Goal: Information Seeking & Learning: Check status

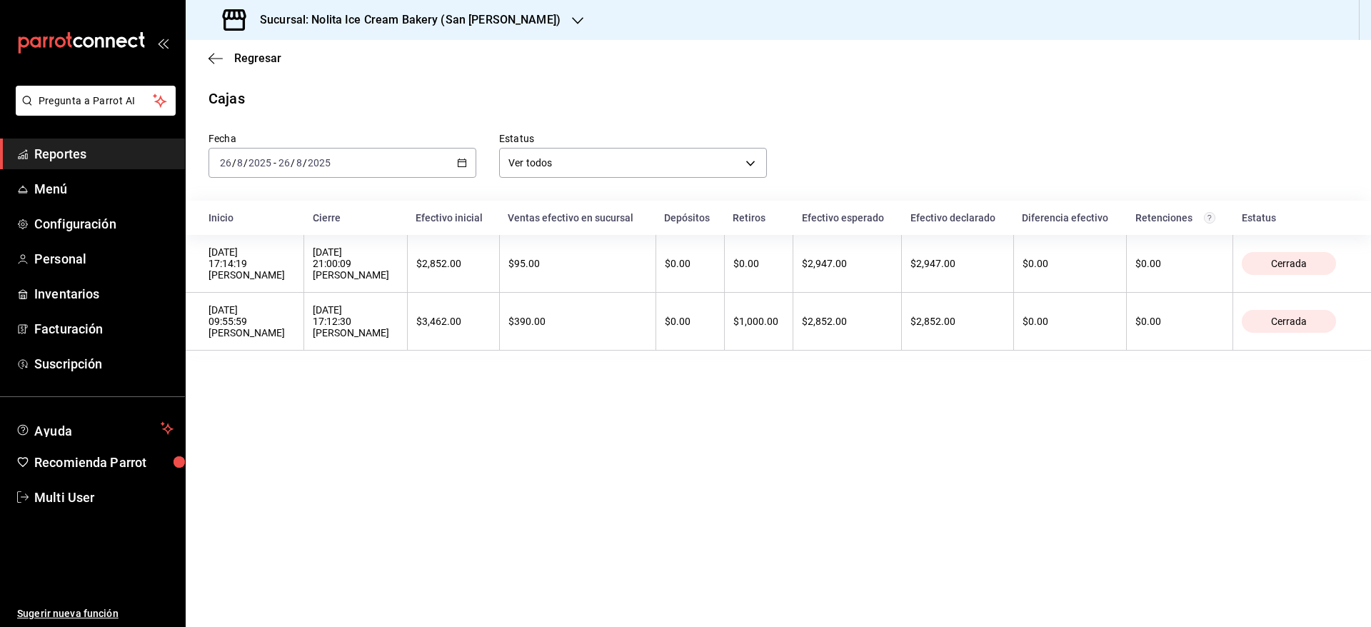
click at [253, 59] on span "Regresar" at bounding box center [257, 58] width 47 height 14
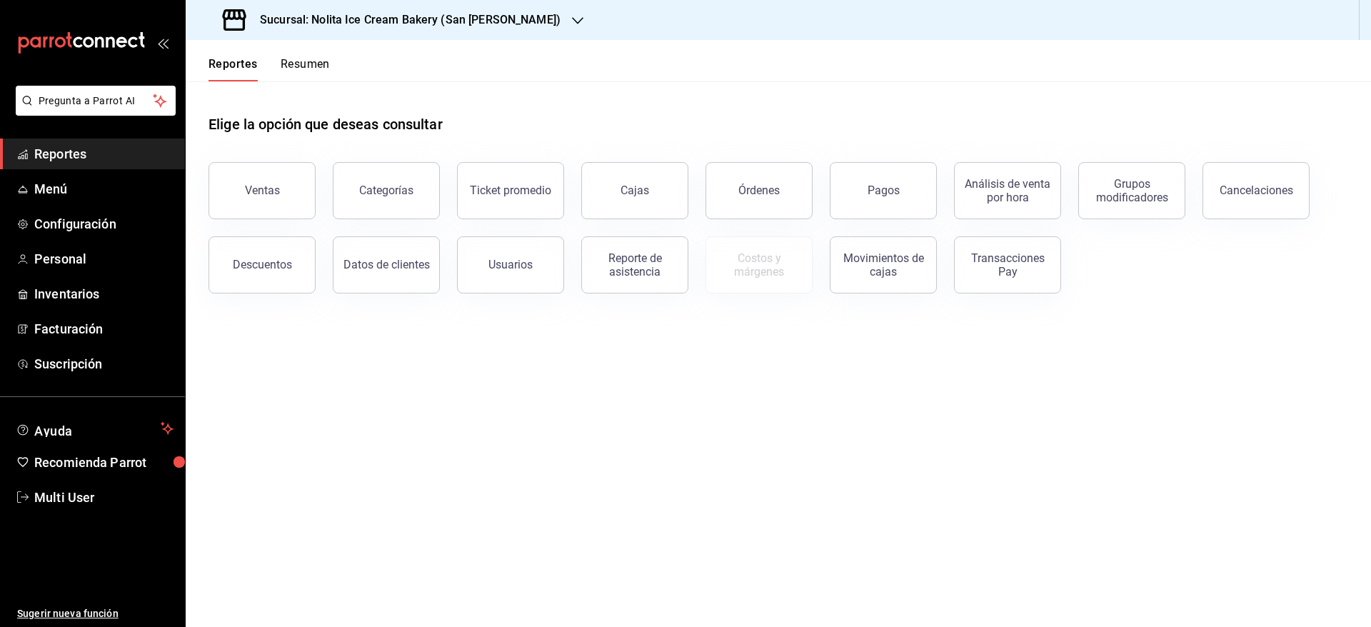
click at [301, 66] on button "Resumen" at bounding box center [305, 69] width 49 height 24
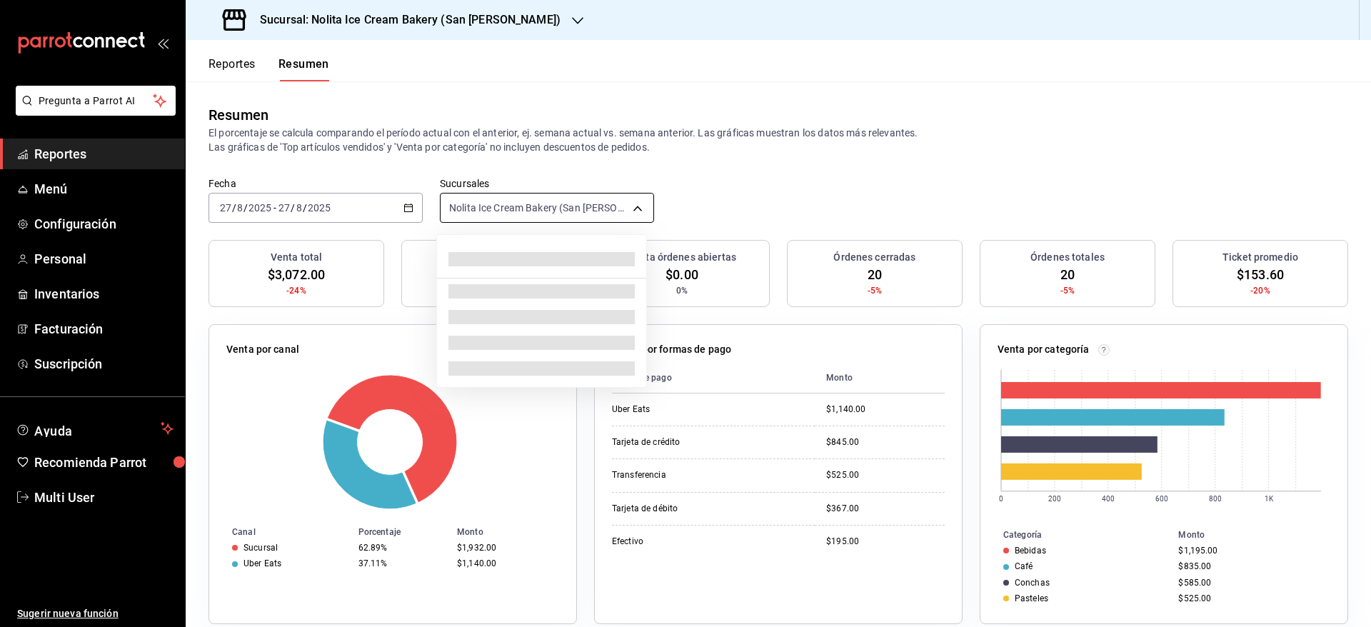
click at [516, 209] on body "Pregunta a Parrot AI Reportes Menú Configuración Personal Inventarios Facturaci…" at bounding box center [685, 313] width 1371 height 627
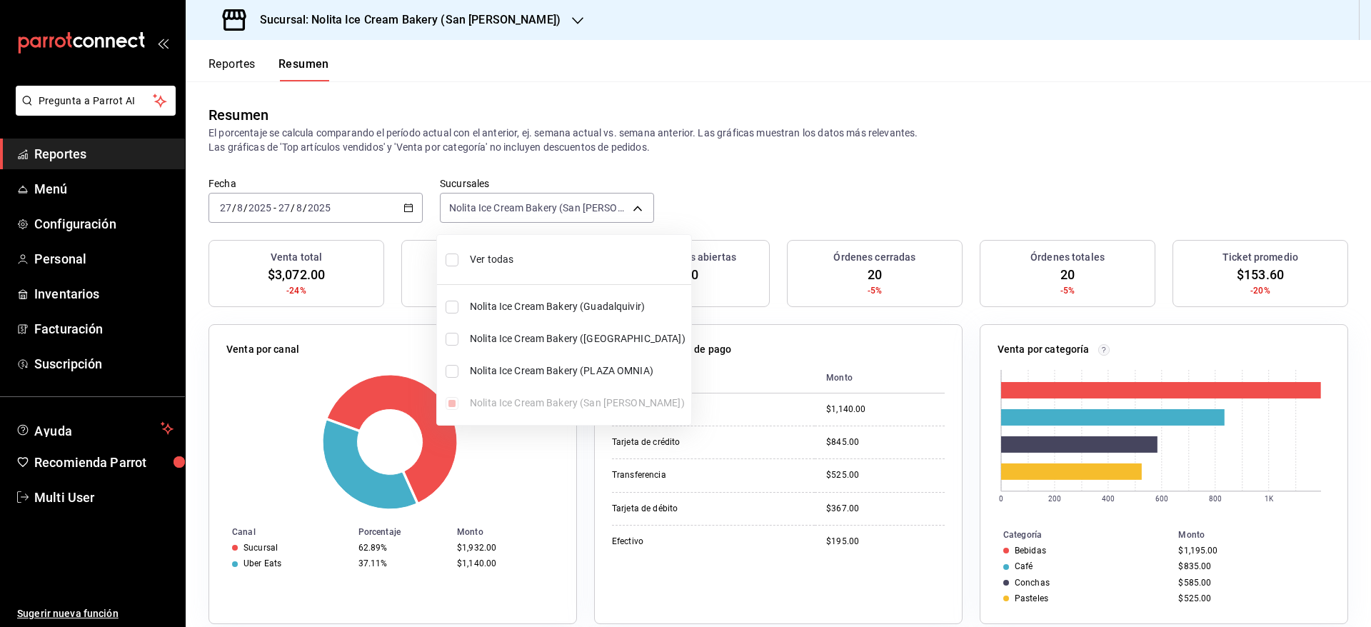
click at [491, 264] on span "Ver todas" at bounding box center [578, 259] width 216 height 15
type input "[object Object],[object Object],[object Object],[object Object]"
checkbox input "true"
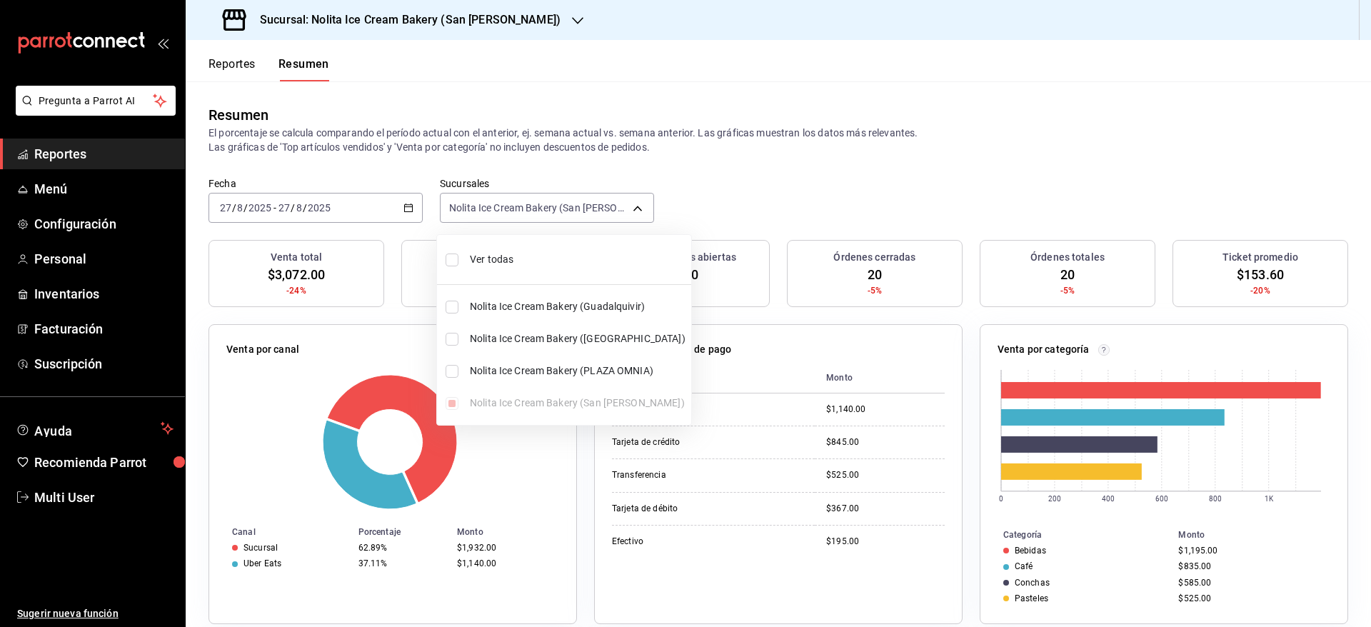
checkbox input "true"
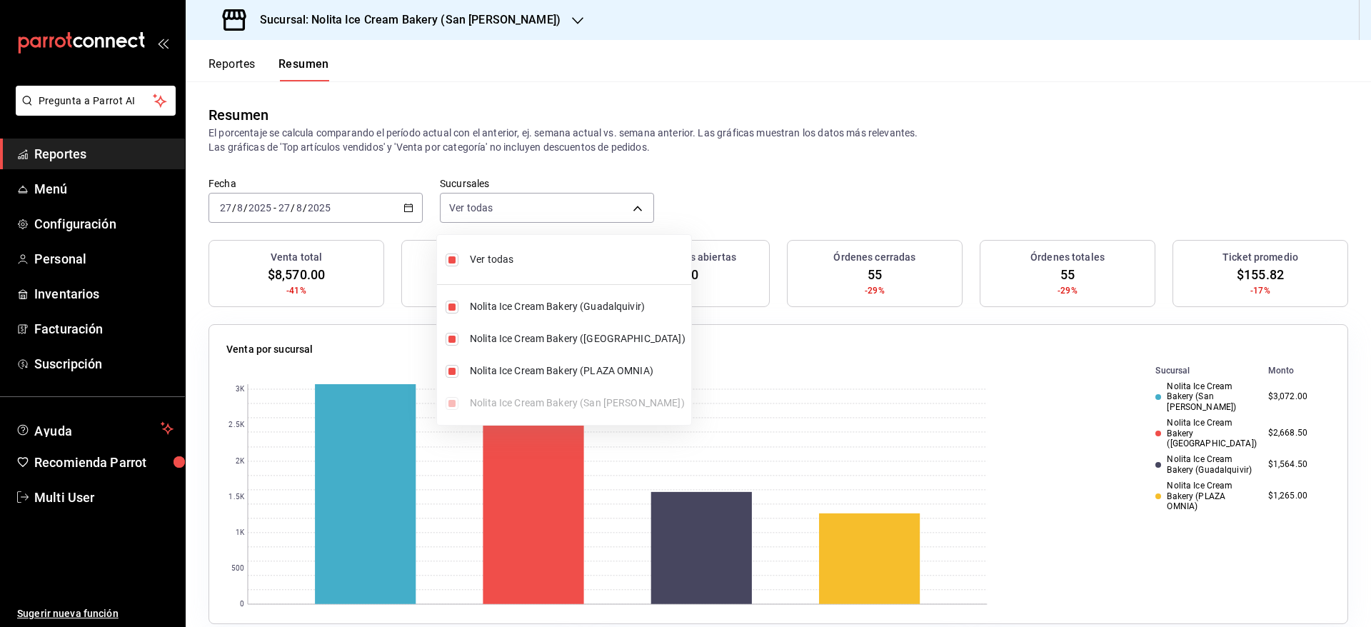
click at [801, 187] on div at bounding box center [685, 313] width 1371 height 627
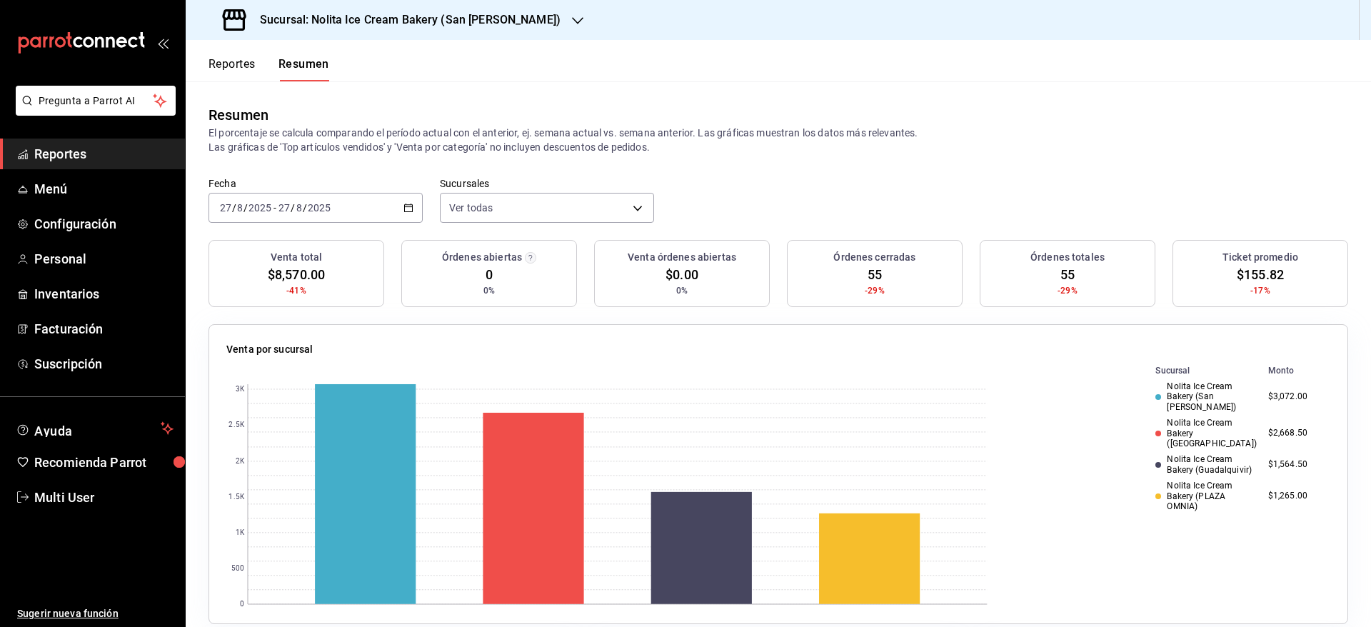
click at [220, 66] on button "Reportes" at bounding box center [232, 69] width 47 height 24
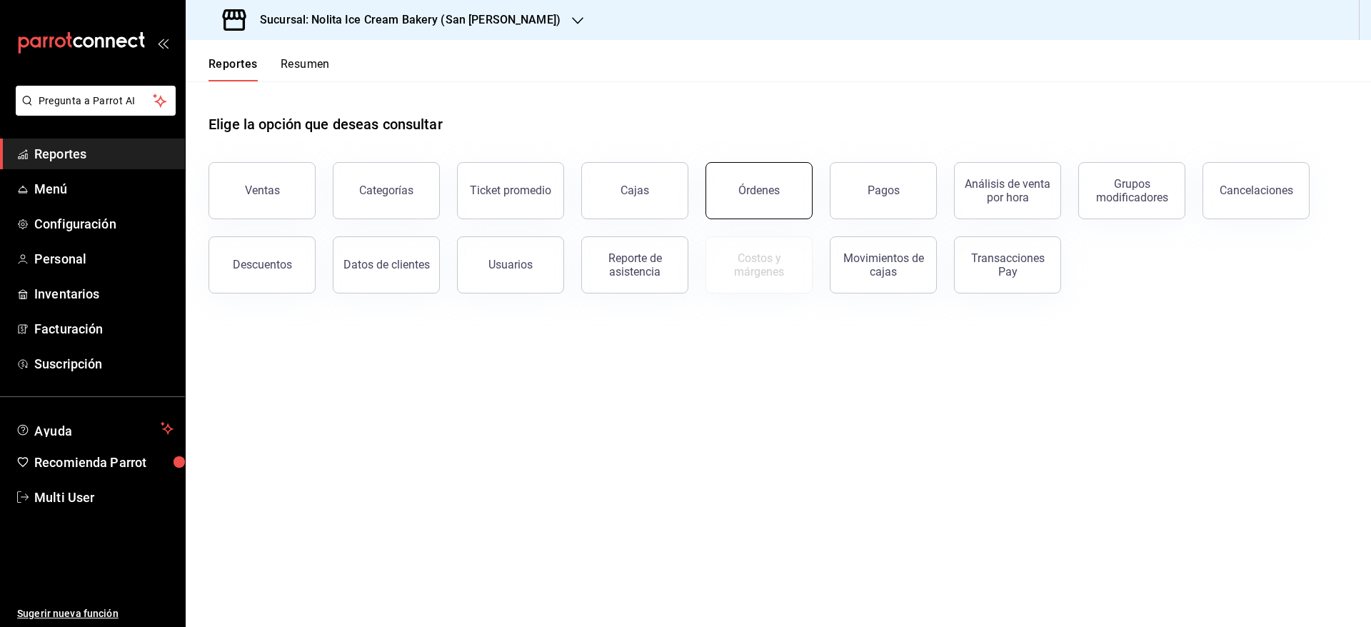
click at [786, 197] on button "Órdenes" at bounding box center [759, 190] width 107 height 57
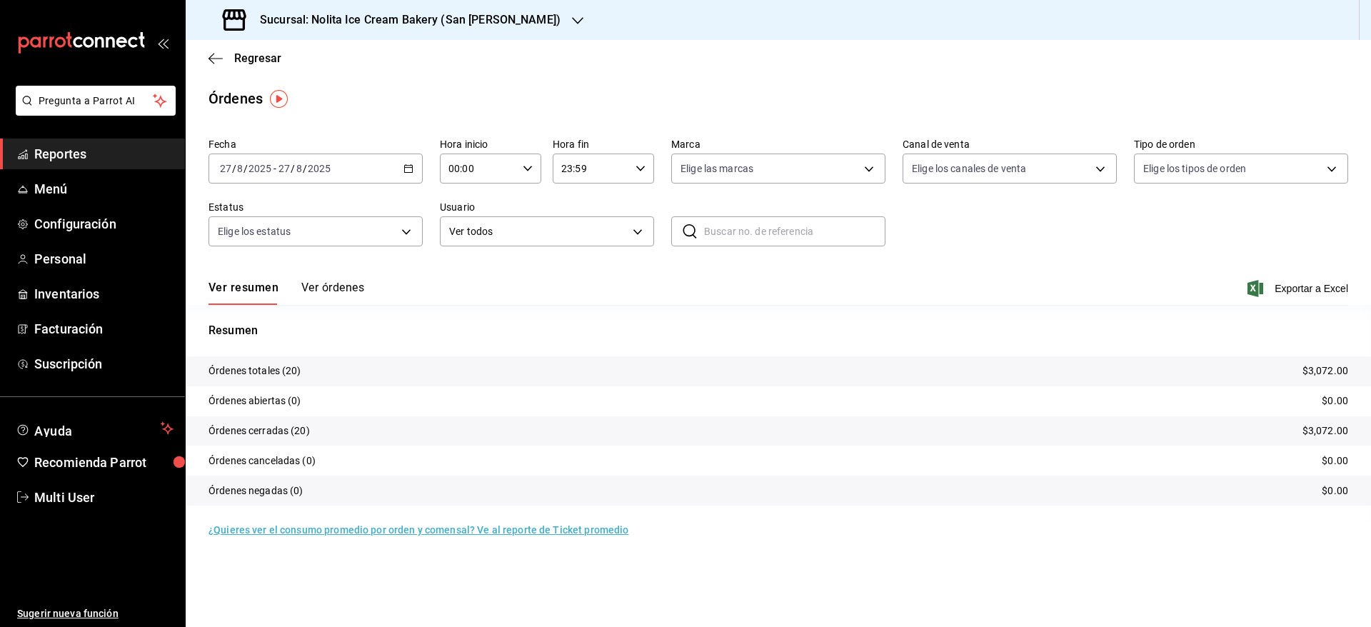
click at [349, 287] on button "Ver órdenes" at bounding box center [332, 293] width 63 height 24
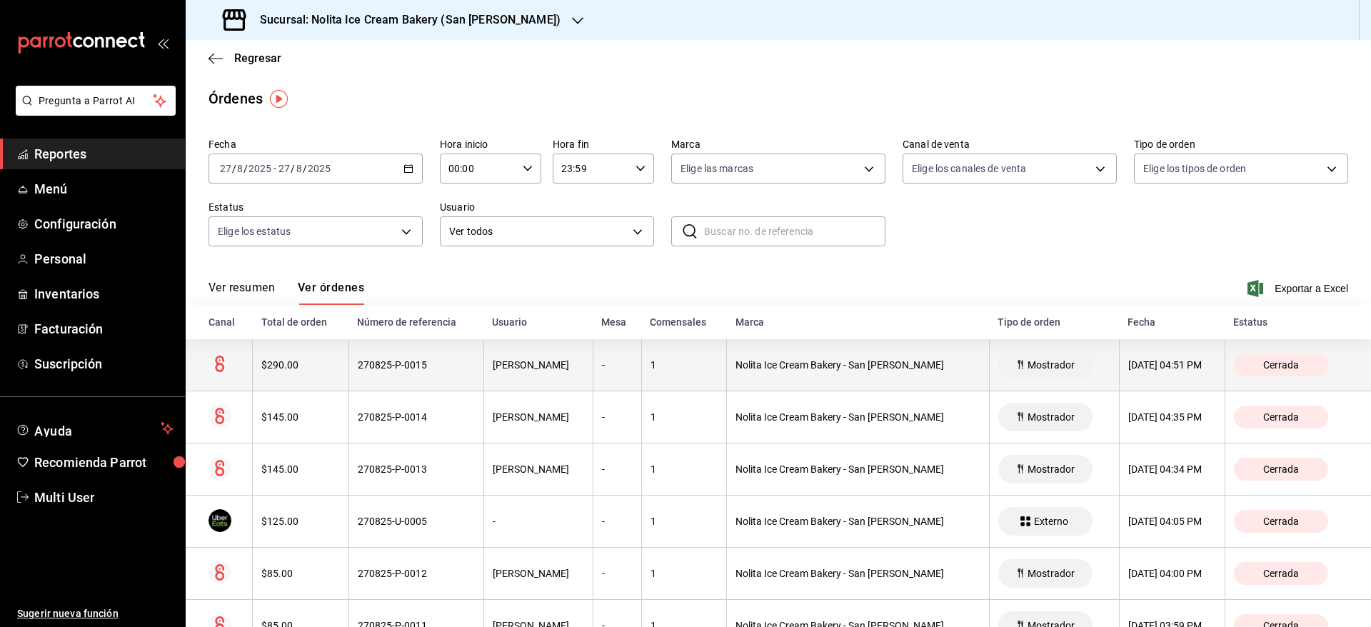
click at [404, 376] on th "270825-P-0015" at bounding box center [416, 365] width 135 height 52
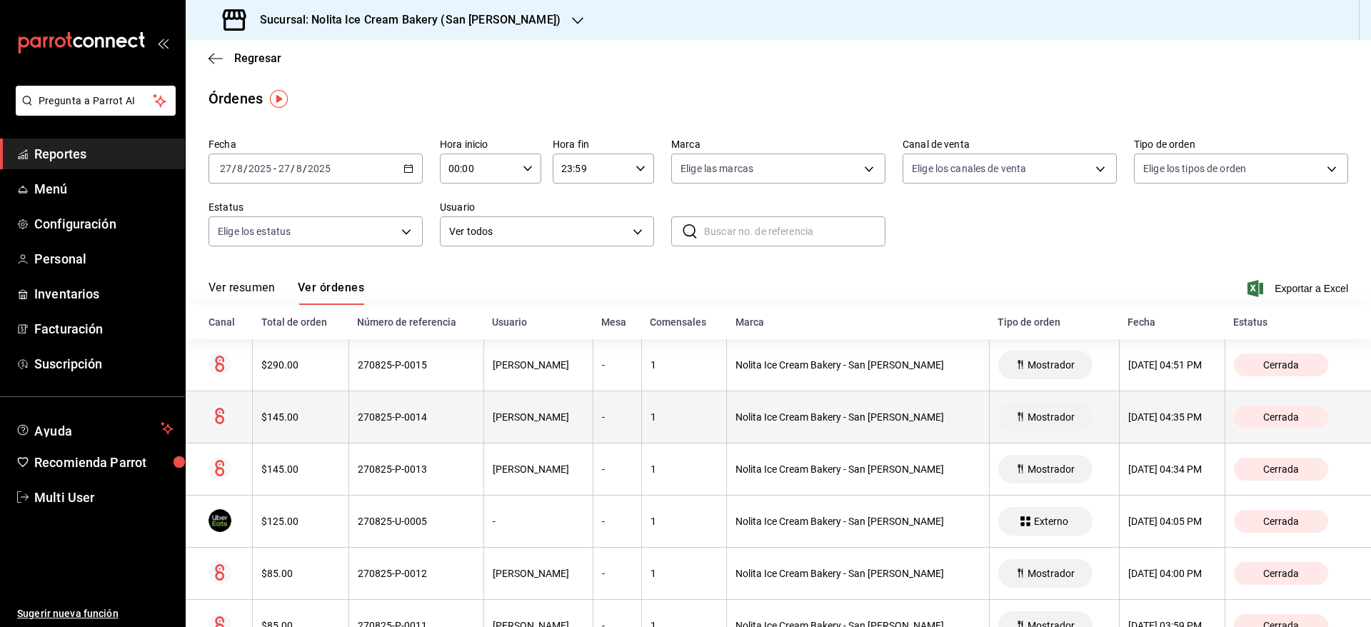
click at [407, 421] on div "270825-P-0014" at bounding box center [416, 416] width 117 height 11
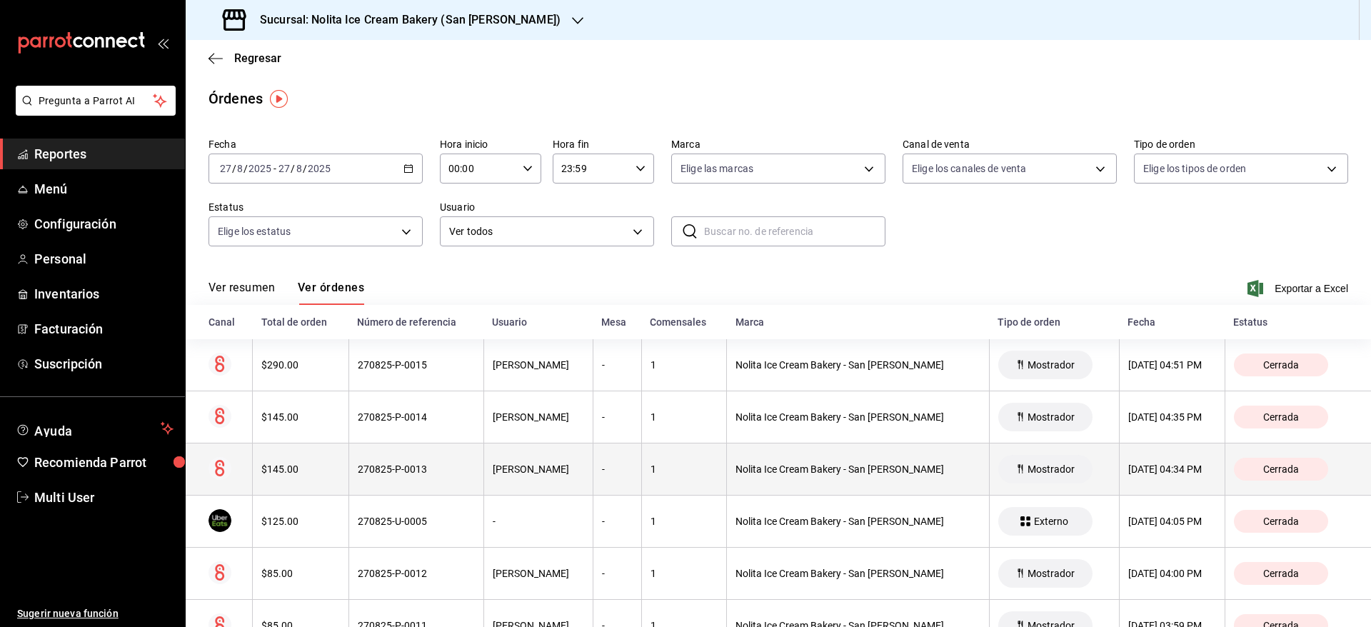
click at [417, 471] on div "270825-P-0013" at bounding box center [416, 469] width 117 height 11
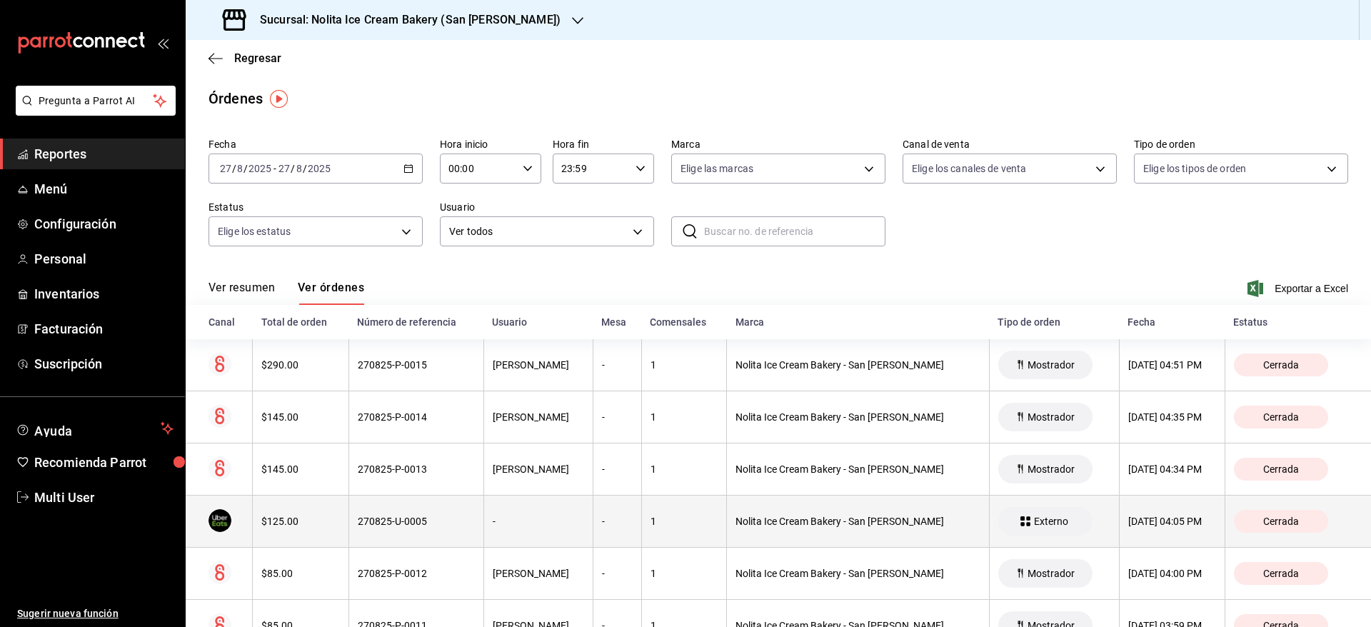
click at [421, 521] on div "270825-U-0005" at bounding box center [416, 521] width 117 height 11
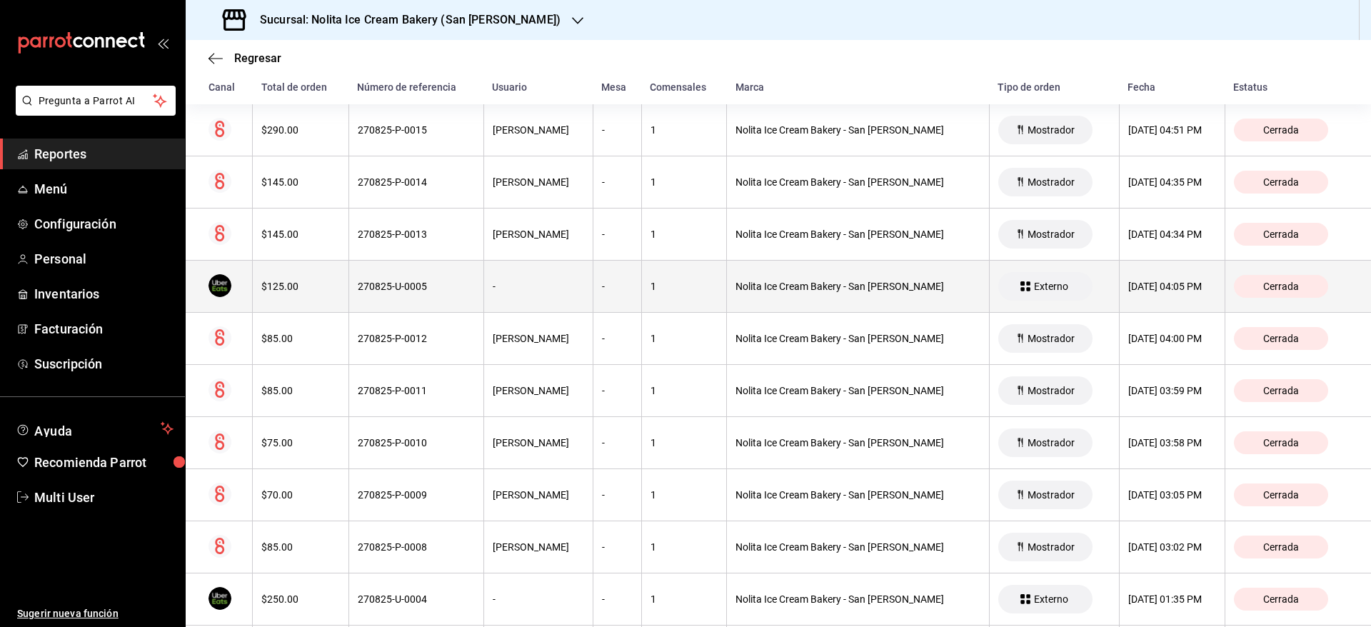
scroll to position [245, 0]
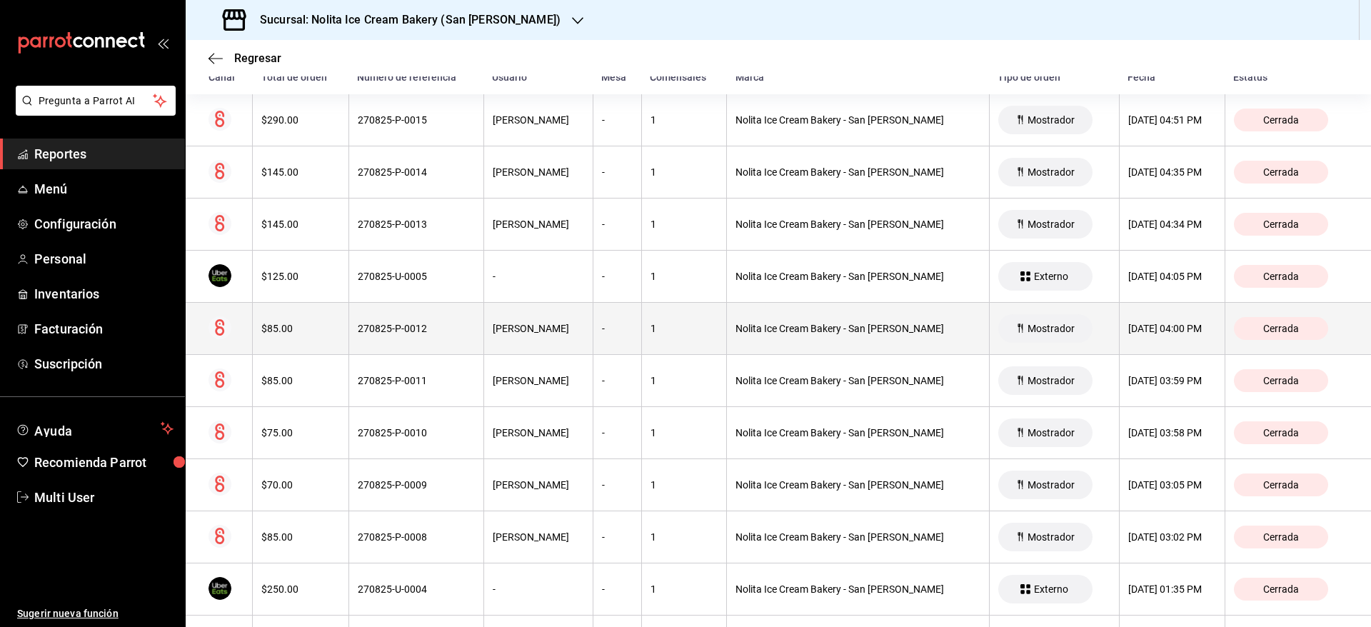
click at [425, 345] on th "270825-P-0012" at bounding box center [416, 329] width 135 height 52
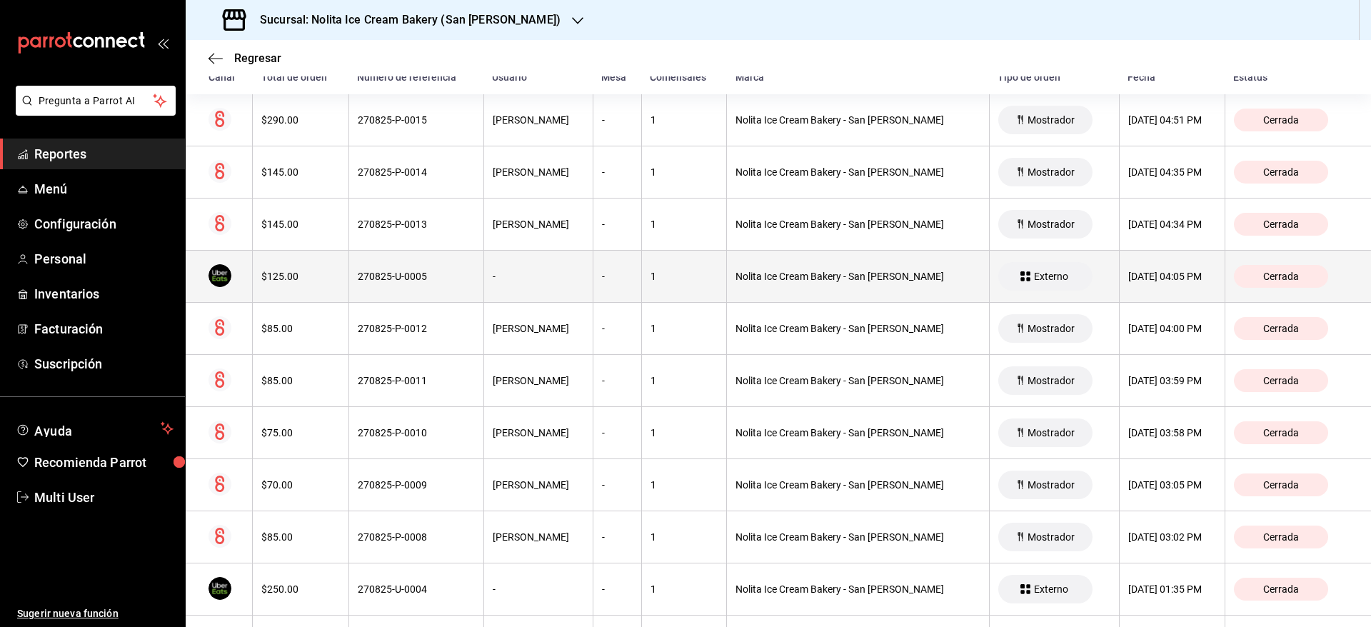
click at [413, 294] on th "270825-U-0005" at bounding box center [416, 277] width 135 height 52
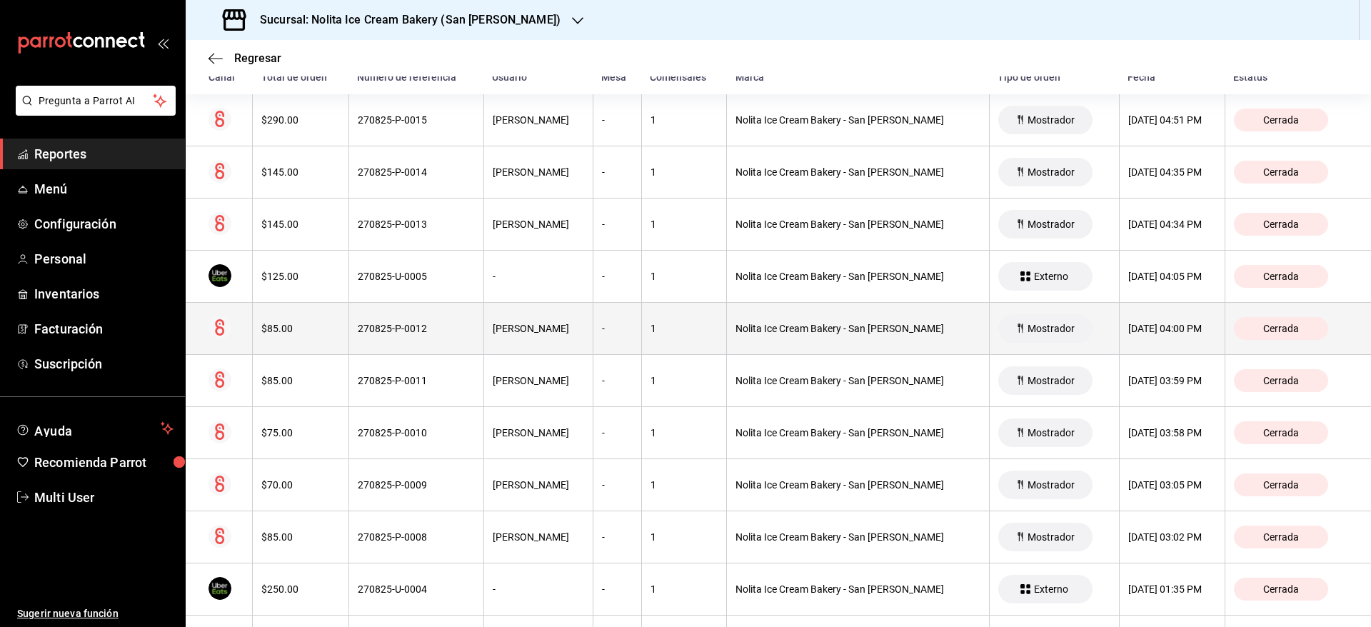
click at [413, 334] on div "270825-P-0012" at bounding box center [416, 328] width 117 height 11
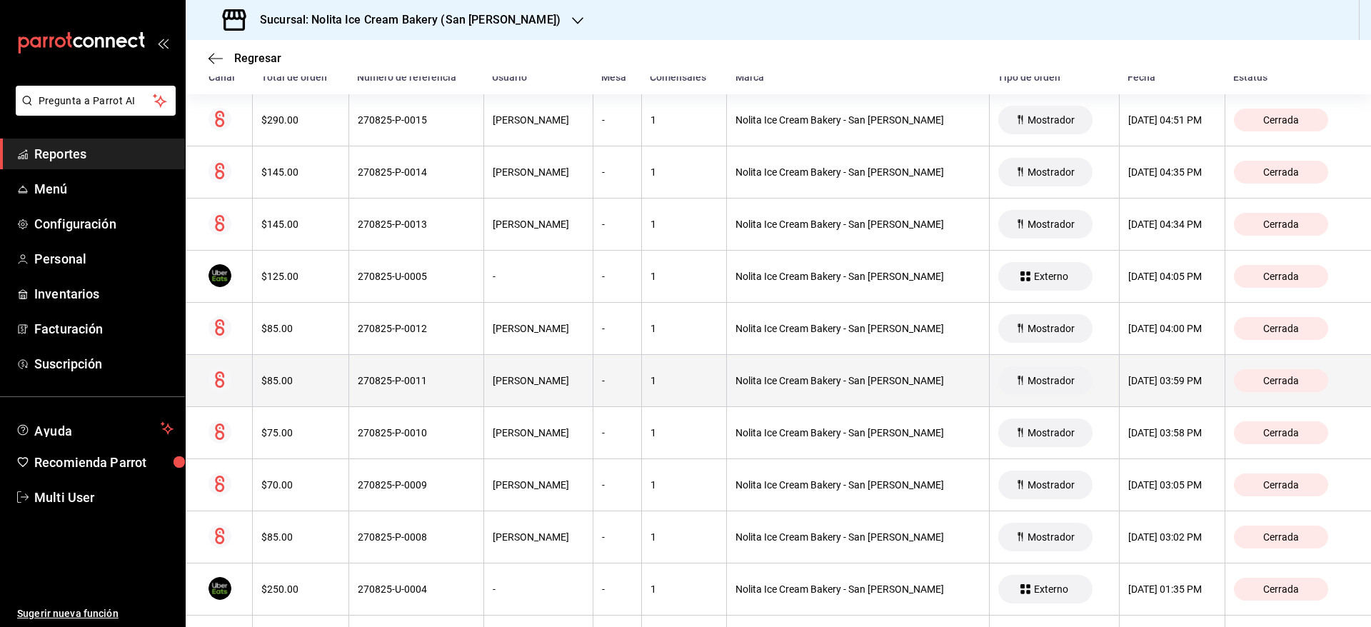
click at [414, 376] on div "270825-P-0011" at bounding box center [416, 380] width 117 height 11
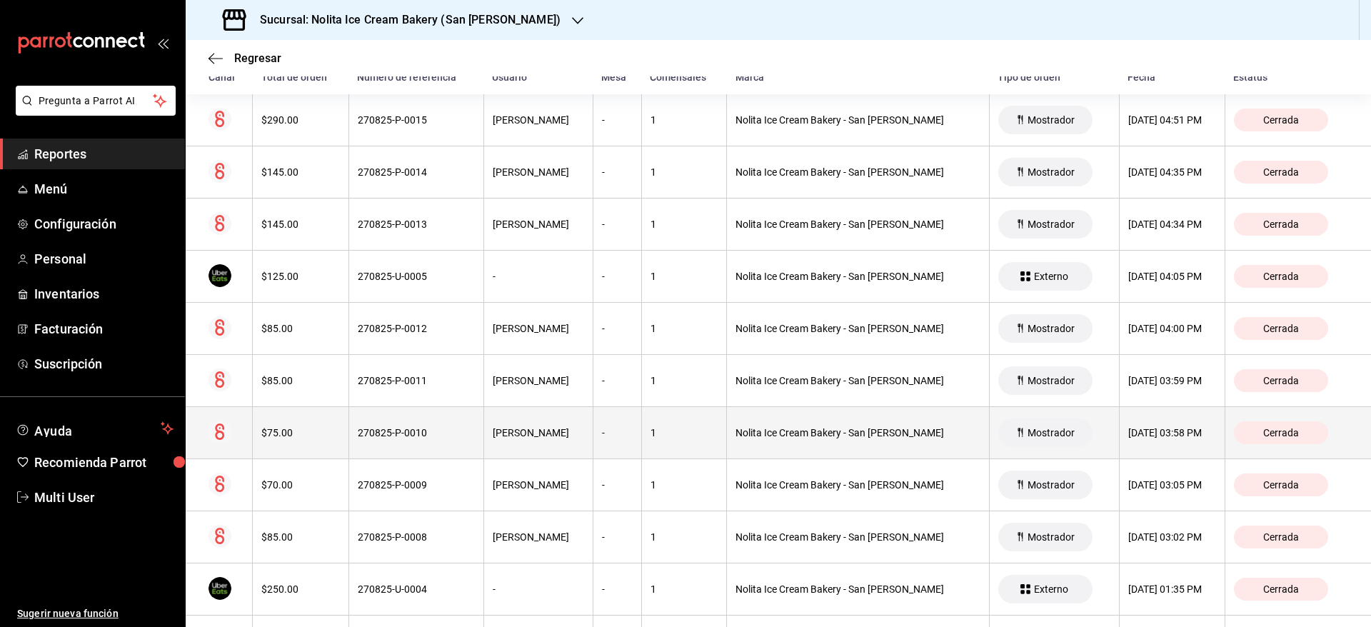
click at [414, 431] on div "270825-P-0010" at bounding box center [416, 432] width 117 height 11
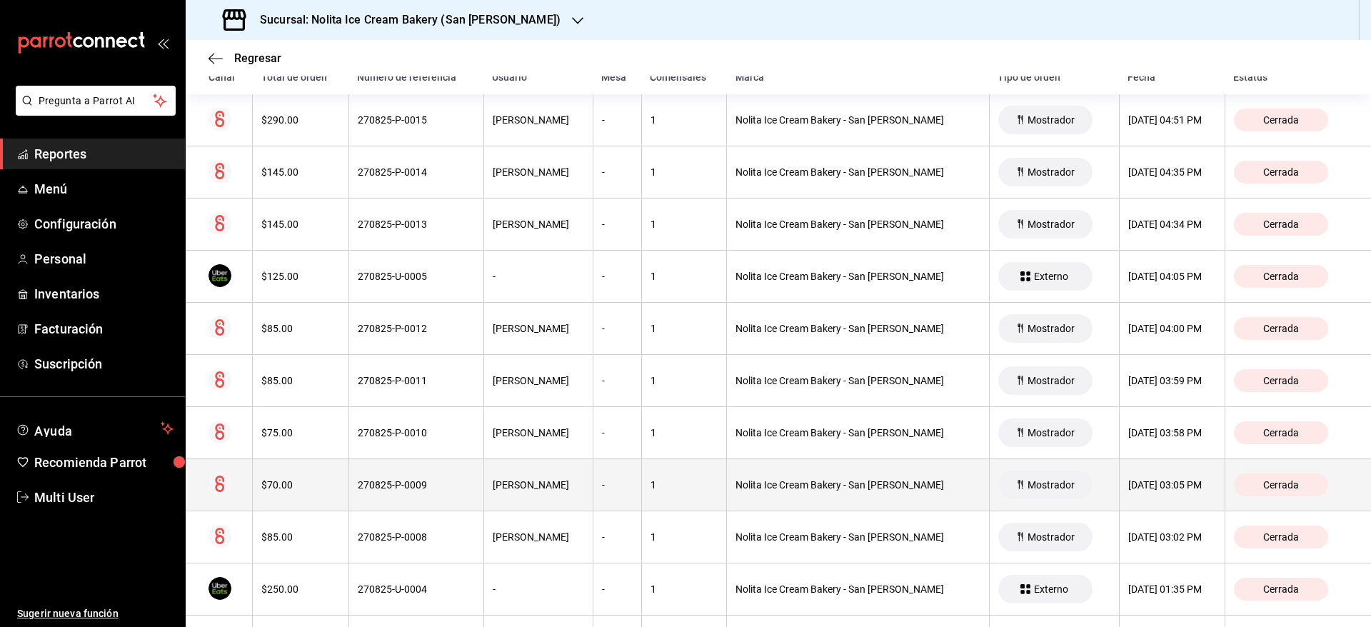
click at [422, 497] on th "270825-P-0009" at bounding box center [416, 485] width 135 height 52
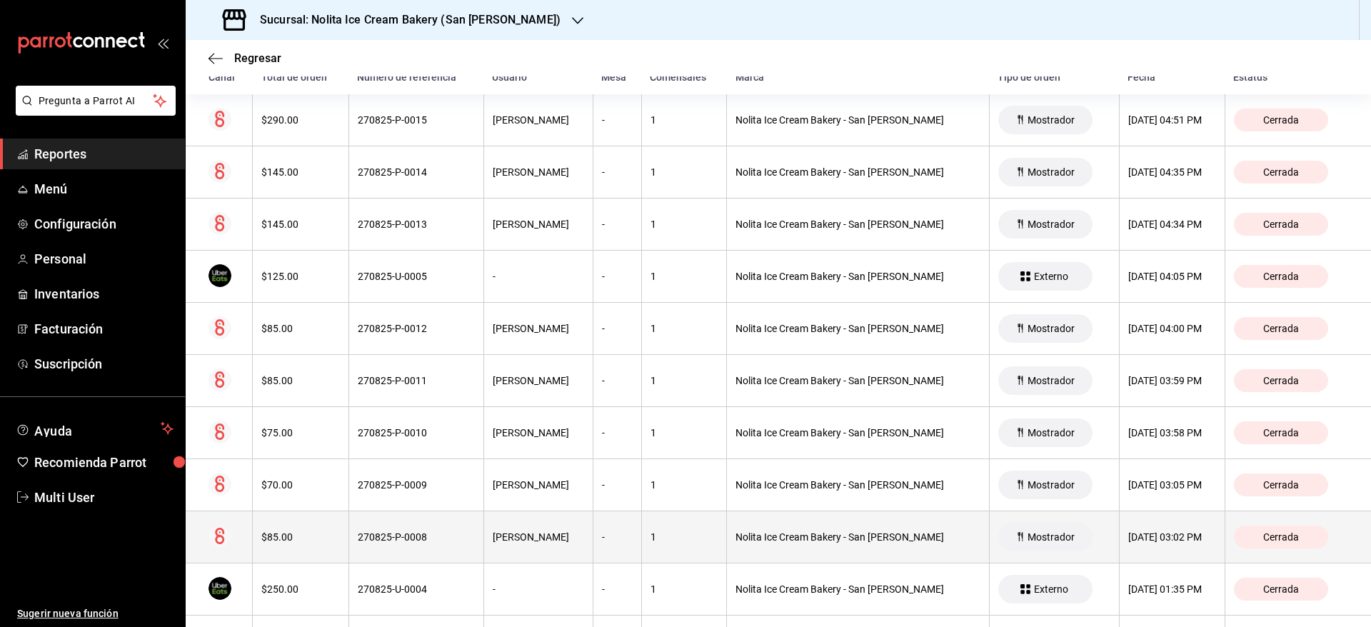
click at [423, 536] on div "270825-P-0008" at bounding box center [416, 536] width 117 height 11
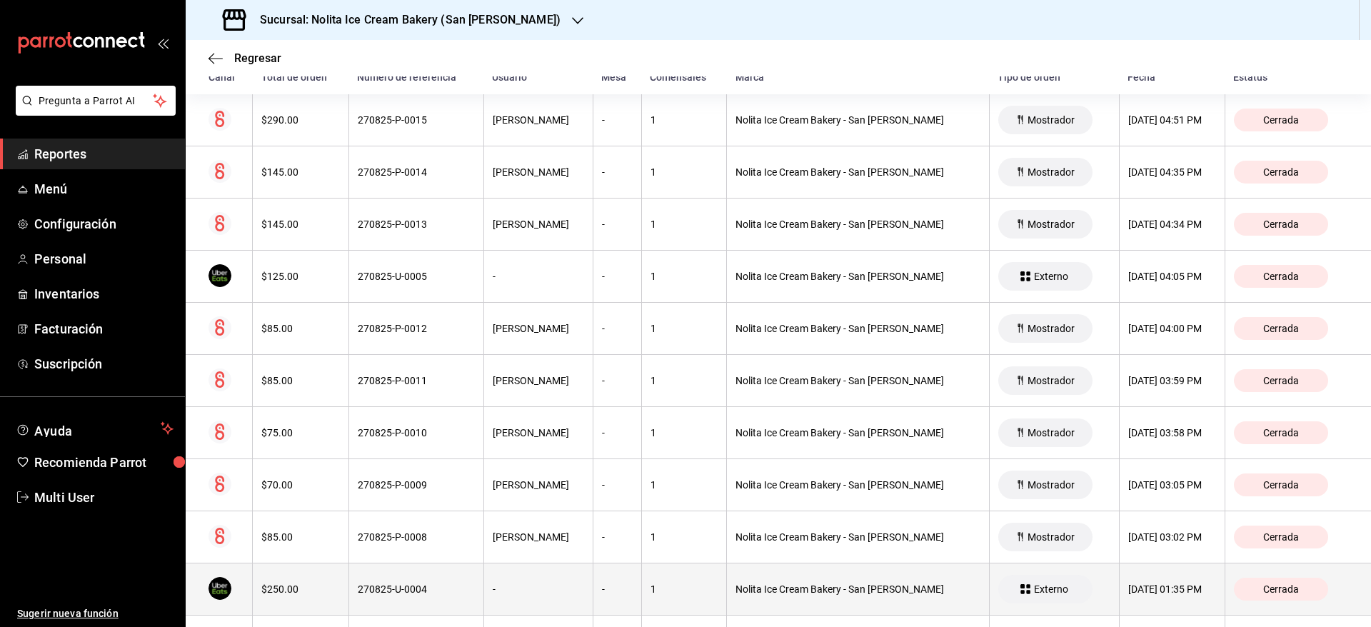
click at [421, 579] on th "270825-U-0004" at bounding box center [416, 590] width 135 height 52
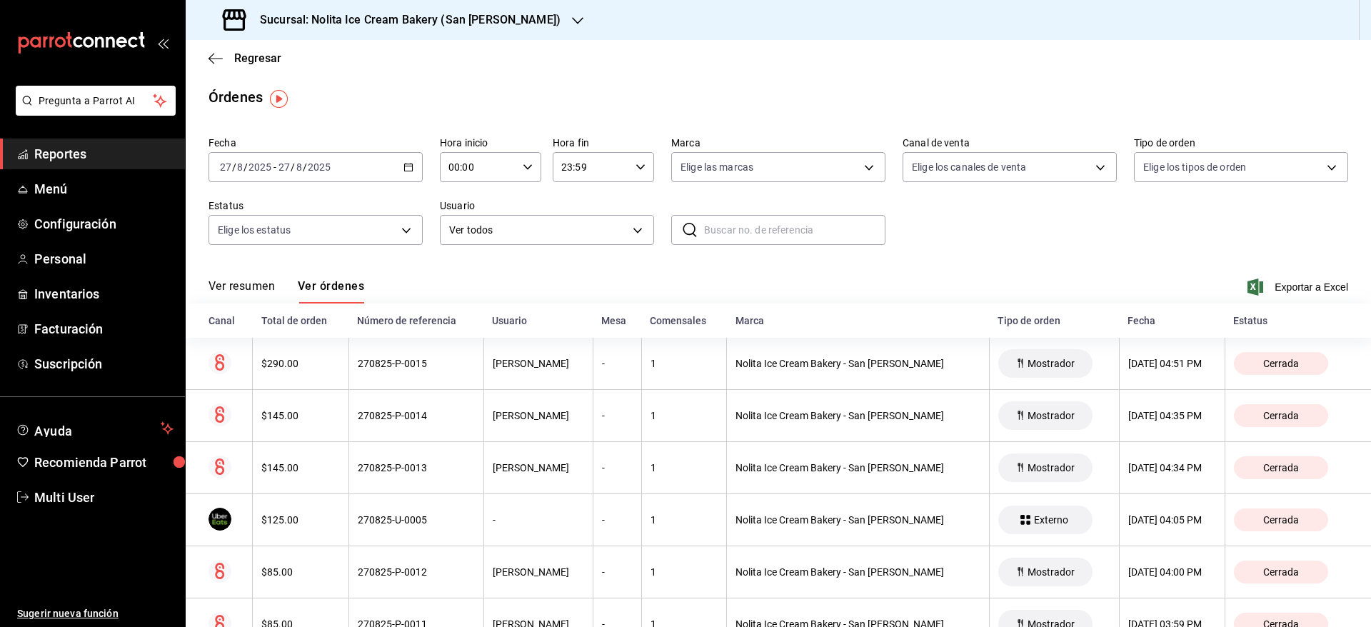
scroll to position [0, 0]
click at [401, 12] on h3 "Sucursal: Nolita Ice Cream Bakery (San Jeronimo)" at bounding box center [405, 19] width 312 height 17
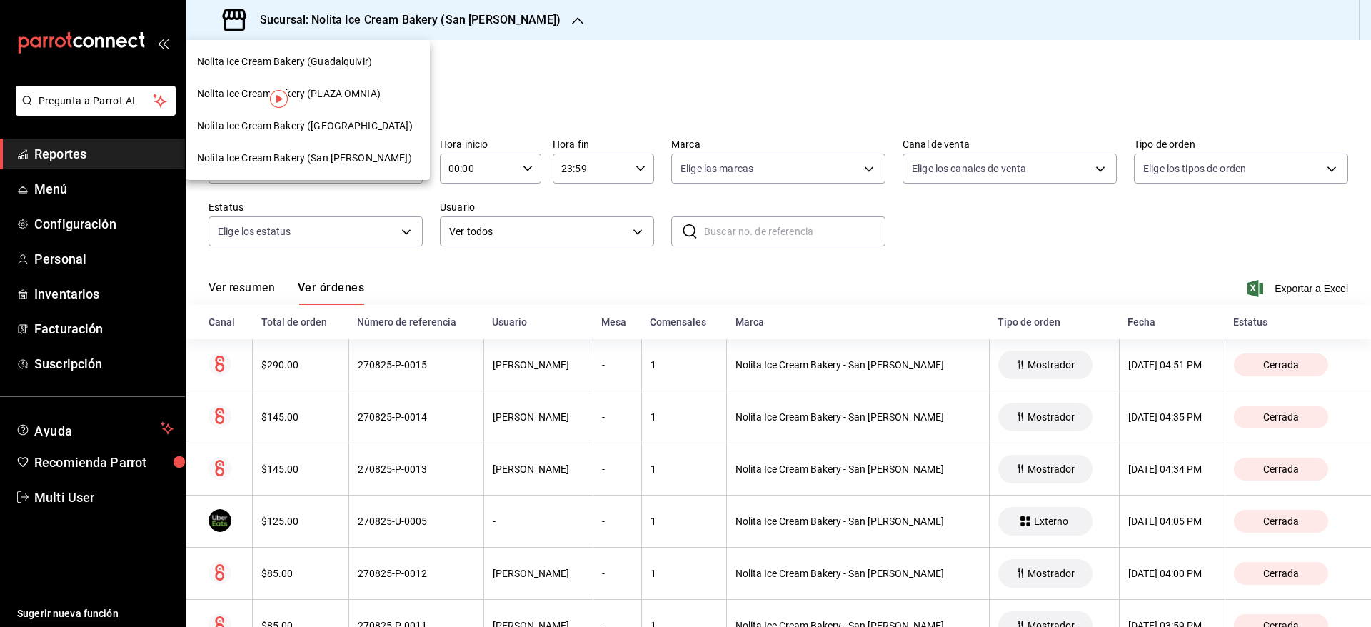
click at [348, 126] on span "Nolita Ice Cream Bakery (PLAZA AURORA)" at bounding box center [305, 126] width 216 height 15
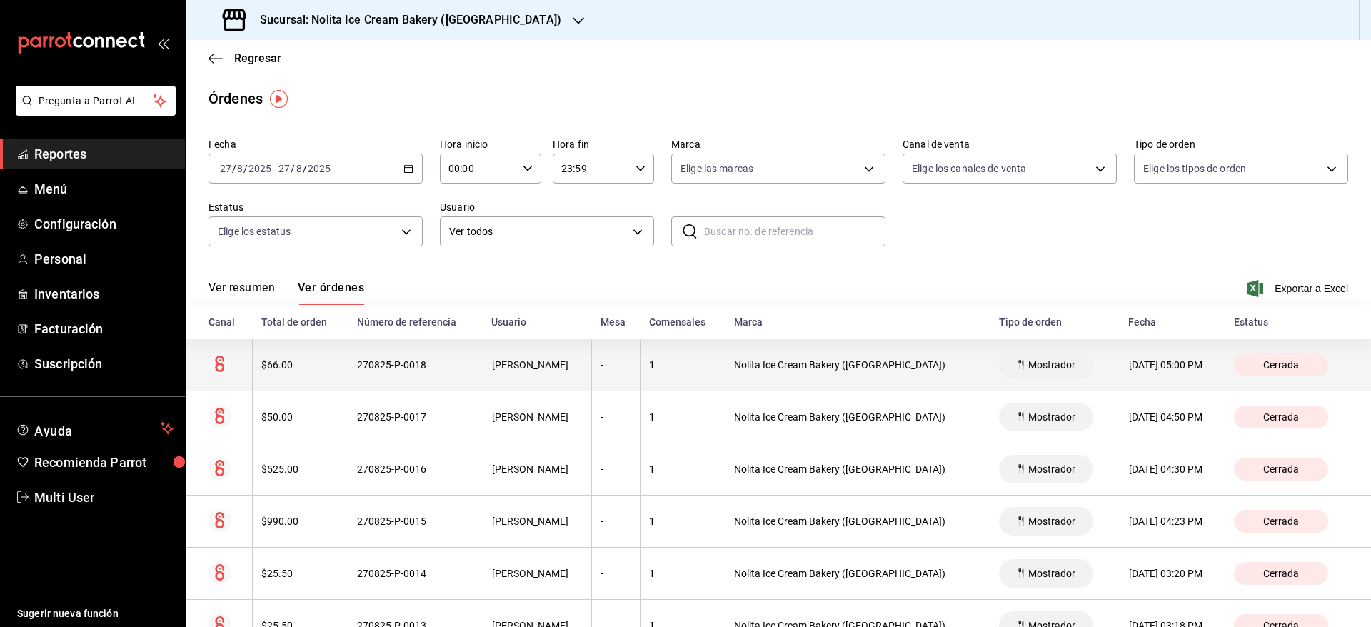
click at [708, 379] on th "1" at bounding box center [683, 365] width 85 height 52
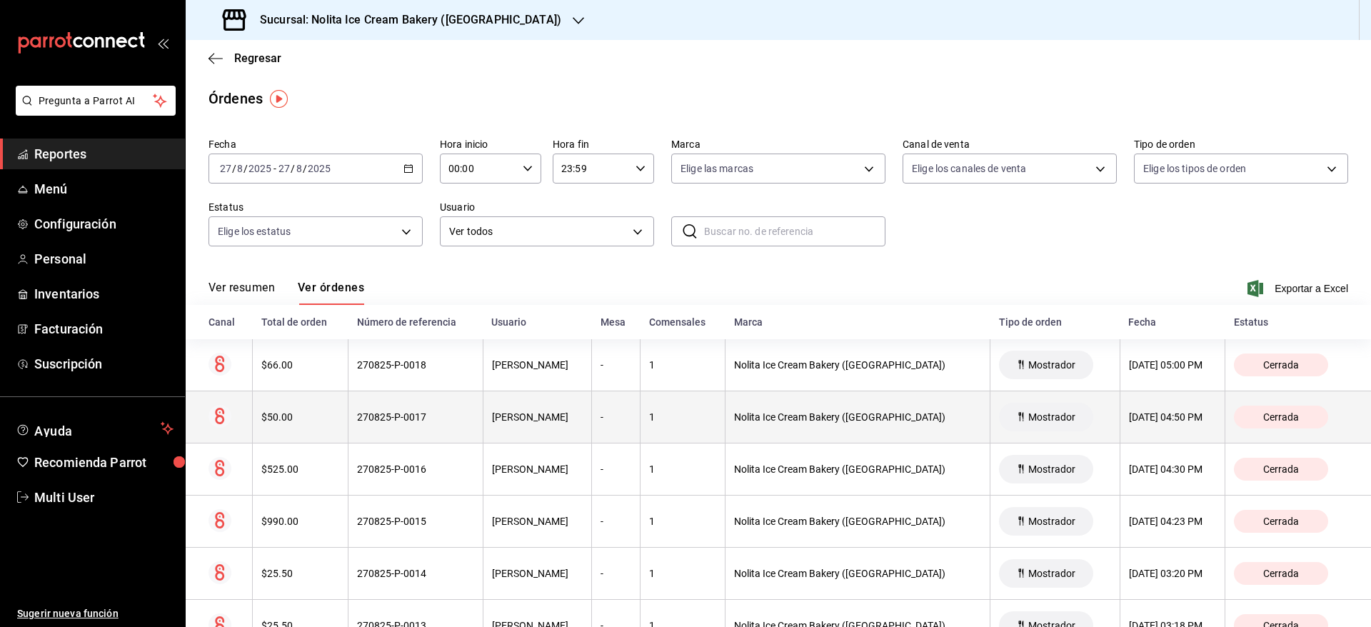
click at [708, 428] on th "1" at bounding box center [683, 417] width 85 height 52
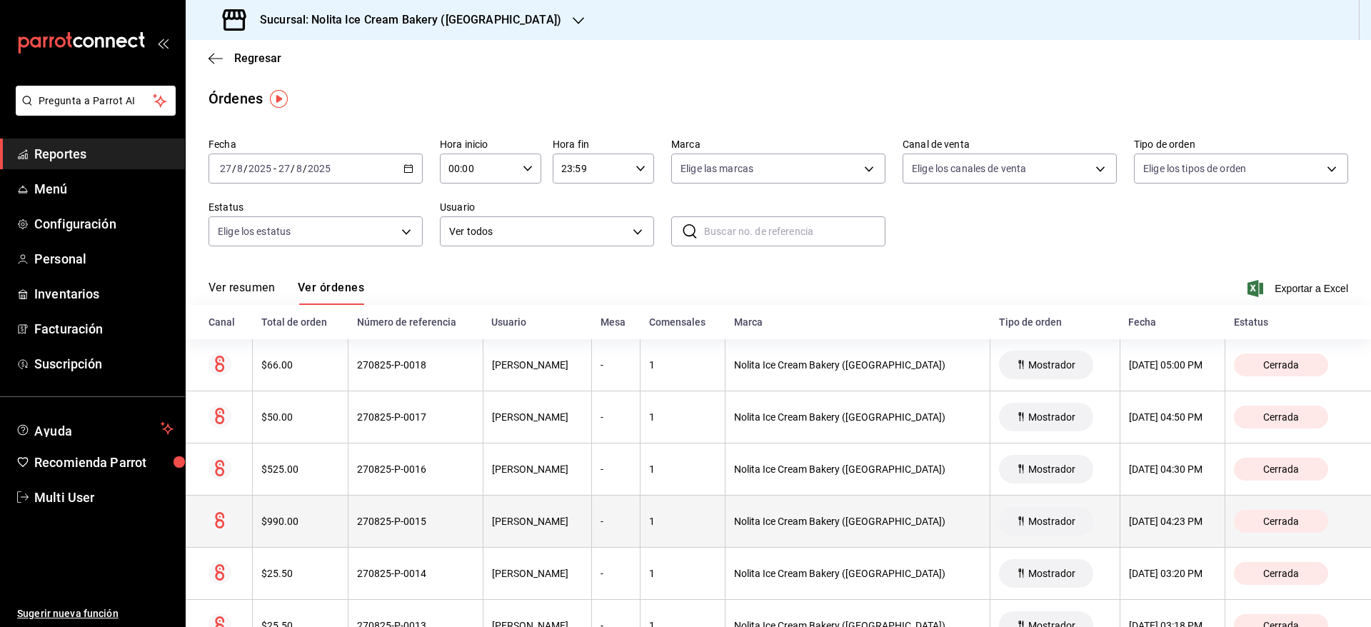
click at [883, 509] on th "Nolita Ice Cream Bakery ([GEOGRAPHIC_DATA])" at bounding box center [858, 522] width 265 height 52
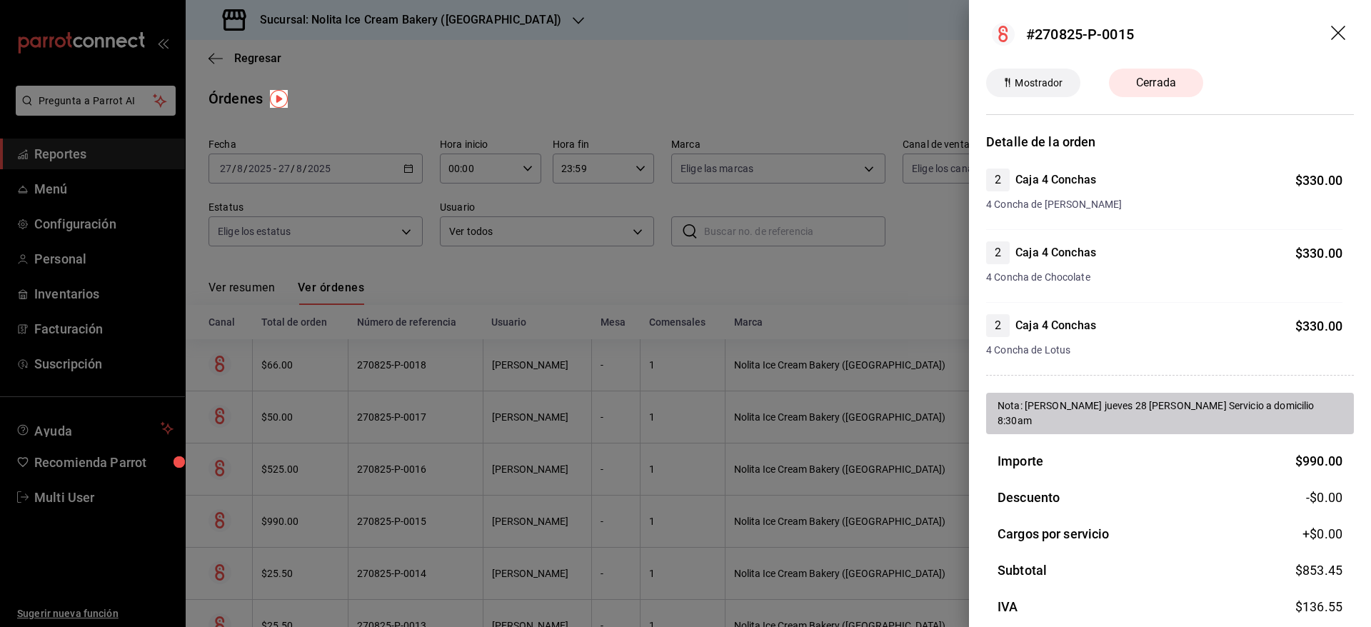
click at [883, 509] on div at bounding box center [685, 313] width 1371 height 627
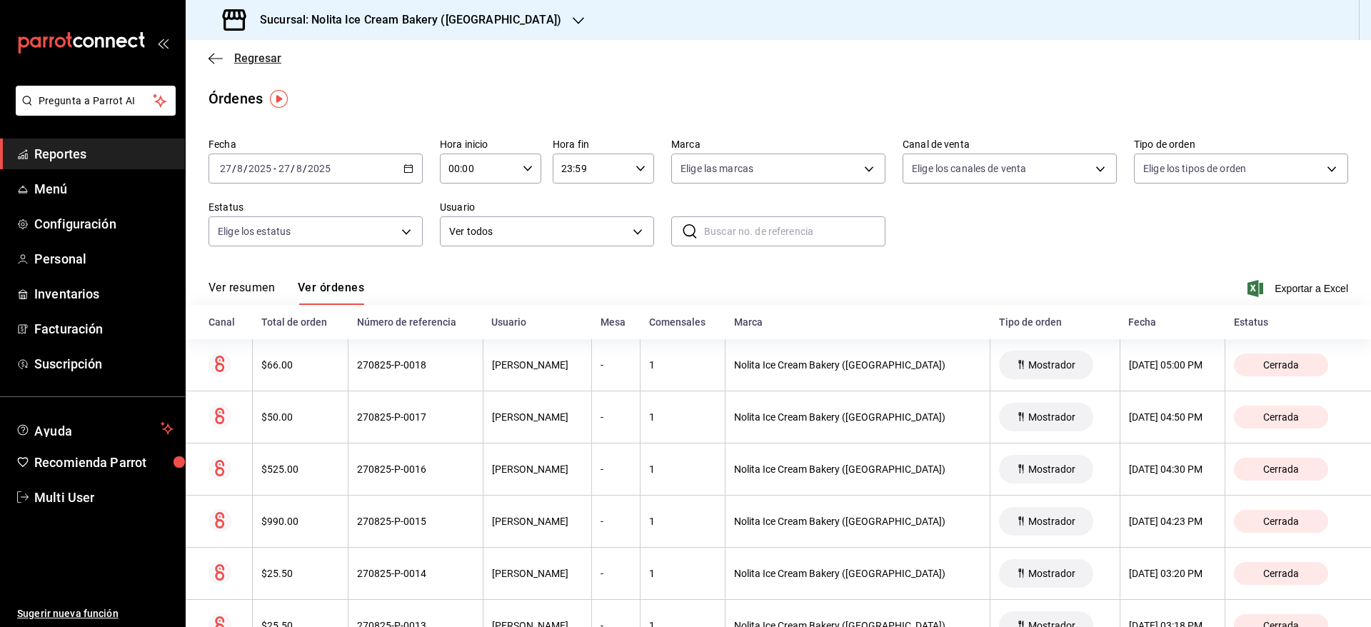
click at [268, 63] on span "Regresar" at bounding box center [257, 58] width 47 height 14
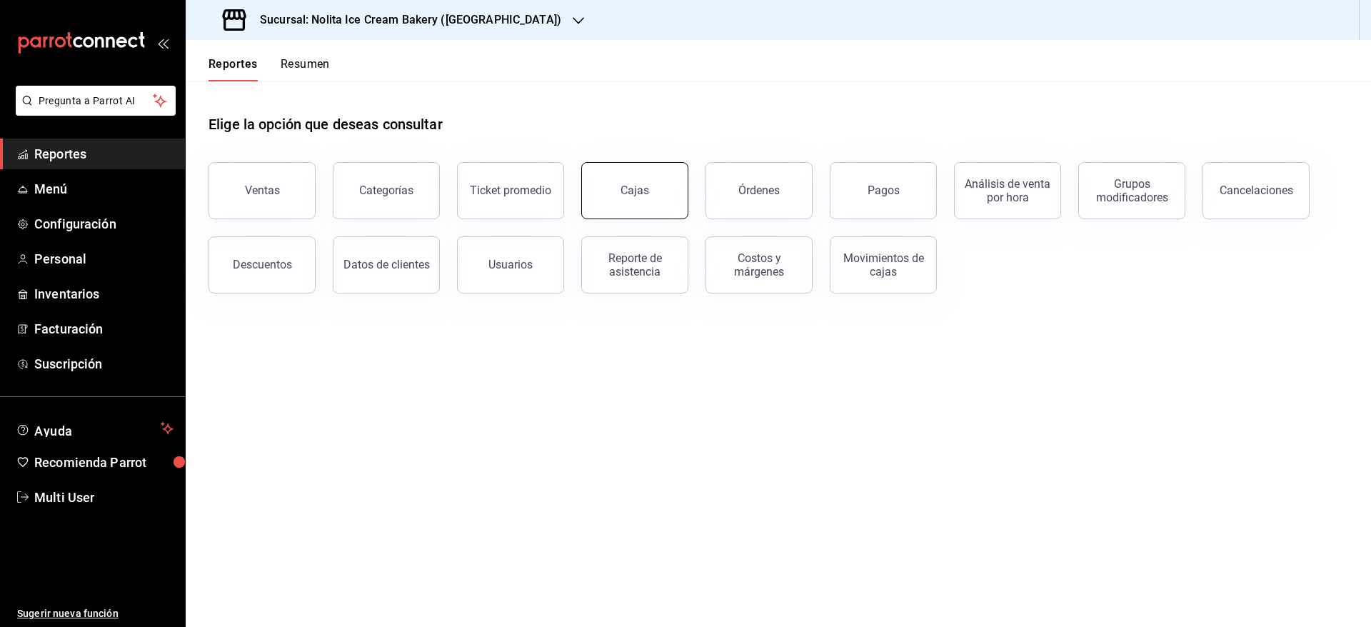
click at [662, 175] on button "Cajas" at bounding box center [634, 190] width 107 height 57
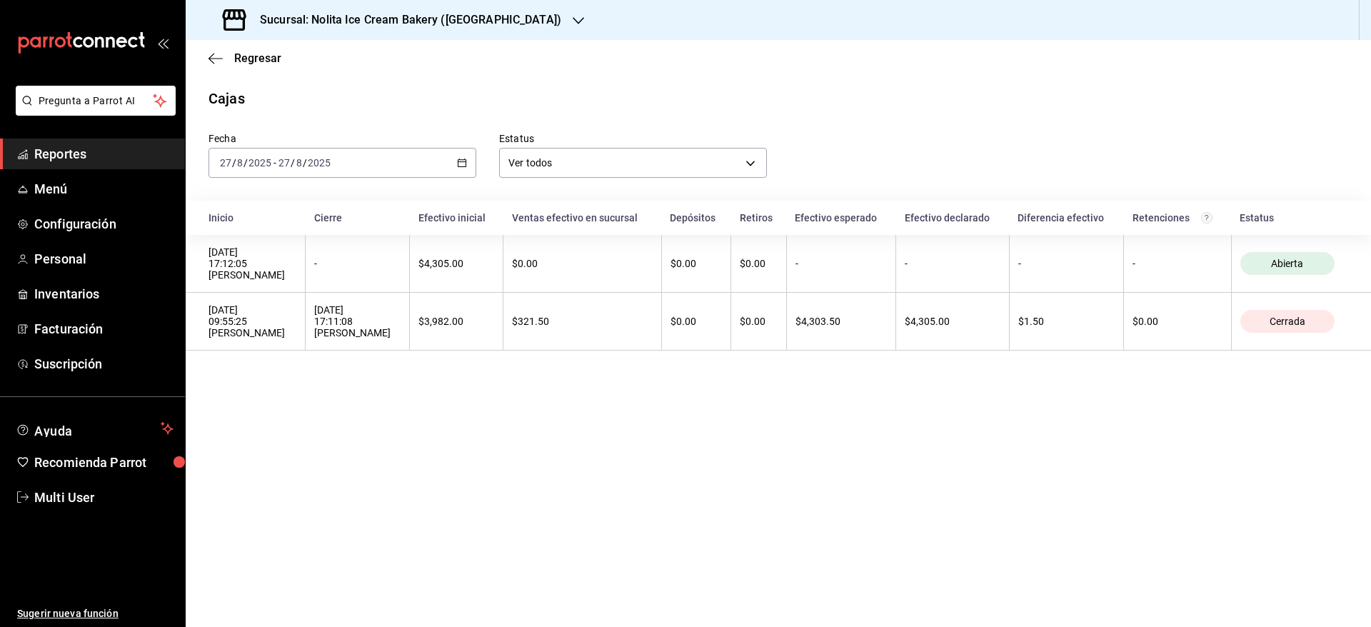
click at [336, 169] on div "2025-08-27 27 / 8 / 2025 - 2025-08-27 27 / 8 / 2025" at bounding box center [343, 163] width 268 height 30
click at [291, 371] on span "Rango de fechas" at bounding box center [276, 366] width 111 height 15
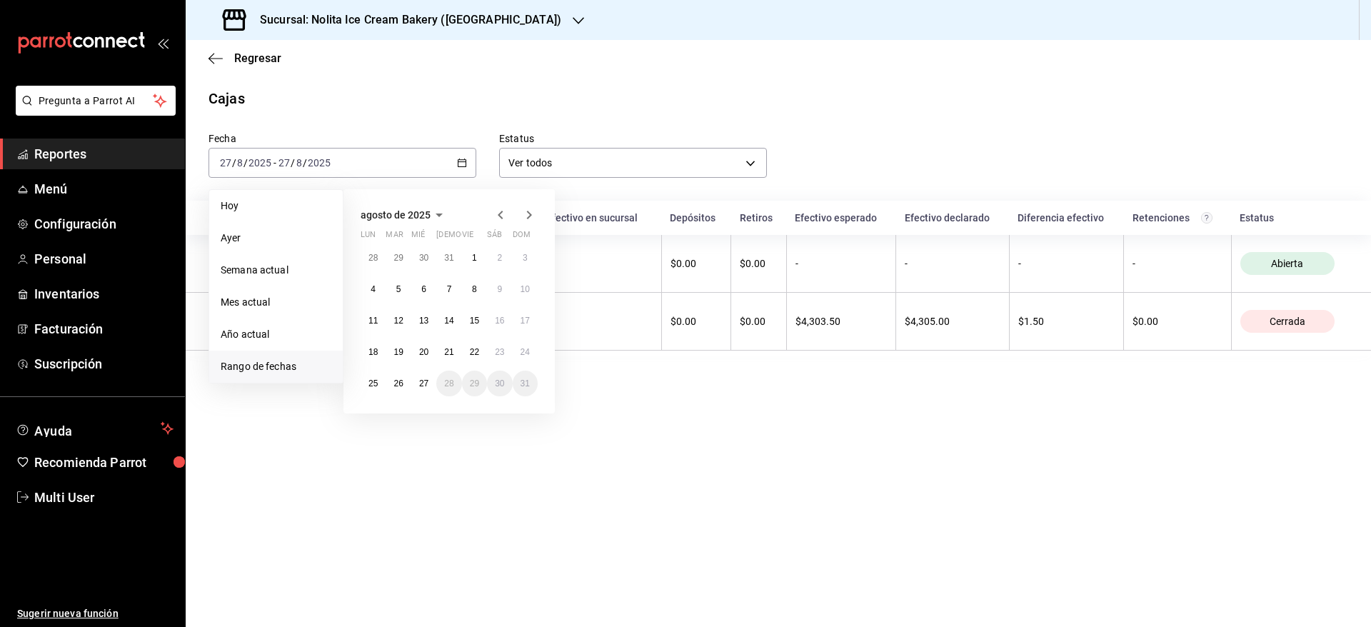
click at [425, 219] on span "agosto de 2025" at bounding box center [396, 214] width 70 height 11
click at [388, 211] on icon "button" at bounding box center [392, 214] width 17 height 17
click at [516, 244] on button "2023" at bounding box center [508, 242] width 59 height 26
click at [396, 295] on abbr "julio" at bounding box center [390, 294] width 15 height 10
click at [504, 255] on button "1" at bounding box center [499, 264] width 25 height 26
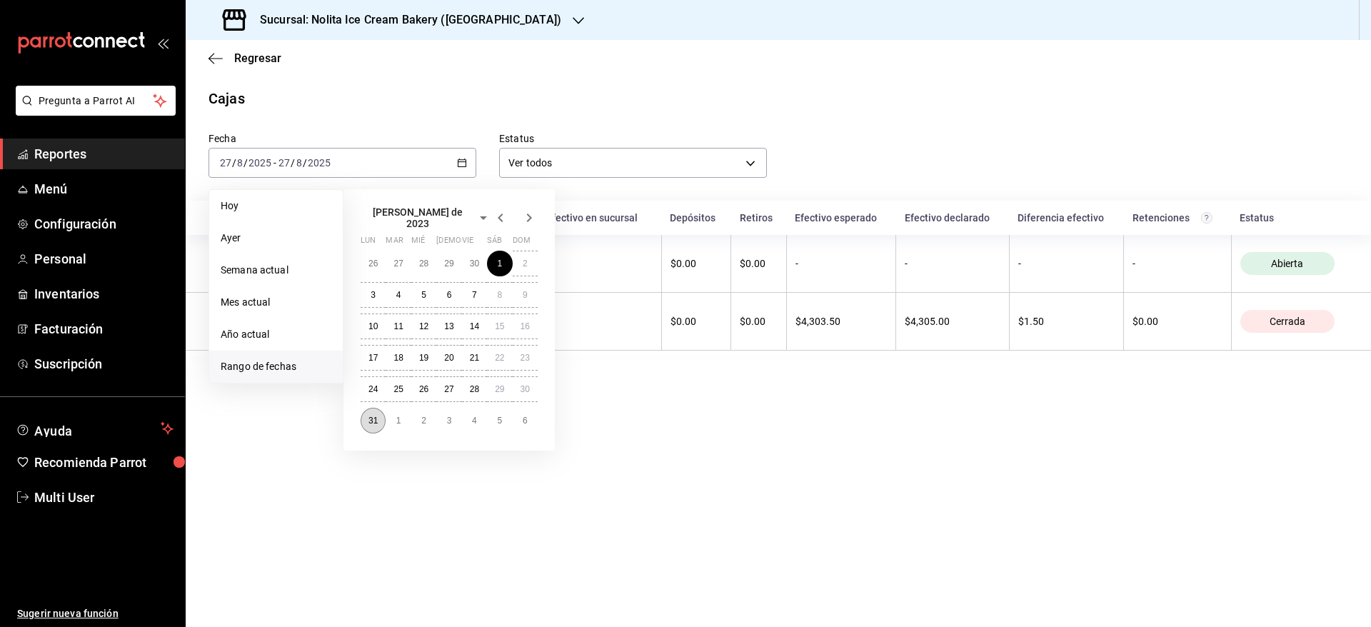
click at [377, 418] on abbr "31" at bounding box center [373, 421] width 9 height 10
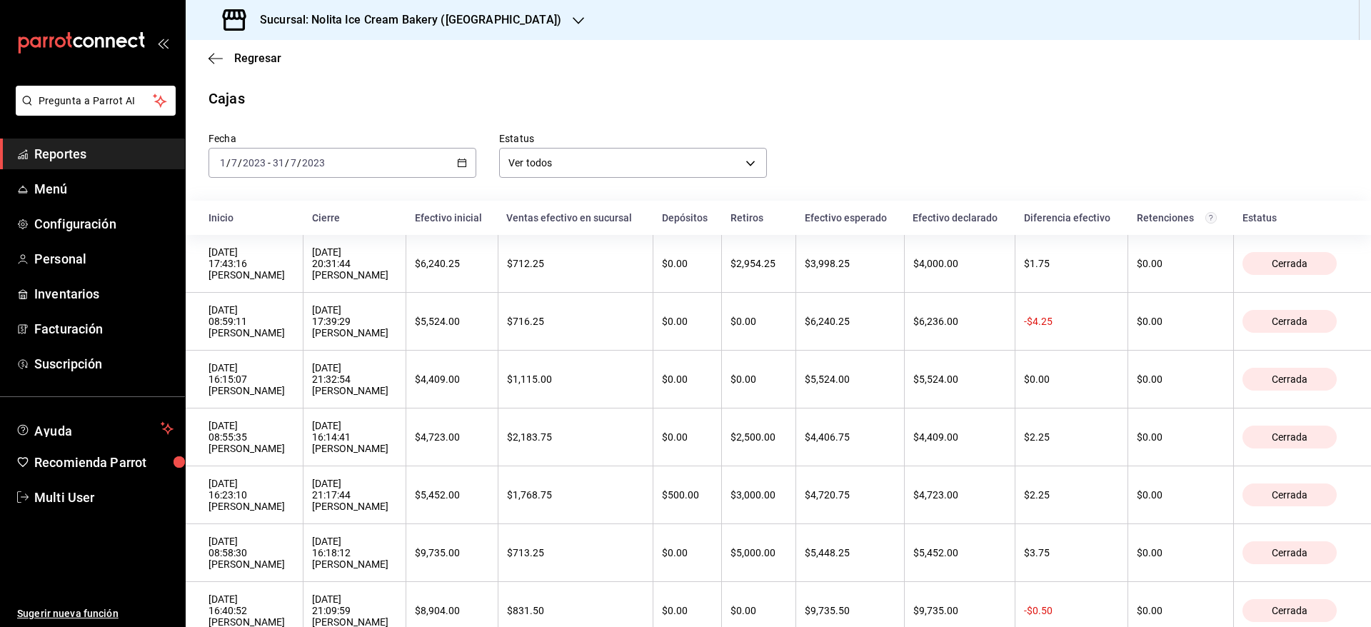
click at [194, 209] on th "Inicio" at bounding box center [245, 218] width 118 height 34
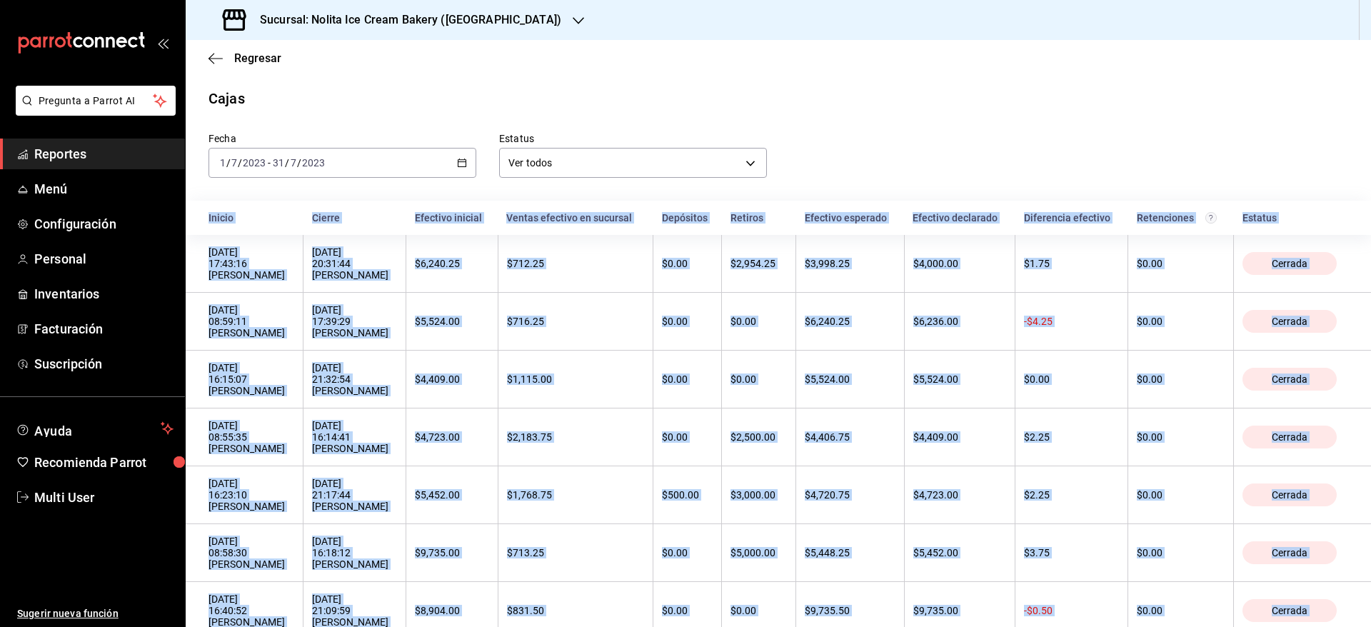
copy body "Inicio Cierre Efectivo inicial Ventas efectivo en sucursal Depósitos Retiros Ef…"
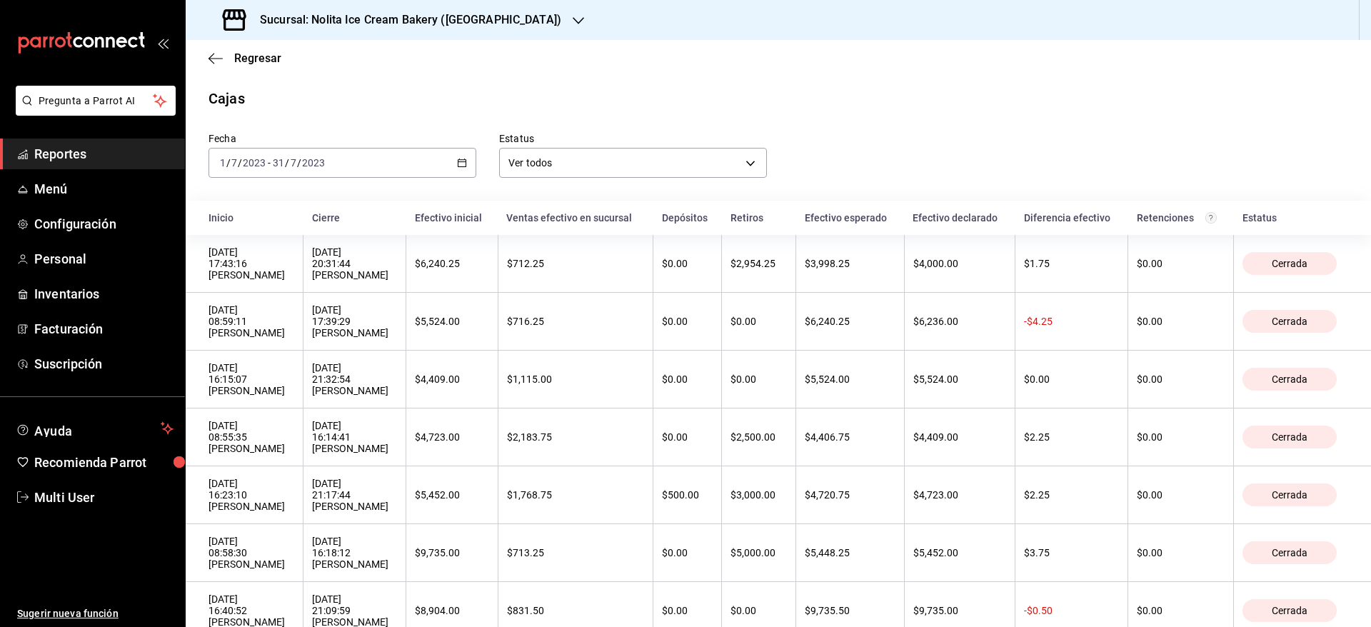
click at [476, 25] on h3 "Sucursal: Nolita Ice Cream Bakery ([GEOGRAPHIC_DATA])" at bounding box center [405, 19] width 313 height 17
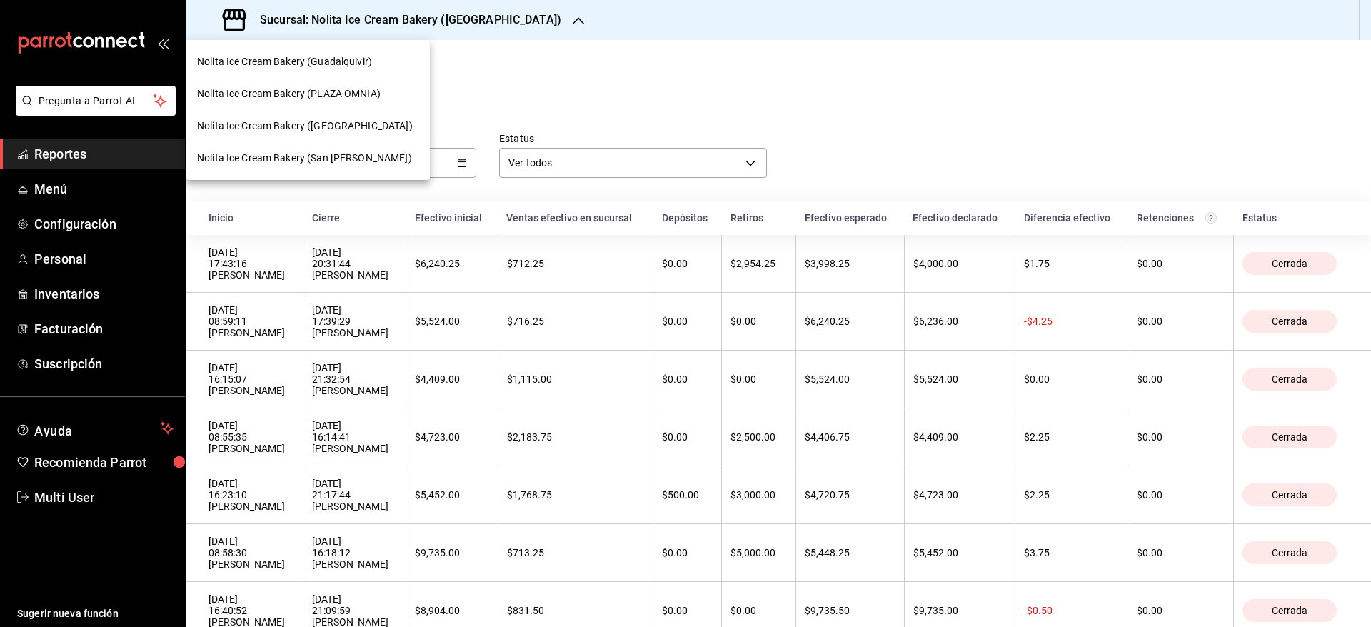
click at [339, 89] on span "Nolita Ice Cream Bakery (PLAZA OMNIA)" at bounding box center [289, 93] width 184 height 15
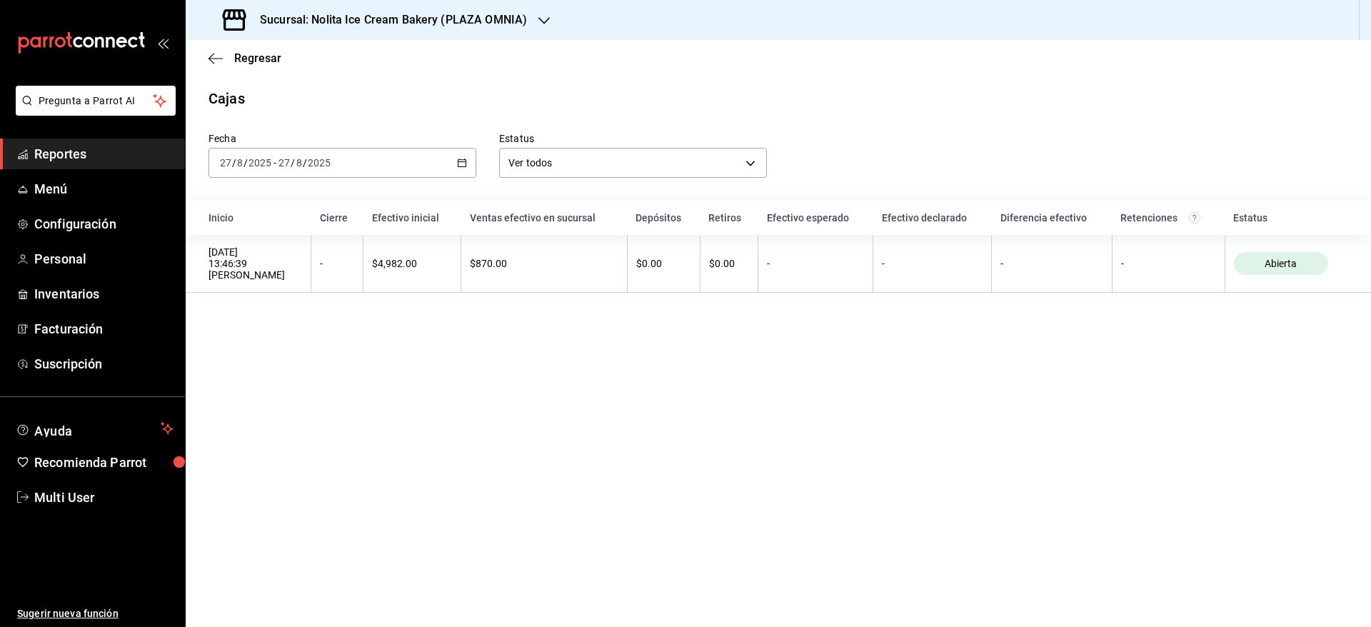
click at [256, 161] on input "2025" at bounding box center [260, 162] width 24 height 11
click at [249, 374] on li "Rango de fechas" at bounding box center [276, 367] width 134 height 32
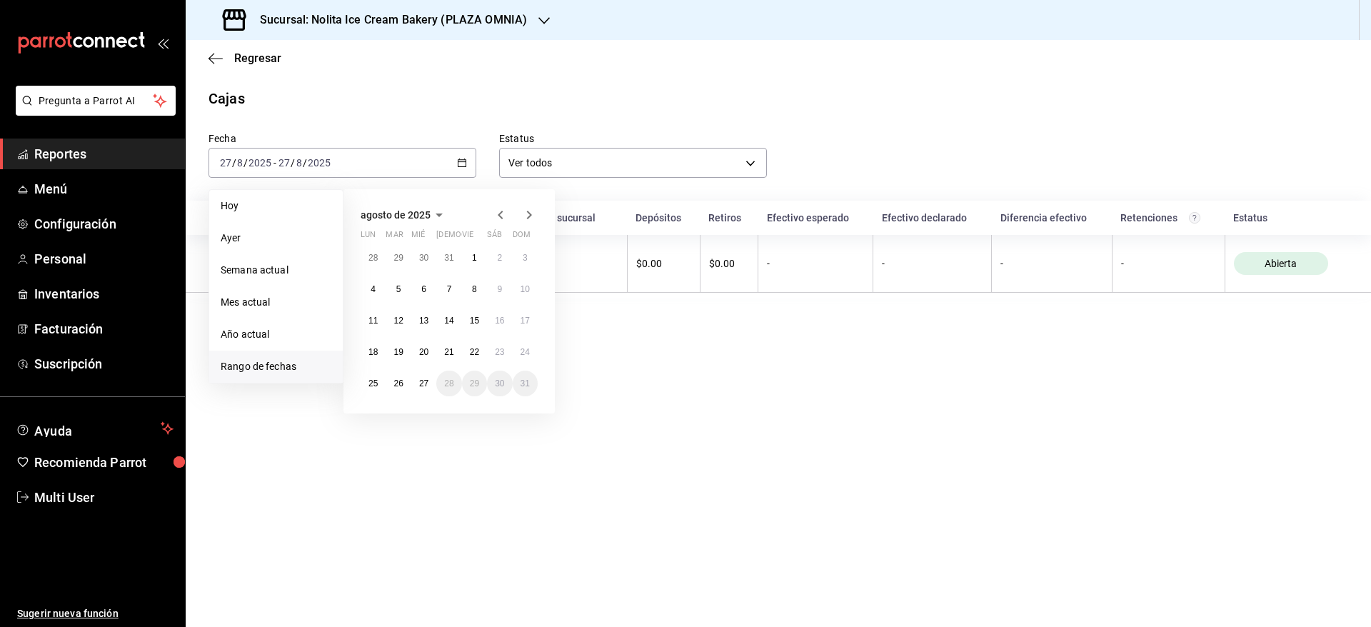
click at [424, 214] on span "agosto de 2025" at bounding box center [396, 214] width 70 height 11
click at [384, 217] on icon "button" at bounding box center [392, 214] width 17 height 17
click at [506, 242] on button "2023" at bounding box center [508, 242] width 59 height 26
click at [392, 289] on abbr "julio" at bounding box center [390, 294] width 15 height 10
click at [497, 259] on abbr "1" at bounding box center [499, 264] width 5 height 10
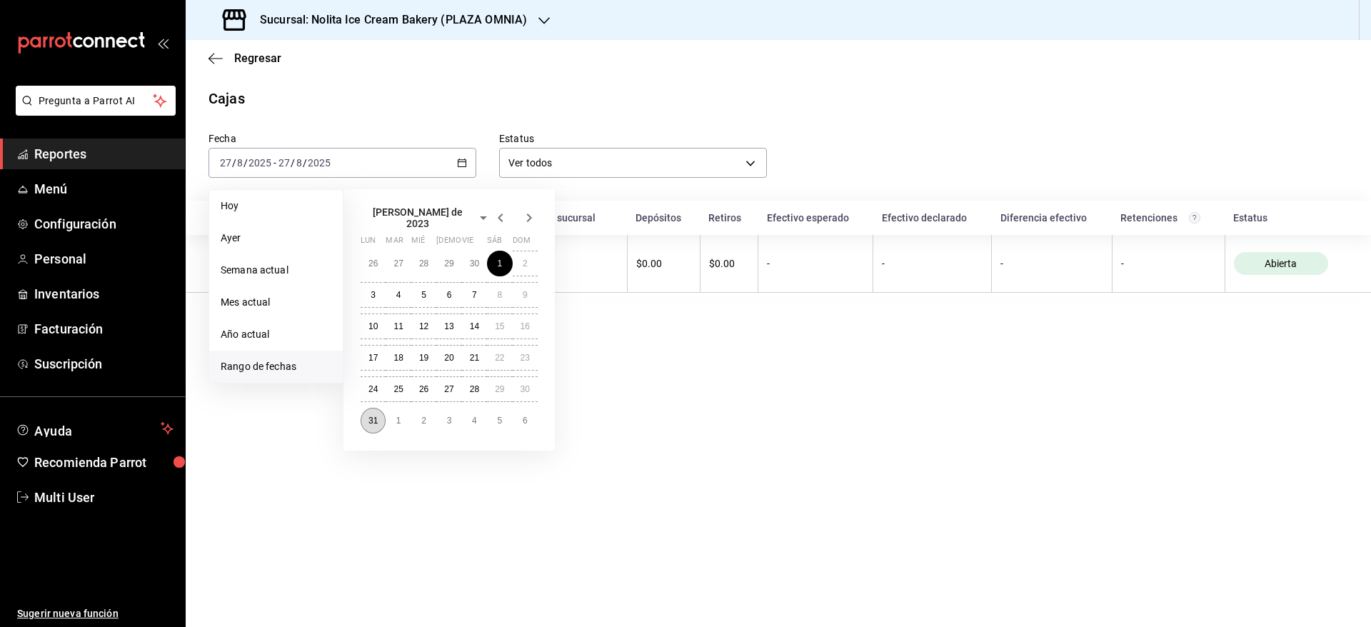
click at [369, 416] on abbr "31" at bounding box center [373, 421] width 9 height 10
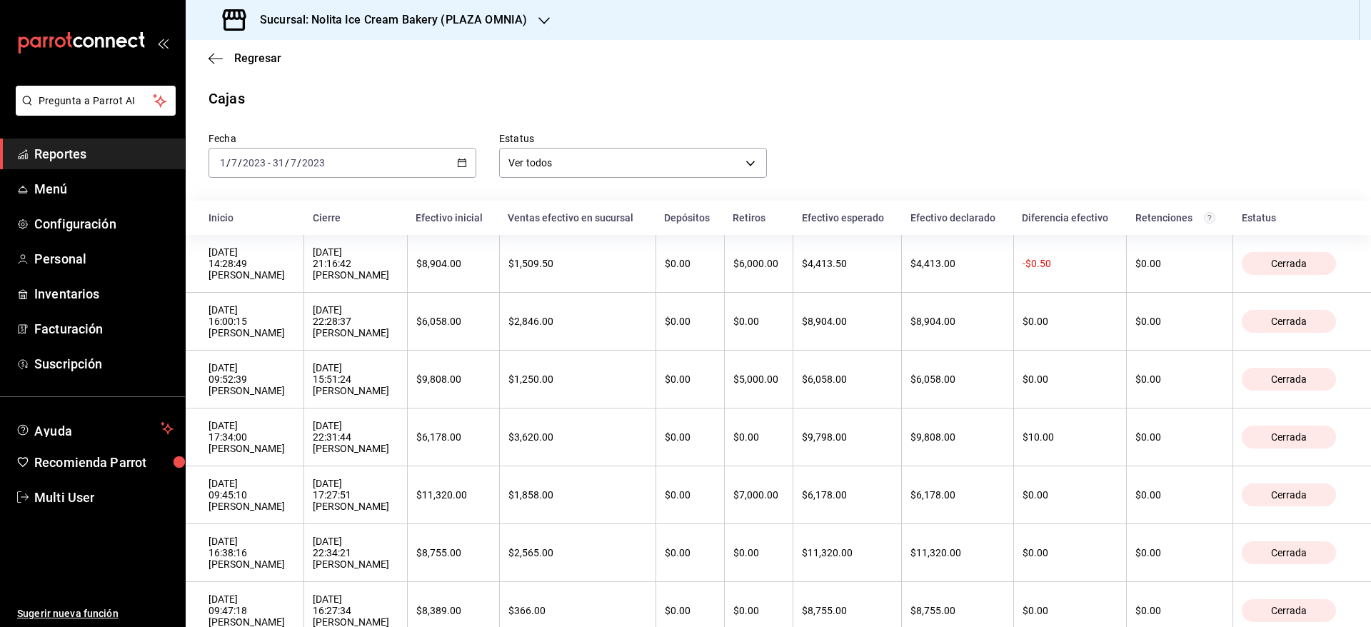
click at [192, 210] on th "Inicio" at bounding box center [245, 218] width 119 height 34
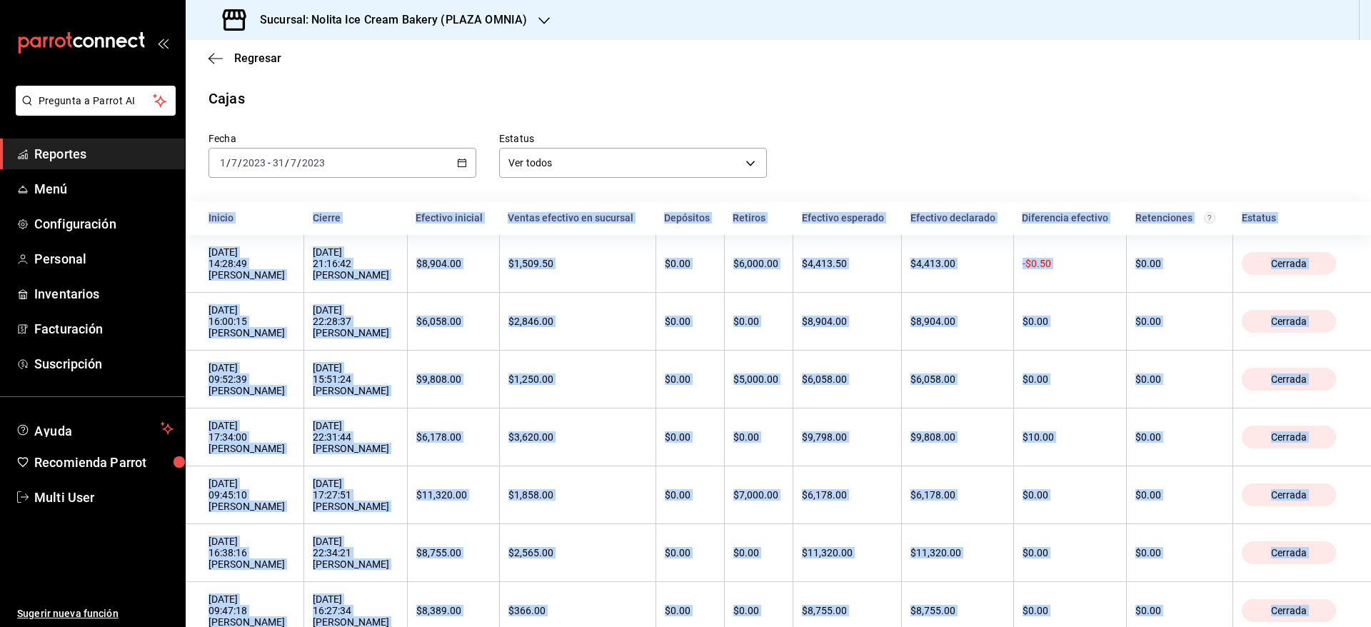
copy body "Inicio Cierre Efectivo inicial Ventas efectivo en sucursal Depósitos Retiros Ef…"
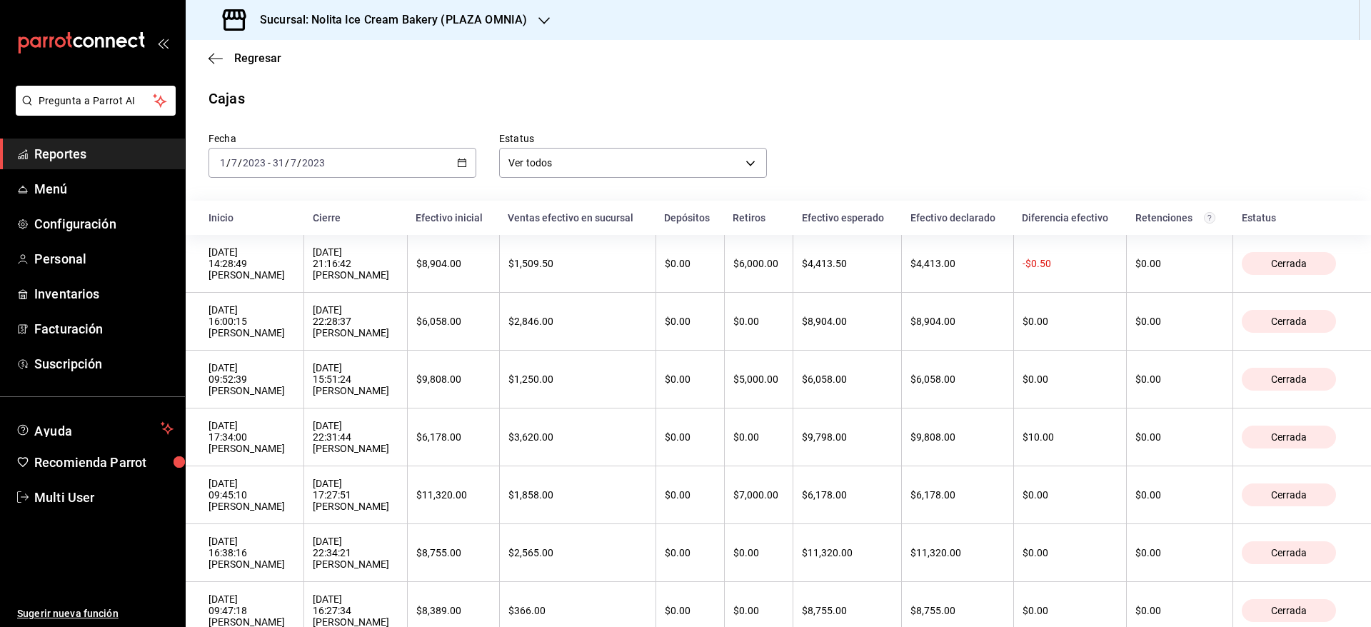
click at [319, 173] on div "2023-07-01 1 / 7 / 2023 - 2023-07-31 31 / 7 / 2023" at bounding box center [343, 163] width 268 height 30
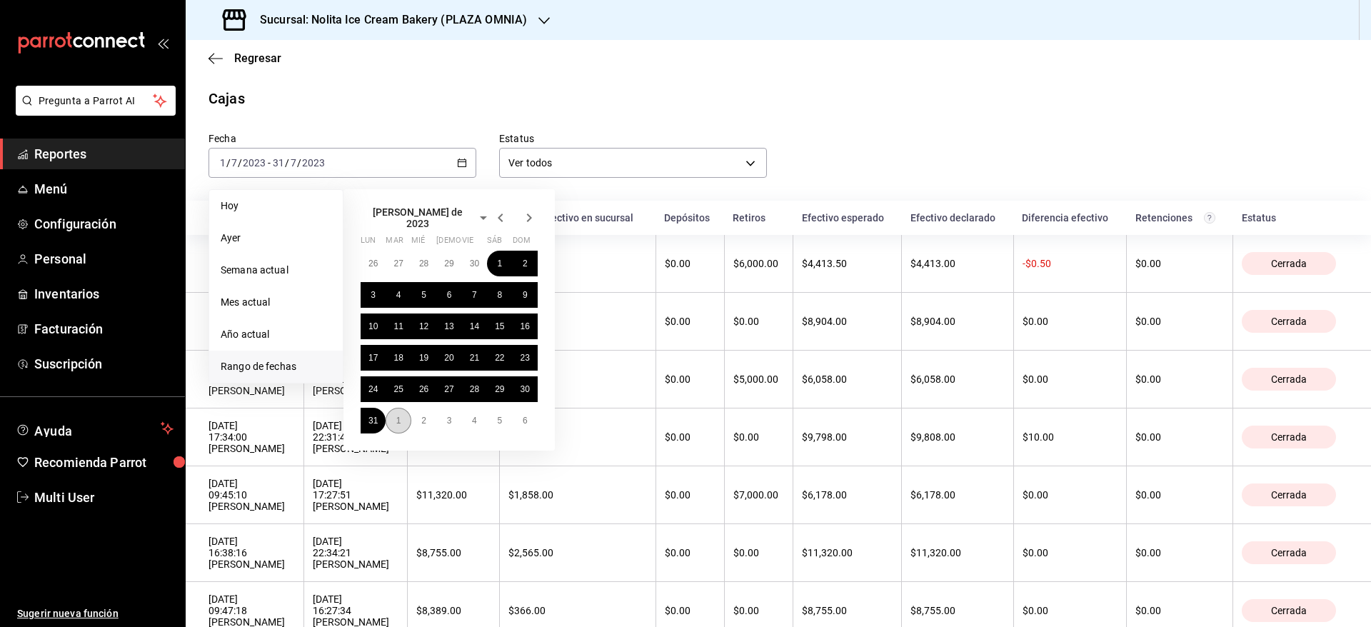
click at [399, 408] on button "1" at bounding box center [398, 421] width 25 height 26
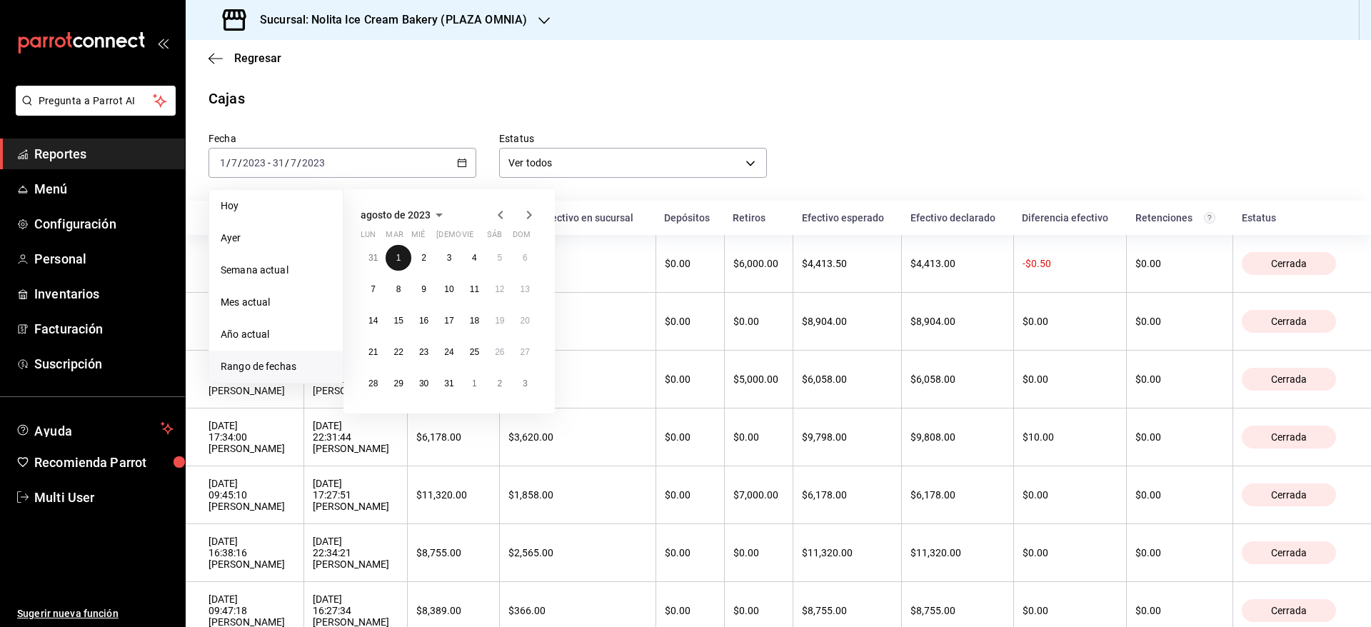
click at [401, 246] on button "1" at bounding box center [398, 258] width 25 height 26
click at [398, 246] on div "31/07/2023 21:16:42 Joss Avarte" at bounding box center [355, 263] width 85 height 34
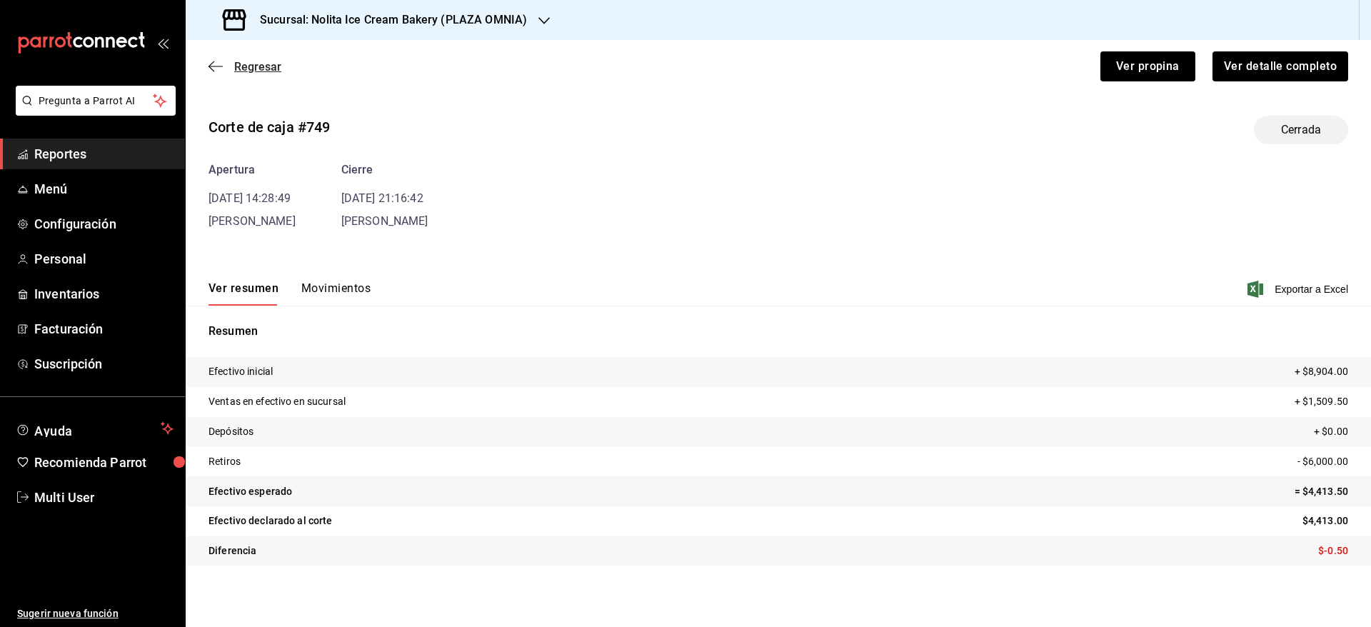
click at [211, 69] on icon "button" at bounding box center [212, 66] width 6 height 11
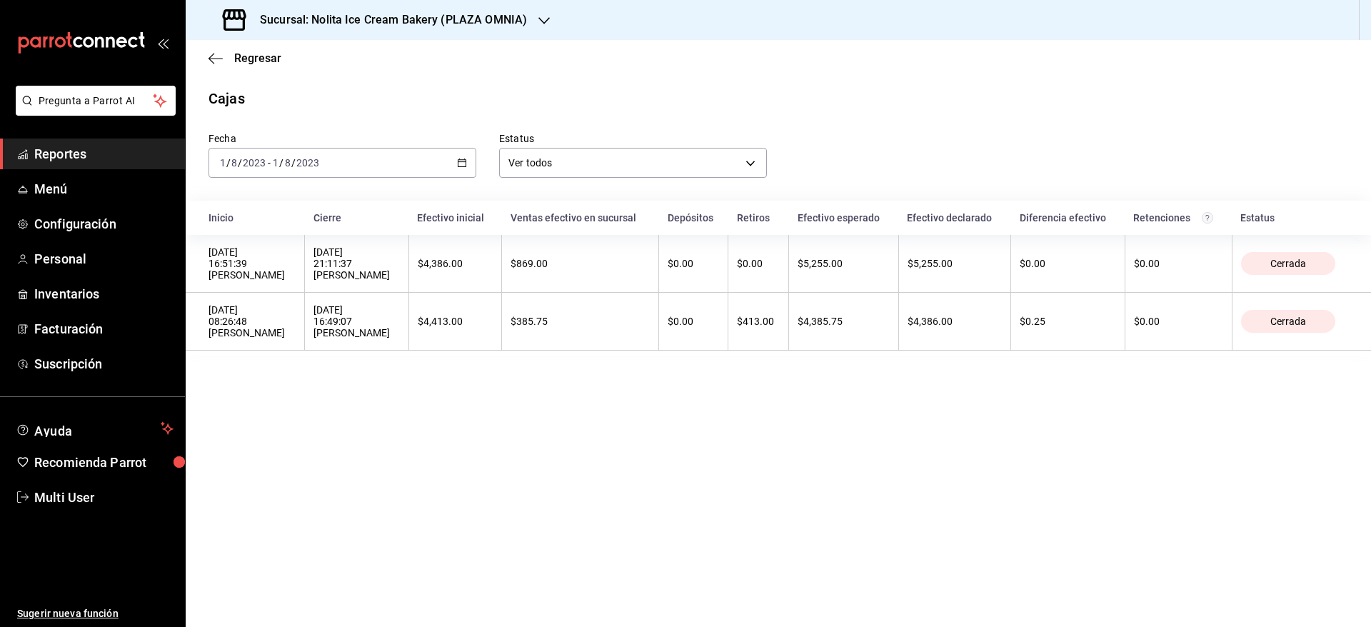
click at [1363, 381] on main "Regresar Cajas Fecha 2023-08-01 1 / 8 / 2023 - 2023-08-01 1 / 8 / 2023 Estatus …" at bounding box center [779, 333] width 1186 height 587
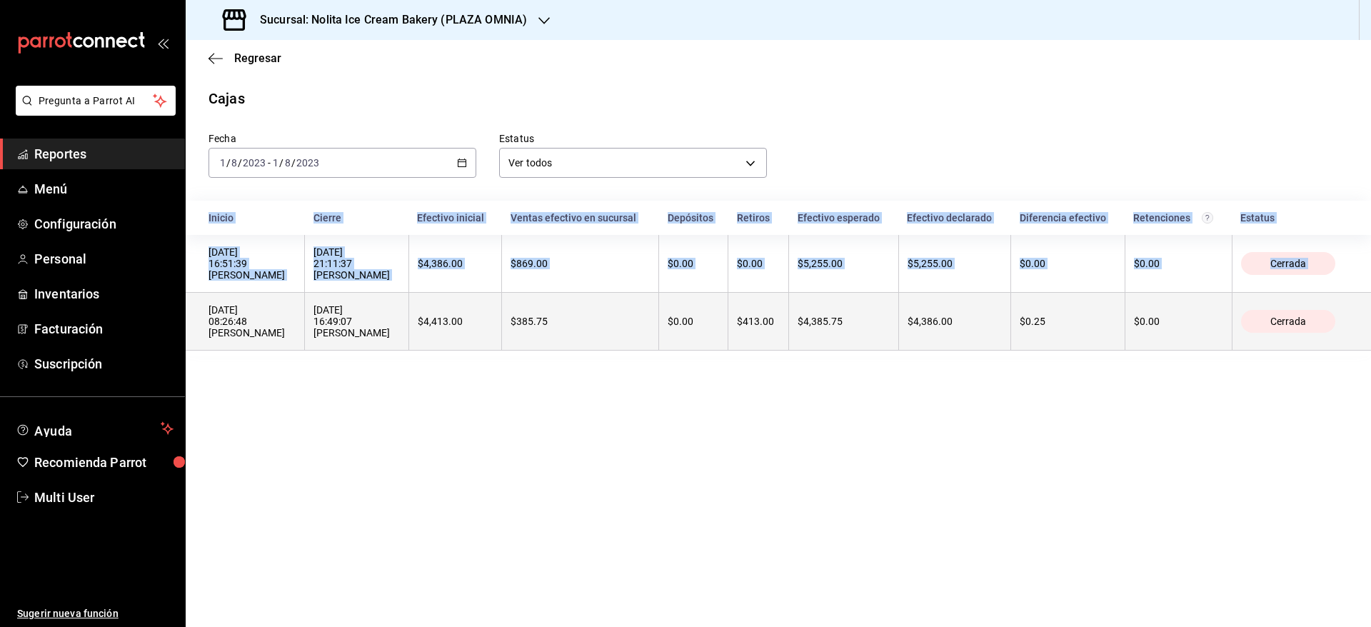
drag, startPoint x: 1353, startPoint y: 381, endPoint x: 199, endPoint y: 312, distance: 1155.5
click at [199, 312] on main "Regresar Cajas Fecha 2023-08-01 1 / 8 / 2023 - 2023-08-01 1 / 8 / 2023 Estatus …" at bounding box center [779, 333] width 1186 height 587
copy table "Inicio Cierre Efectivo inicial Ventas efectivo en sucursal Depósitos Retiros Ef…"
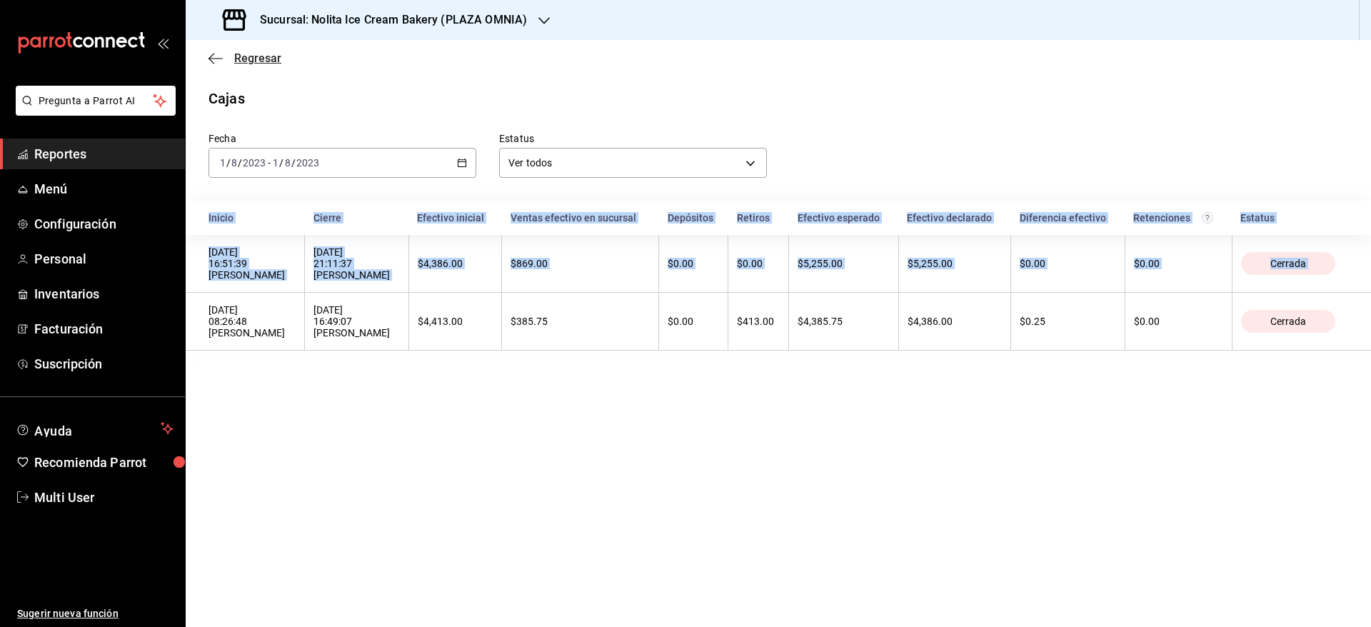
click at [266, 59] on span "Regresar" at bounding box center [257, 58] width 47 height 14
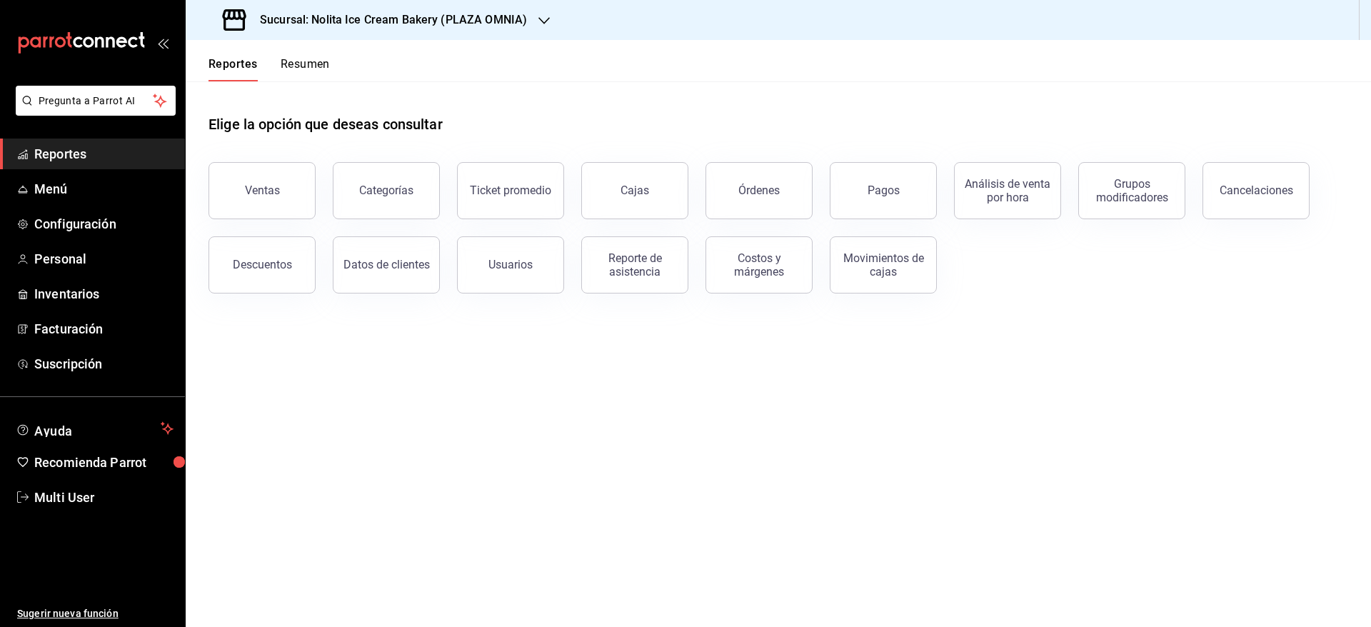
click at [445, 24] on h3 "Sucursal: Nolita Ice Cream Bakery (PLAZA OMNIA)" at bounding box center [388, 19] width 279 height 17
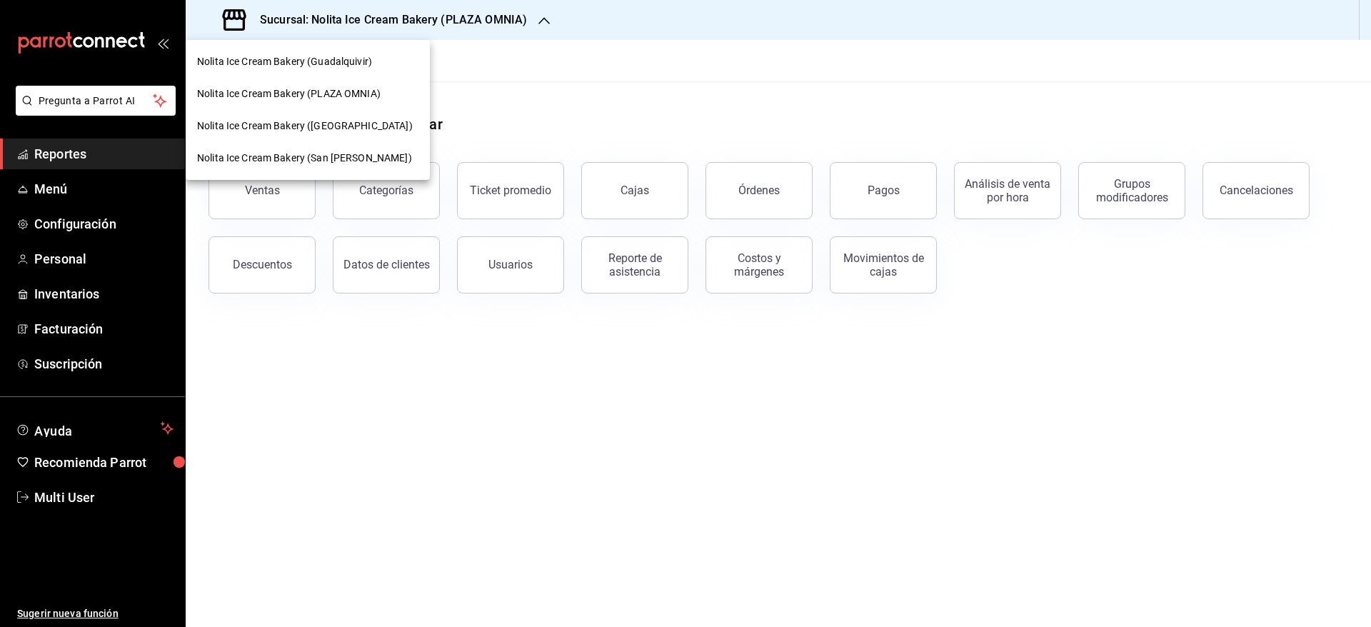
click at [344, 120] on span "Nolita Ice Cream Bakery (PLAZA AURORA)" at bounding box center [305, 126] width 216 height 15
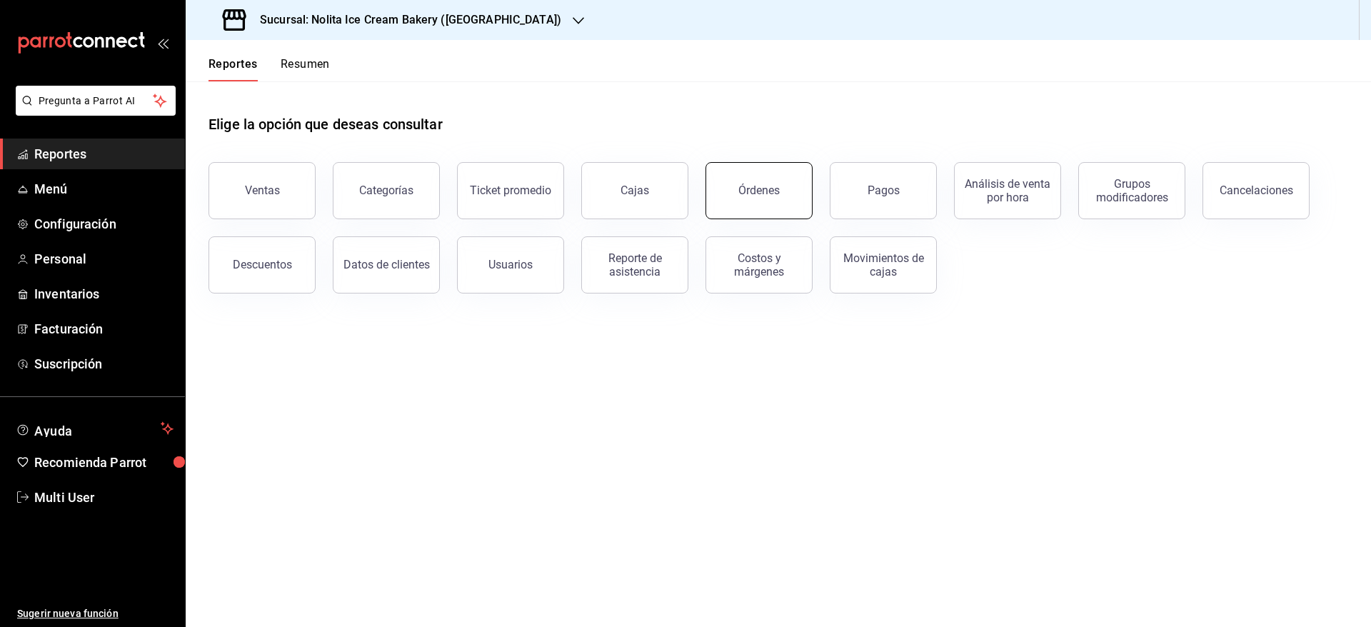
click at [758, 195] on div "Órdenes" at bounding box center [758, 191] width 41 height 14
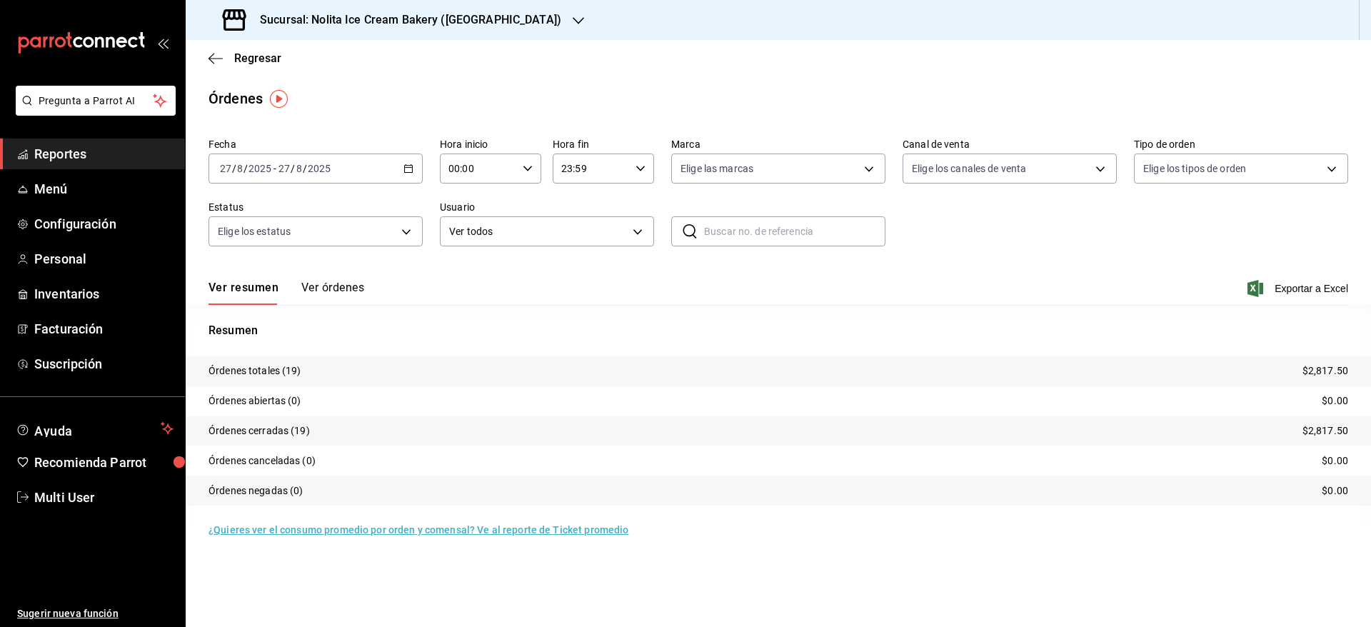
click at [334, 293] on button "Ver órdenes" at bounding box center [332, 293] width 63 height 24
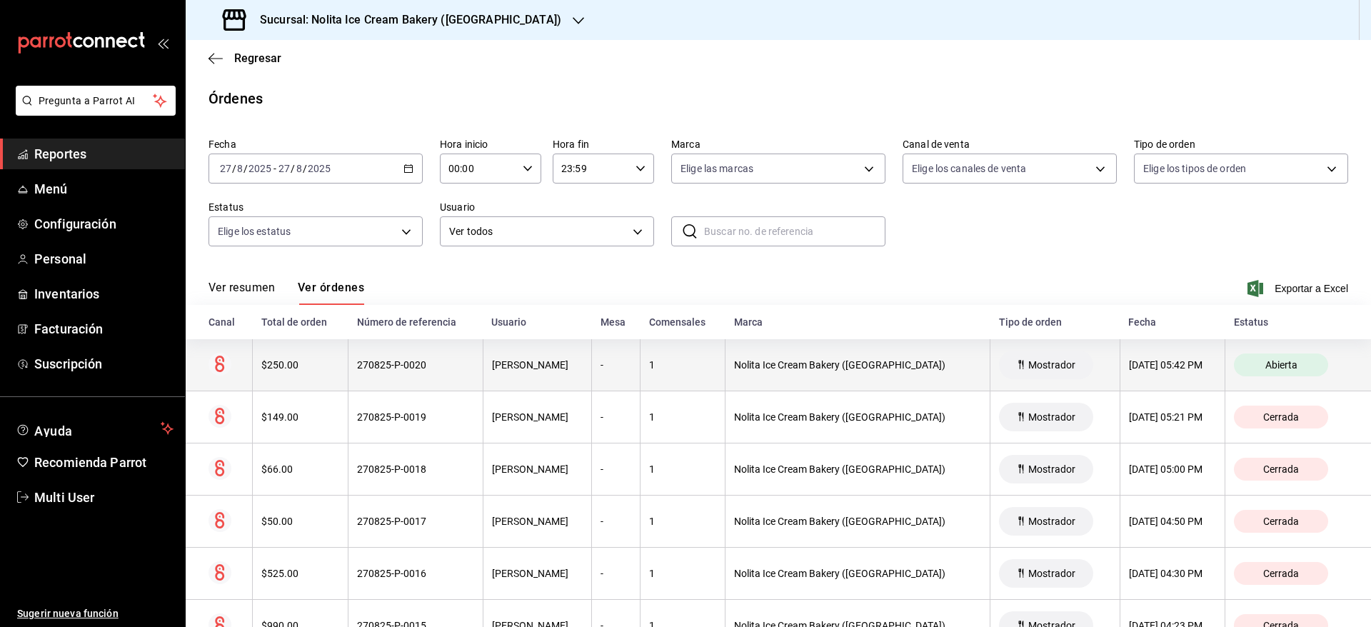
click at [476, 366] on th "270825-P-0020" at bounding box center [416, 365] width 134 height 52
click at [718, 356] on th "1" at bounding box center [683, 365] width 85 height 52
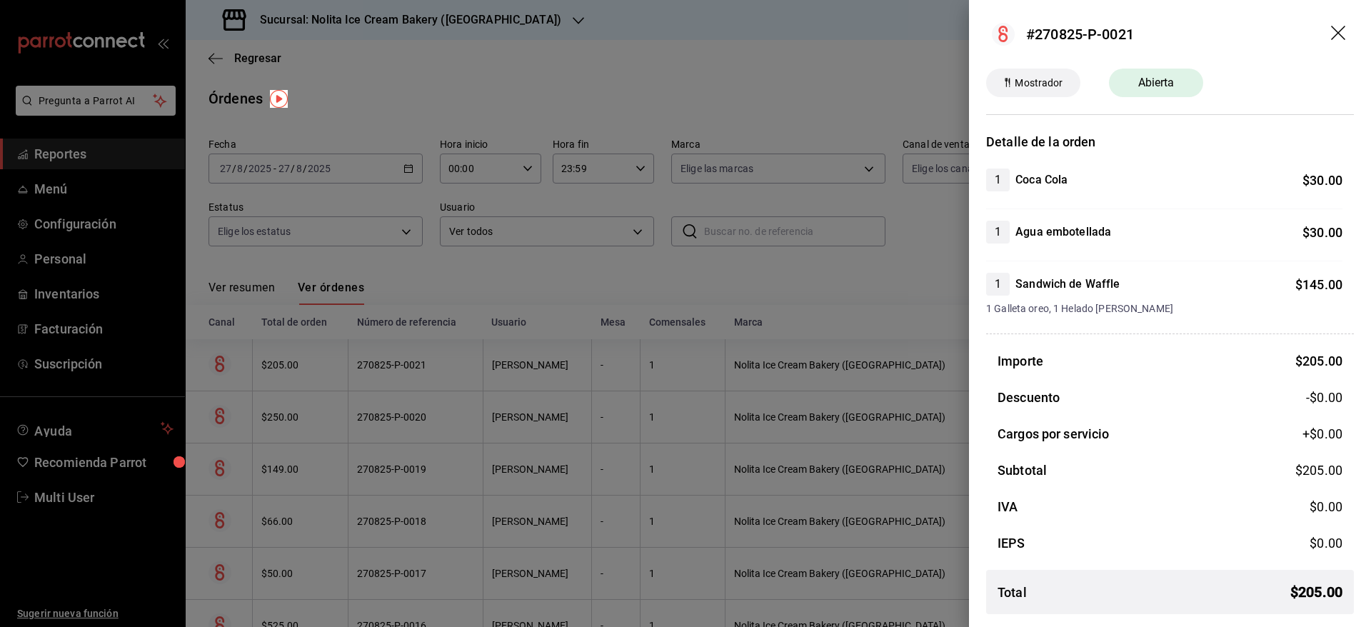
click at [718, 356] on div at bounding box center [685, 313] width 1371 height 627
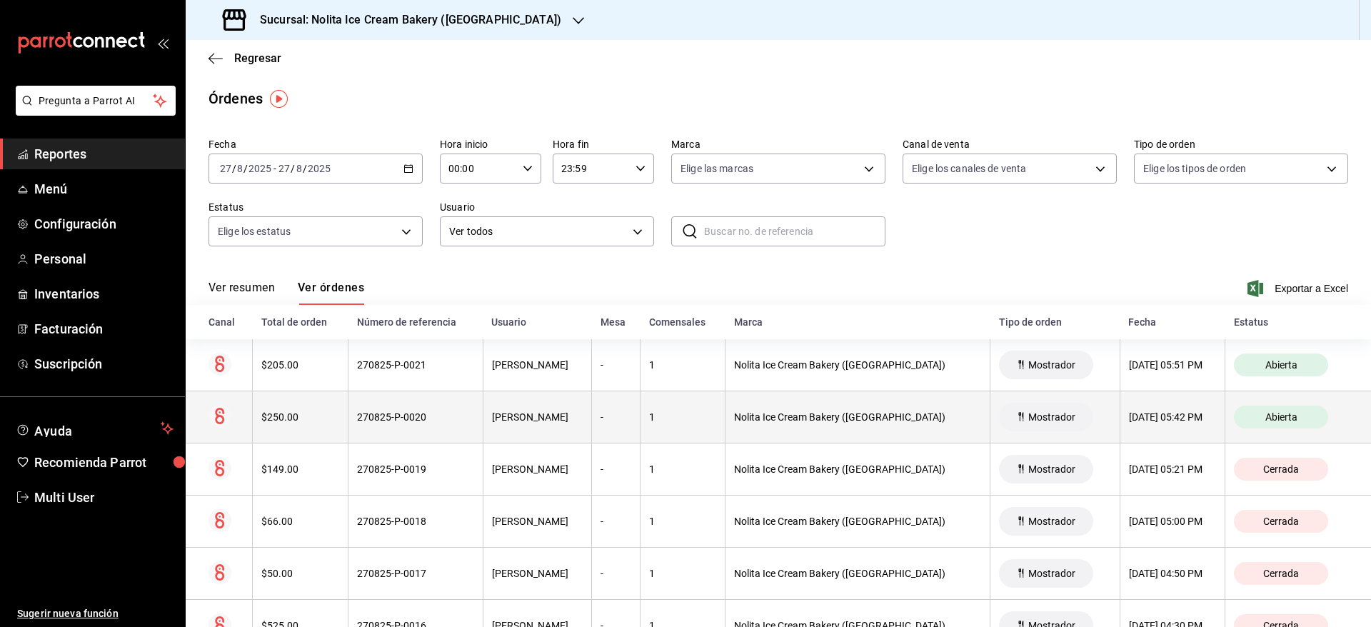
click at [757, 428] on th "Nolita Ice Cream Bakery ([GEOGRAPHIC_DATA])" at bounding box center [858, 417] width 265 height 52
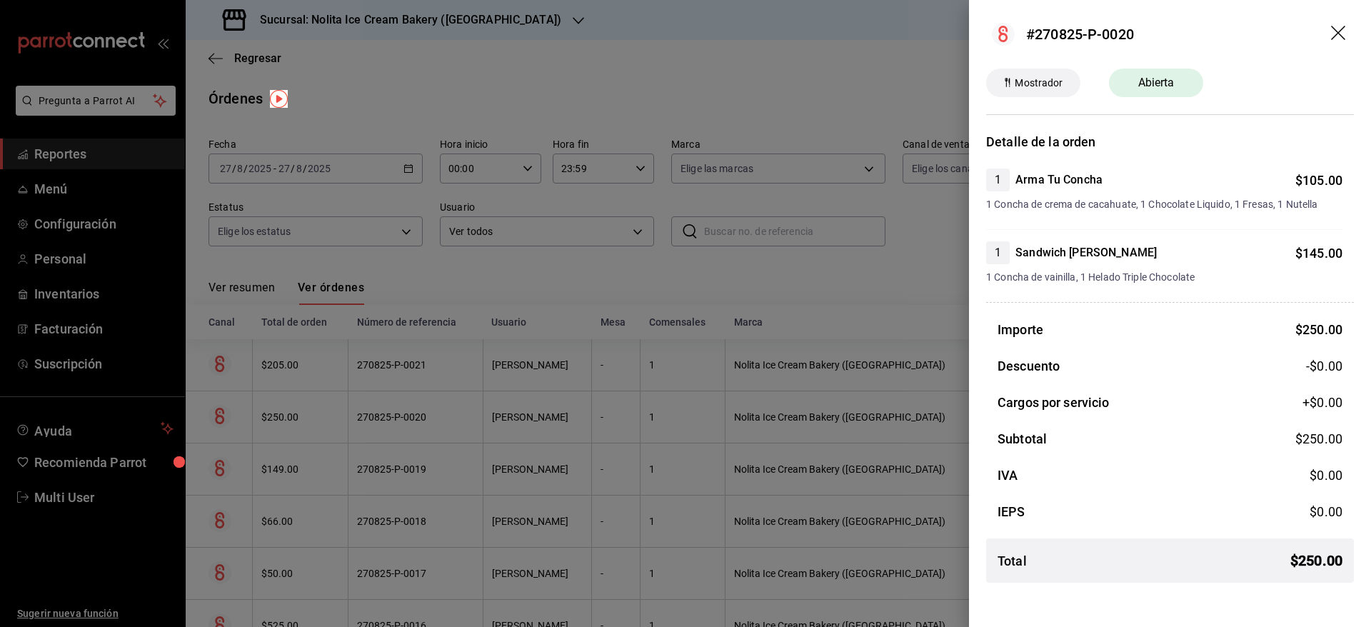
click at [813, 304] on div at bounding box center [685, 313] width 1371 height 627
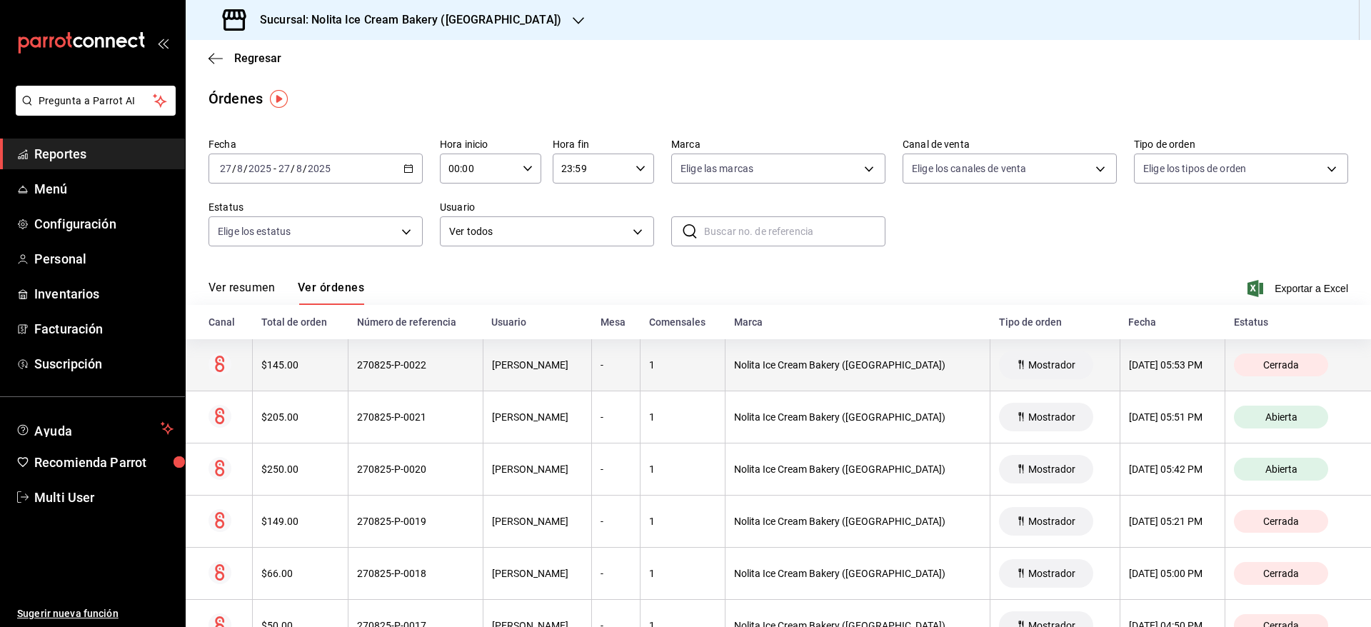
click at [483, 356] on th "[PERSON_NAME]" at bounding box center [537, 365] width 109 height 52
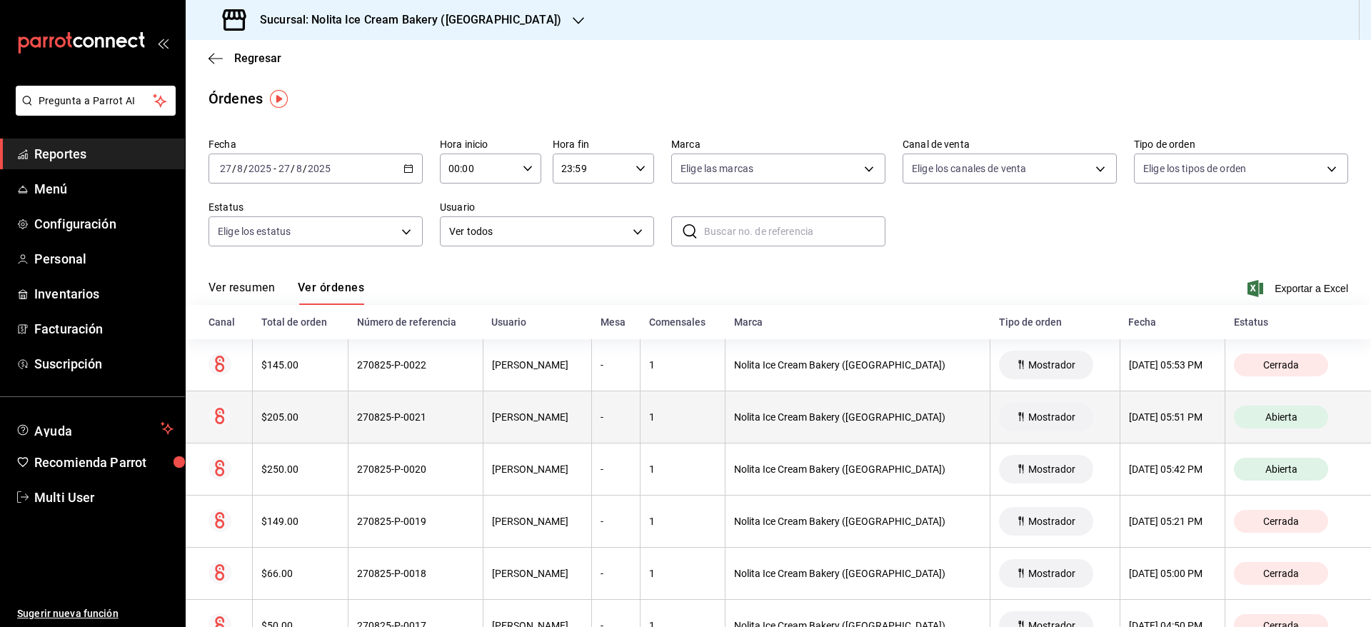
click at [490, 409] on th "[PERSON_NAME]" at bounding box center [537, 417] width 109 height 52
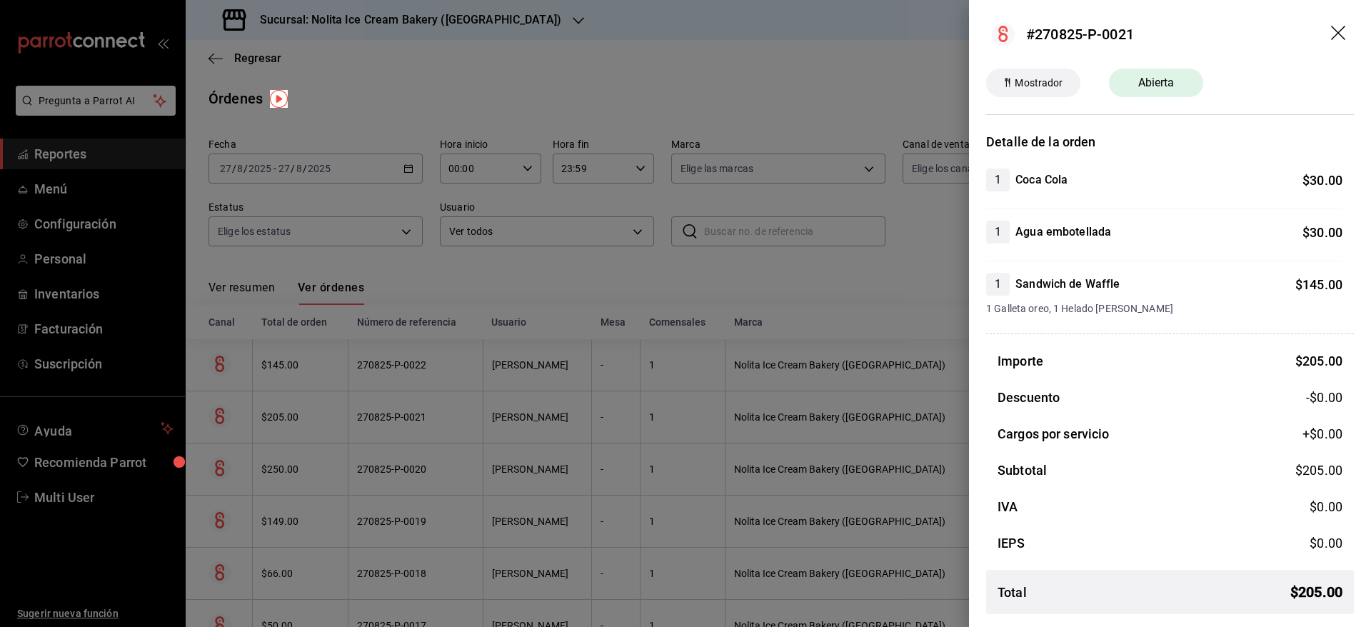
click at [490, 409] on div at bounding box center [685, 313] width 1371 height 627
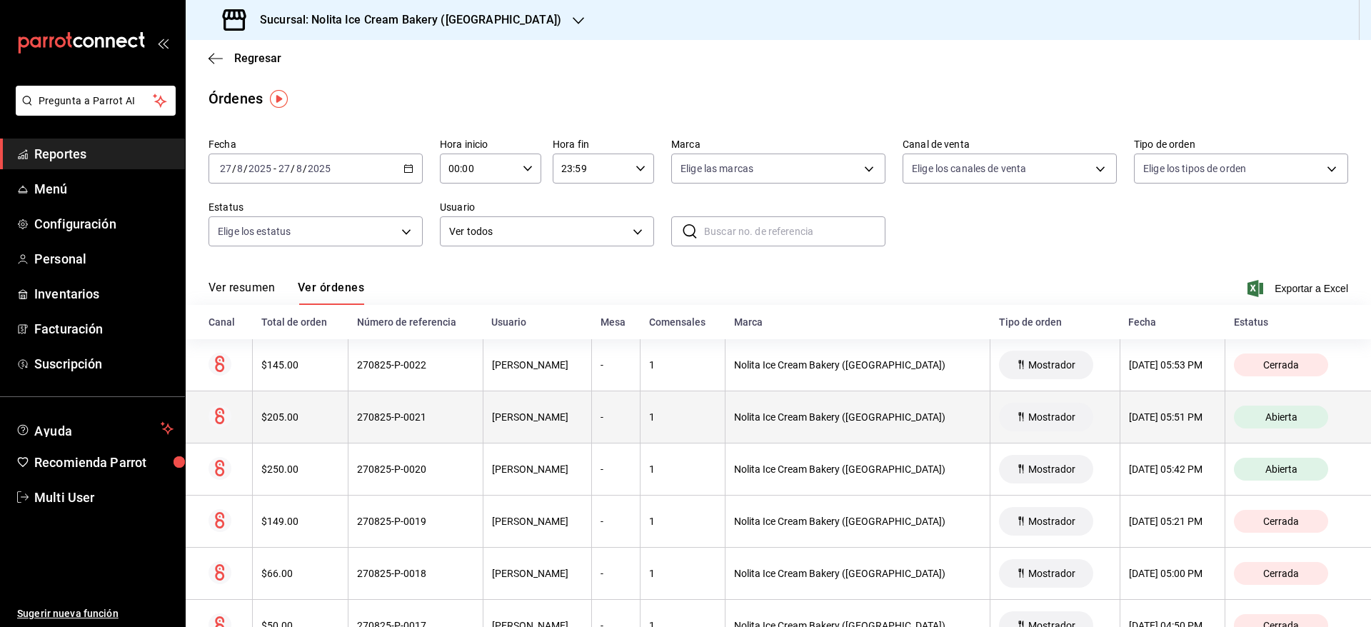
click at [692, 419] on div "1" at bounding box center [682, 416] width 67 height 11
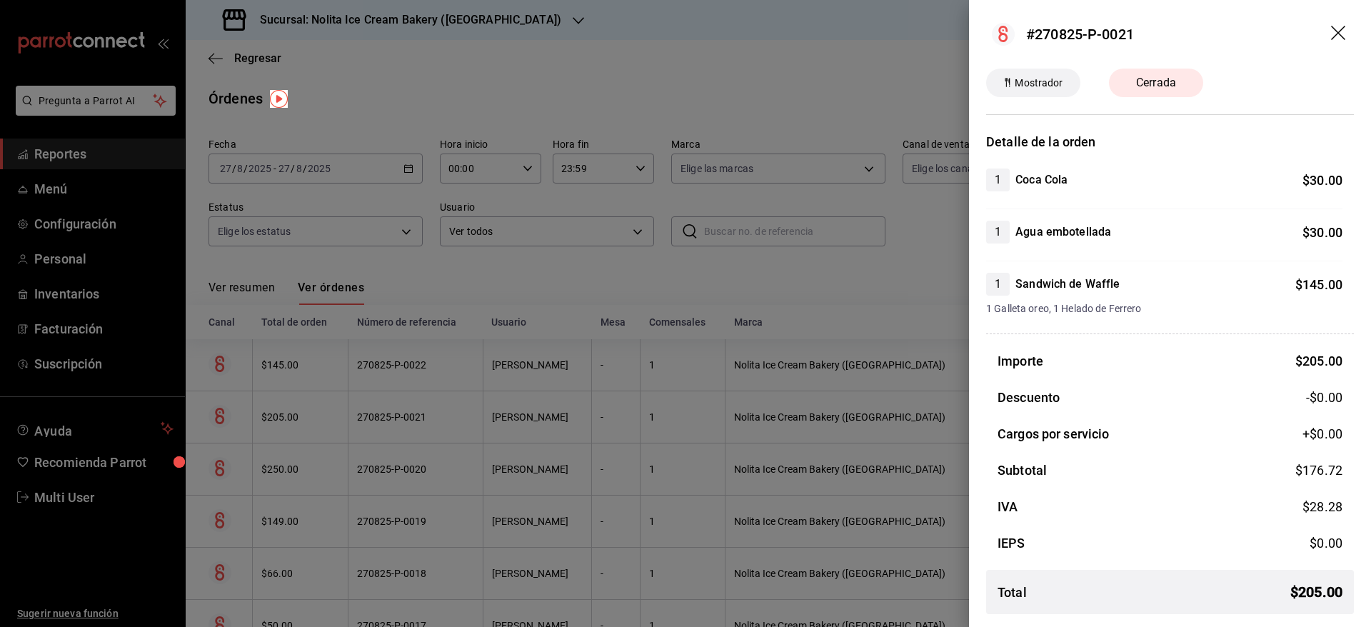
click at [692, 419] on div at bounding box center [685, 313] width 1371 height 627
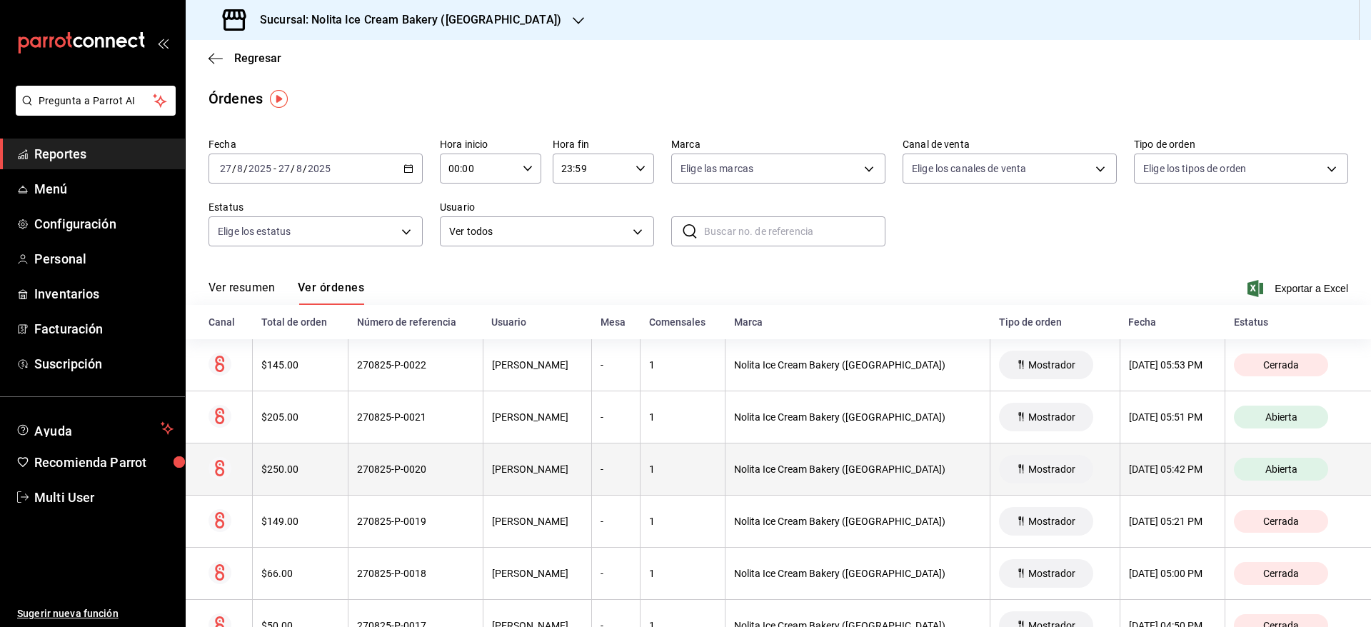
click at [680, 477] on th "1" at bounding box center [683, 470] width 85 height 52
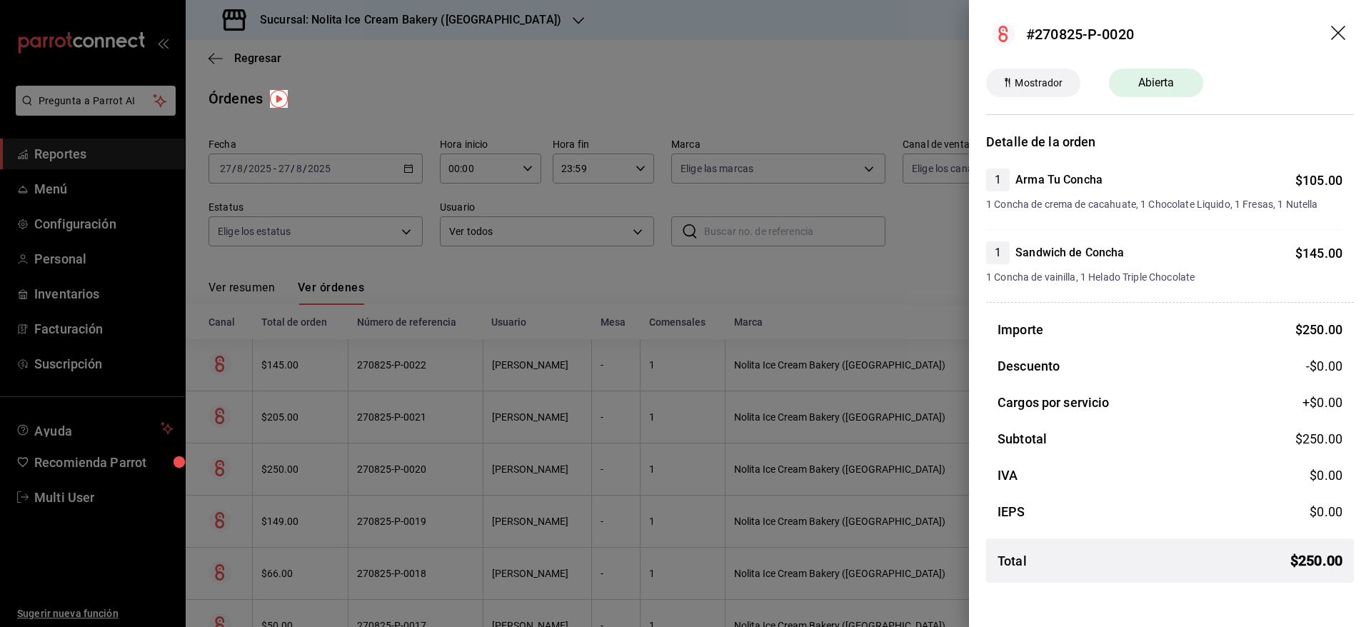
click at [680, 477] on div at bounding box center [685, 313] width 1371 height 627
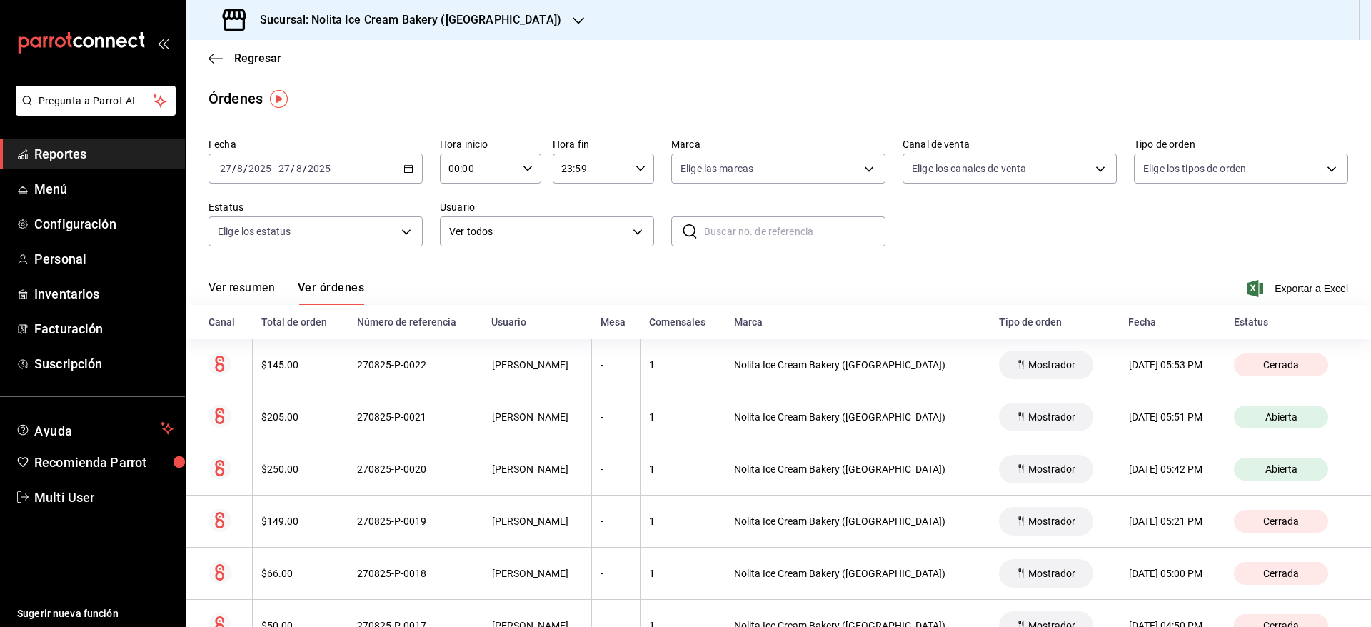
click at [680, 477] on th "1" at bounding box center [683, 470] width 85 height 52
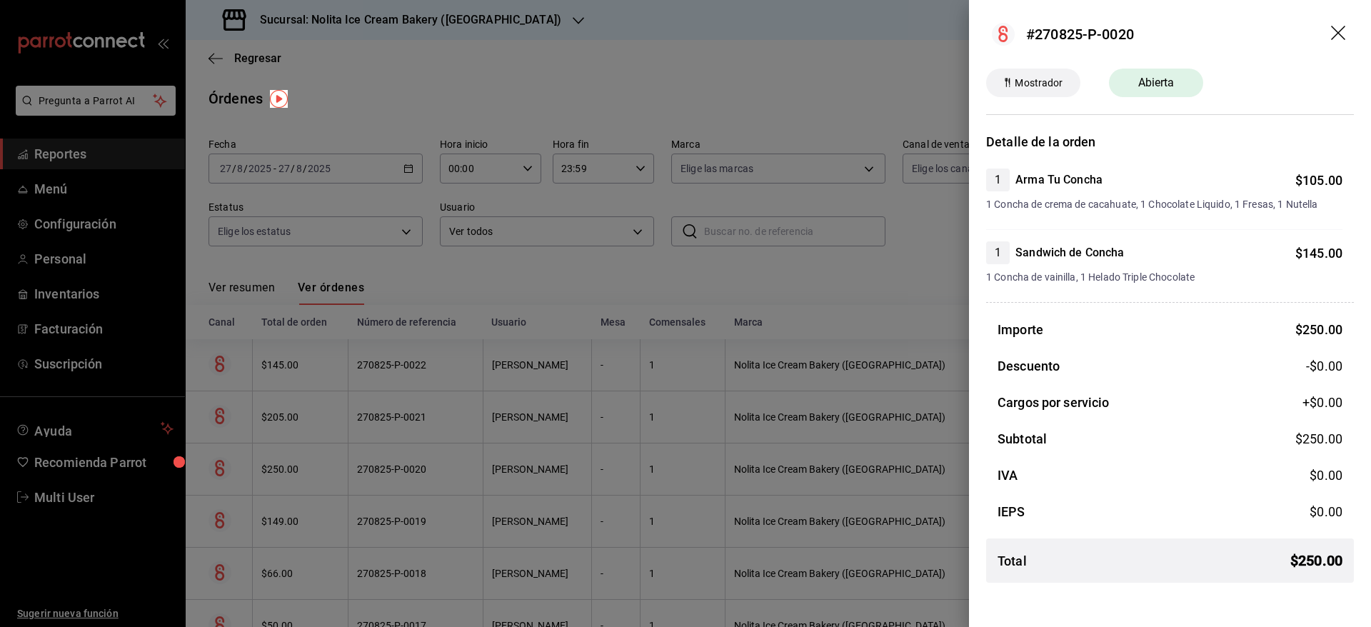
click at [680, 477] on div at bounding box center [685, 313] width 1371 height 627
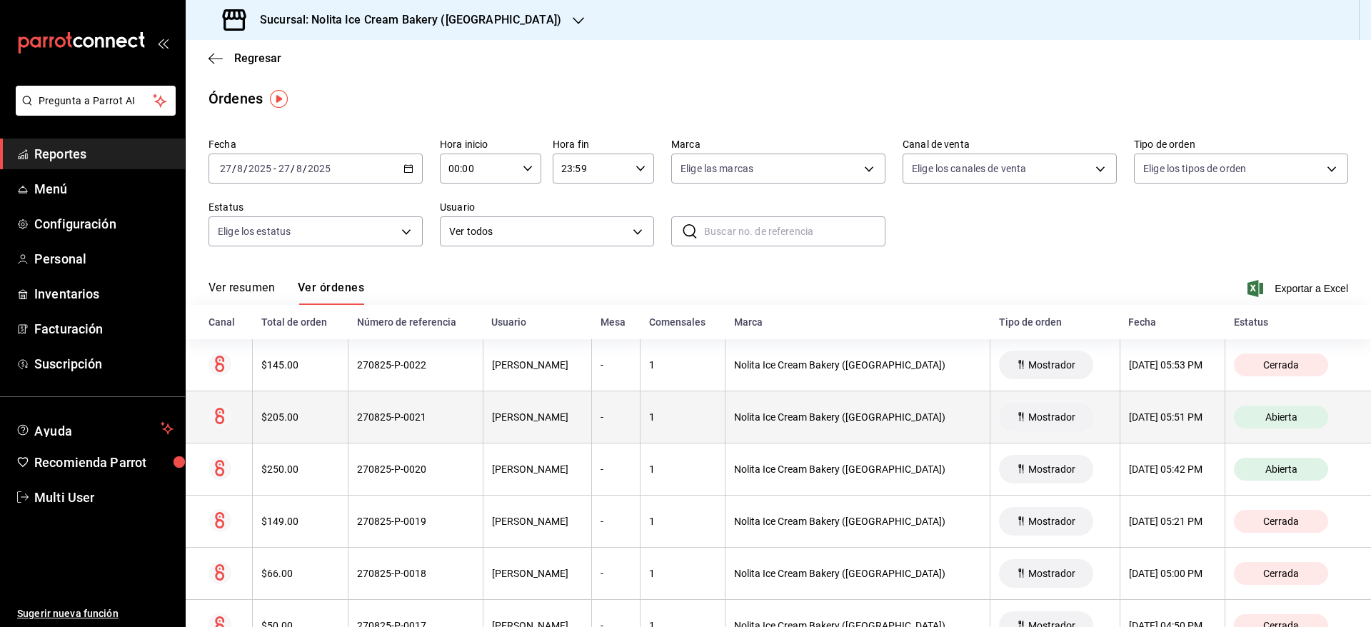
click at [667, 429] on th "1" at bounding box center [683, 417] width 85 height 52
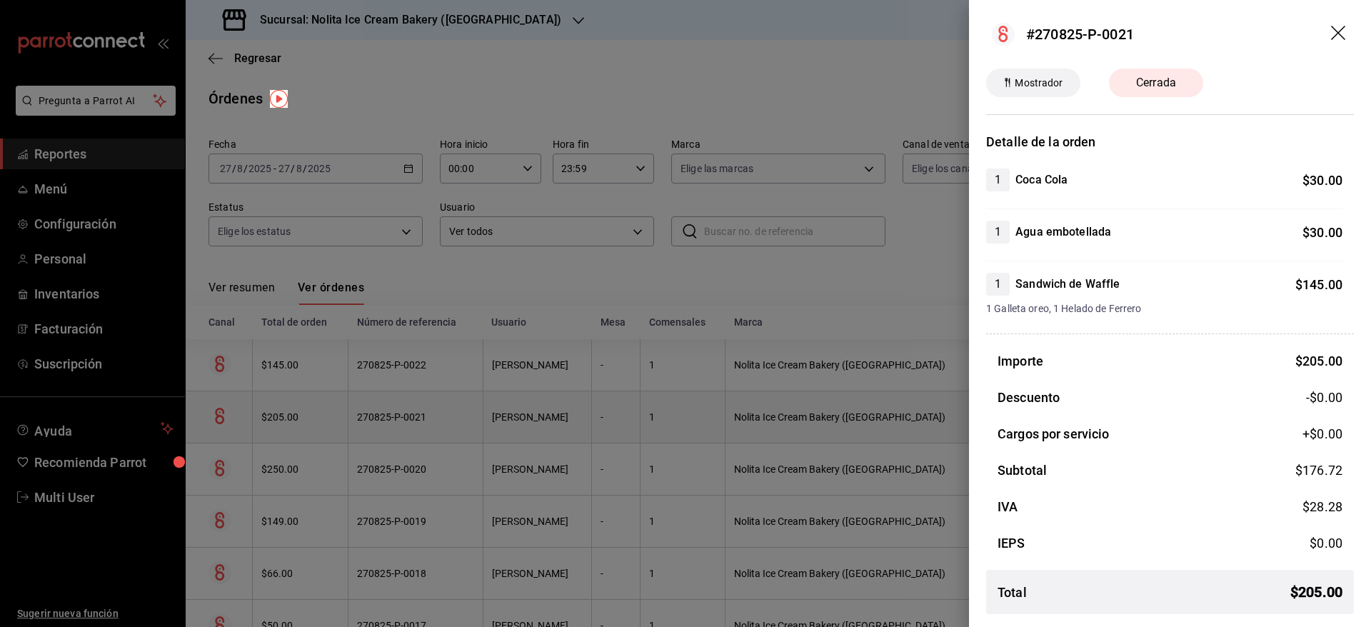
click at [667, 429] on div at bounding box center [685, 313] width 1371 height 627
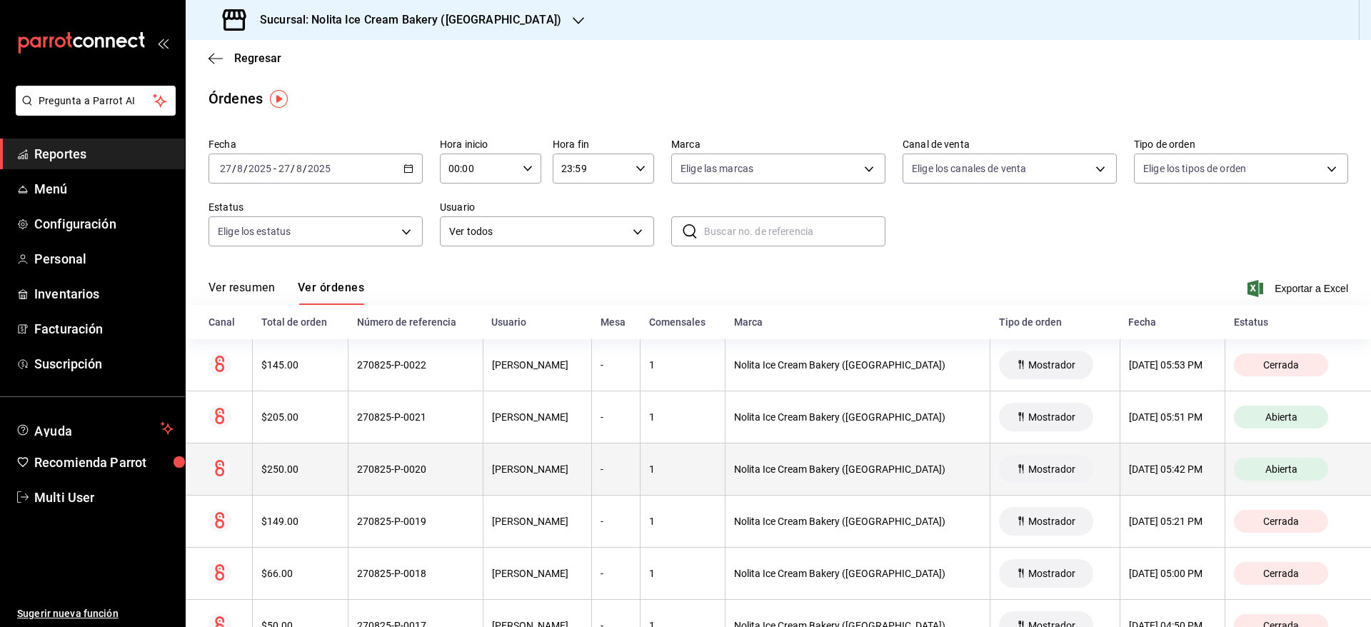
click at [672, 477] on th "1" at bounding box center [683, 470] width 85 height 52
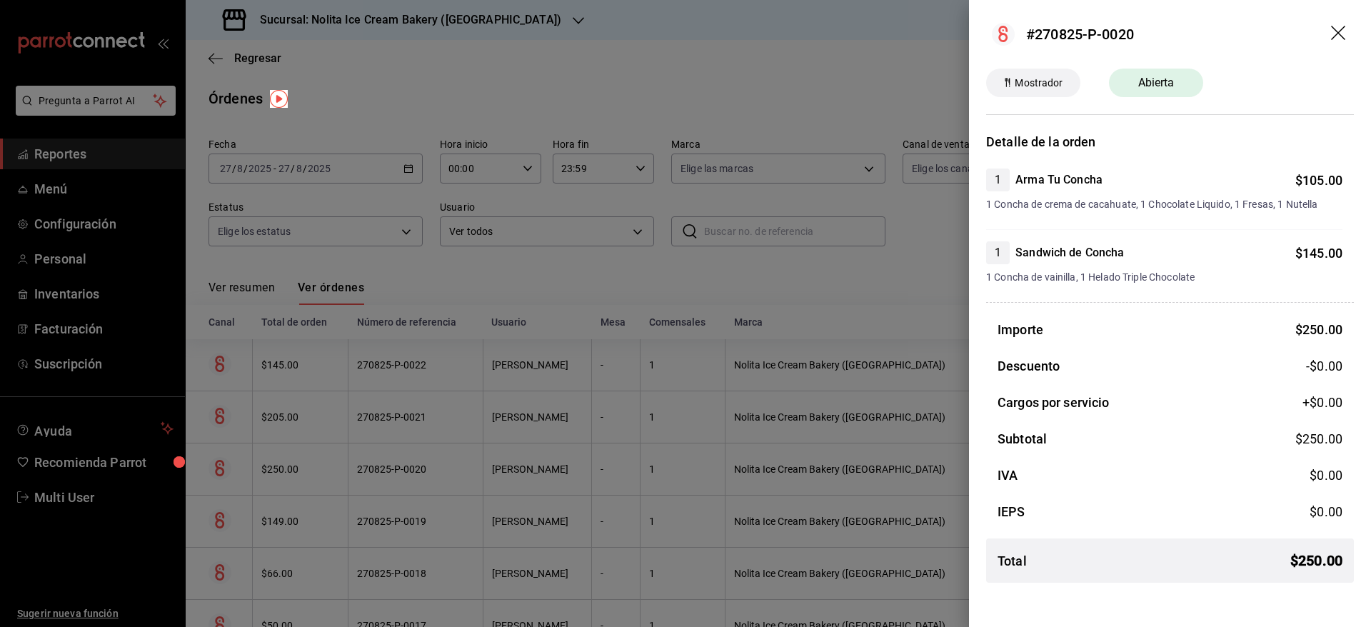
click at [672, 477] on div at bounding box center [685, 313] width 1371 height 627
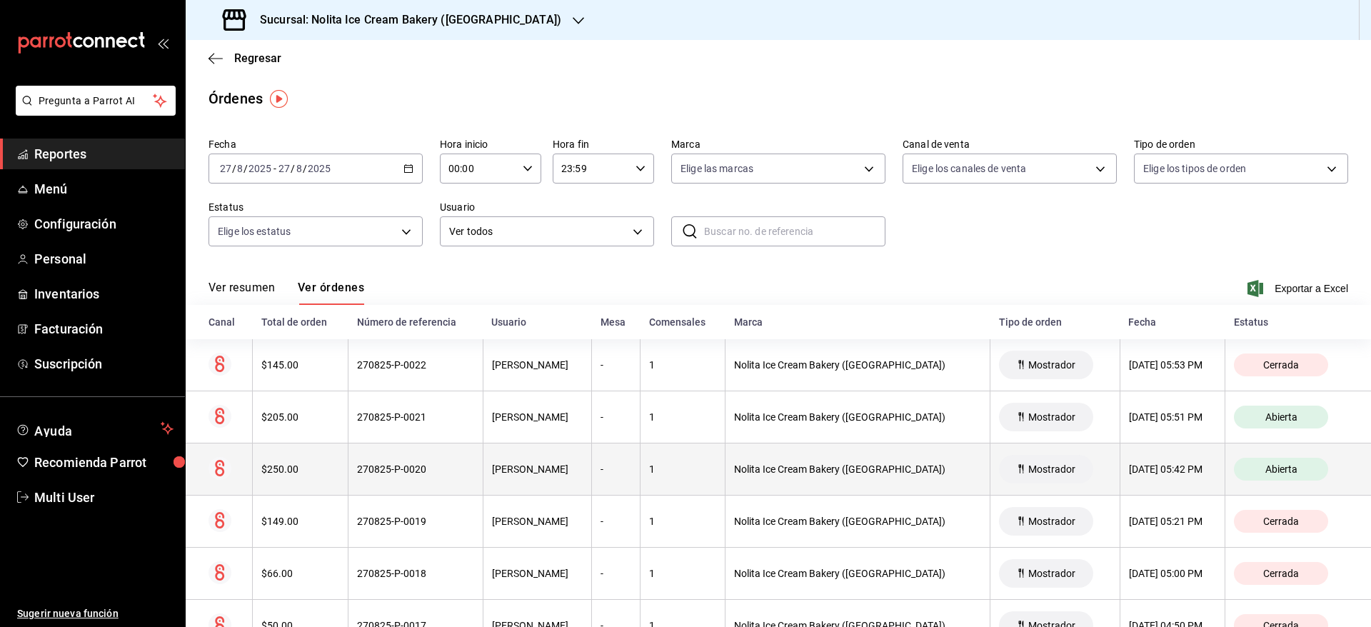
click at [1135, 477] on th "[DATE] 05:42 PM" at bounding box center [1173, 470] width 106 height 52
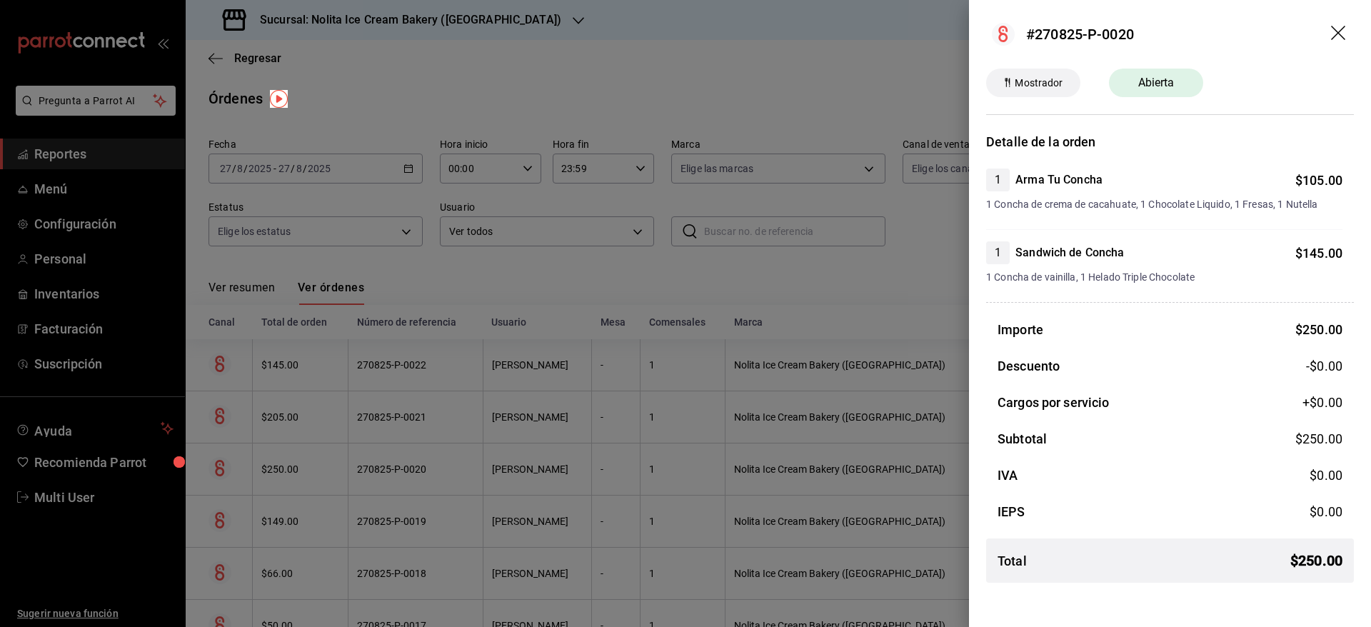
click at [1341, 39] on icon "drag" at bounding box center [1339, 34] width 17 height 17
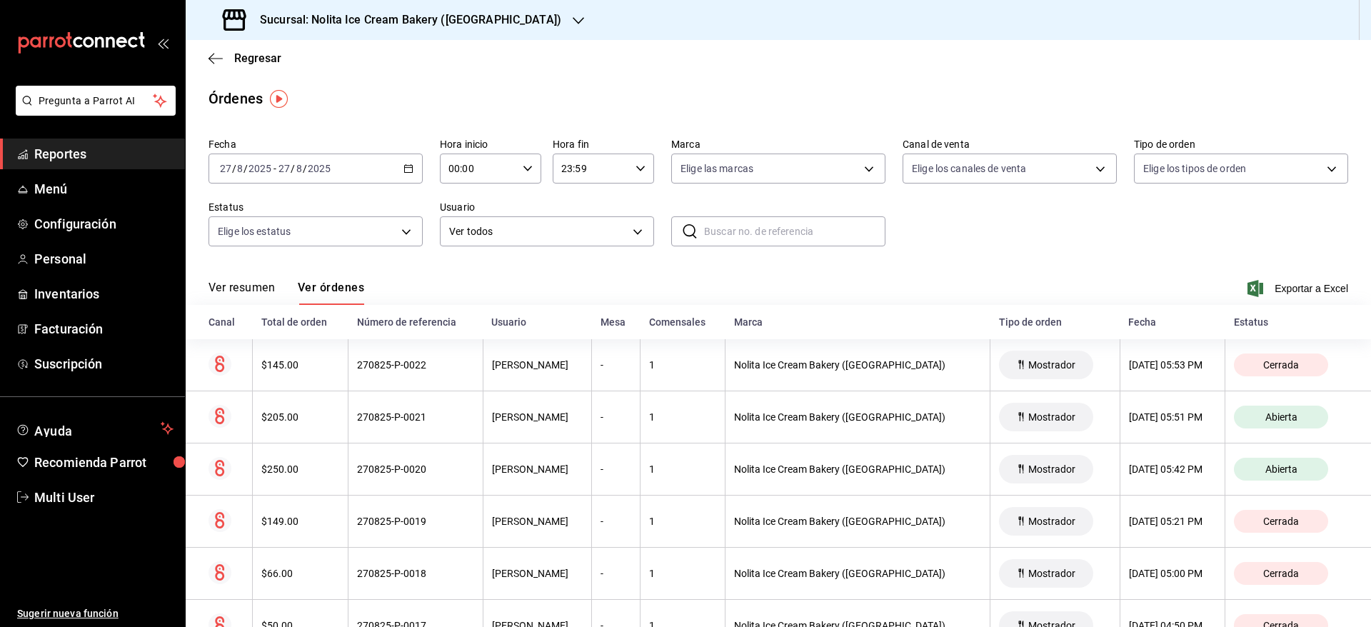
click at [354, 160] on div "2025-08-27 27 / 8 / 2025 - 2025-08-27 27 / 8 / 2025" at bounding box center [316, 169] width 214 height 30
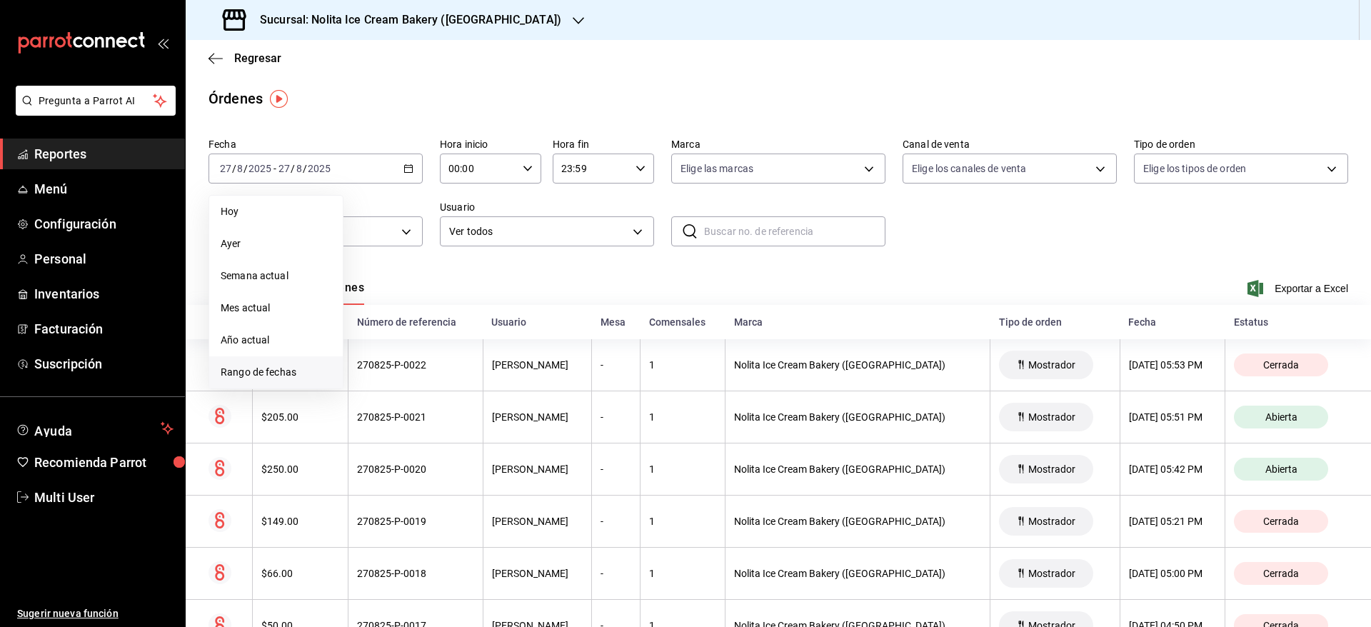
click at [291, 370] on span "Rango de fechas" at bounding box center [276, 372] width 111 height 15
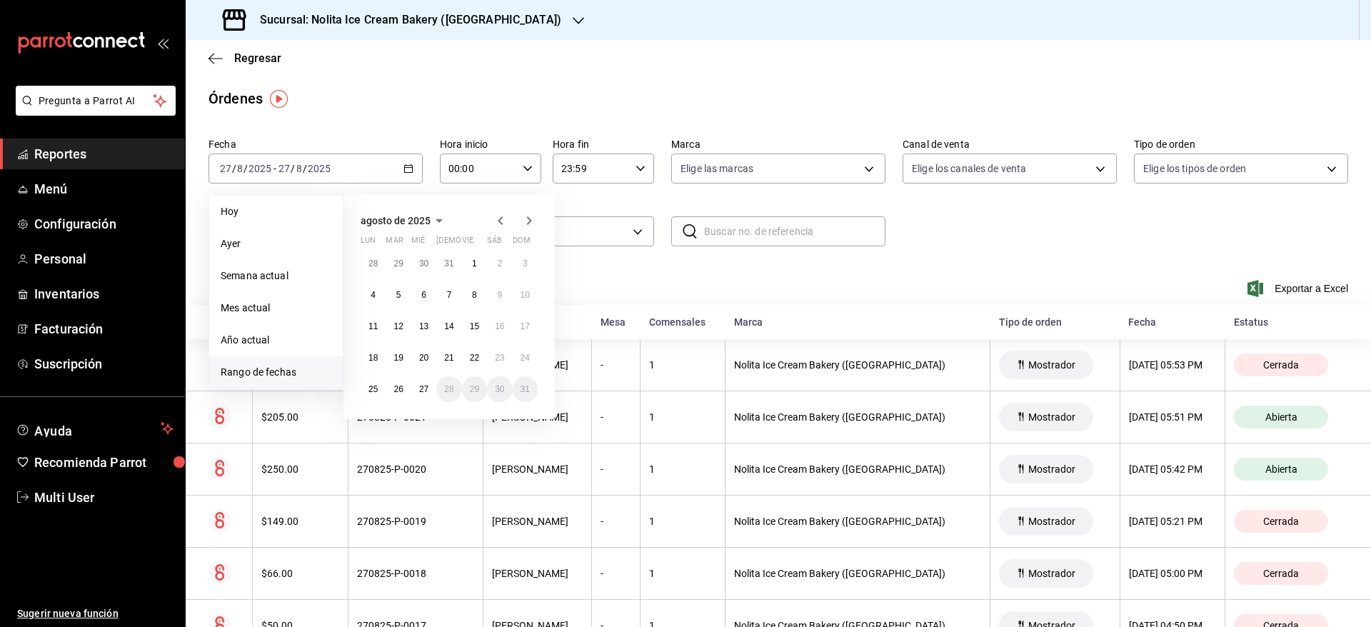
click at [433, 221] on icon "button" at bounding box center [439, 220] width 17 height 17
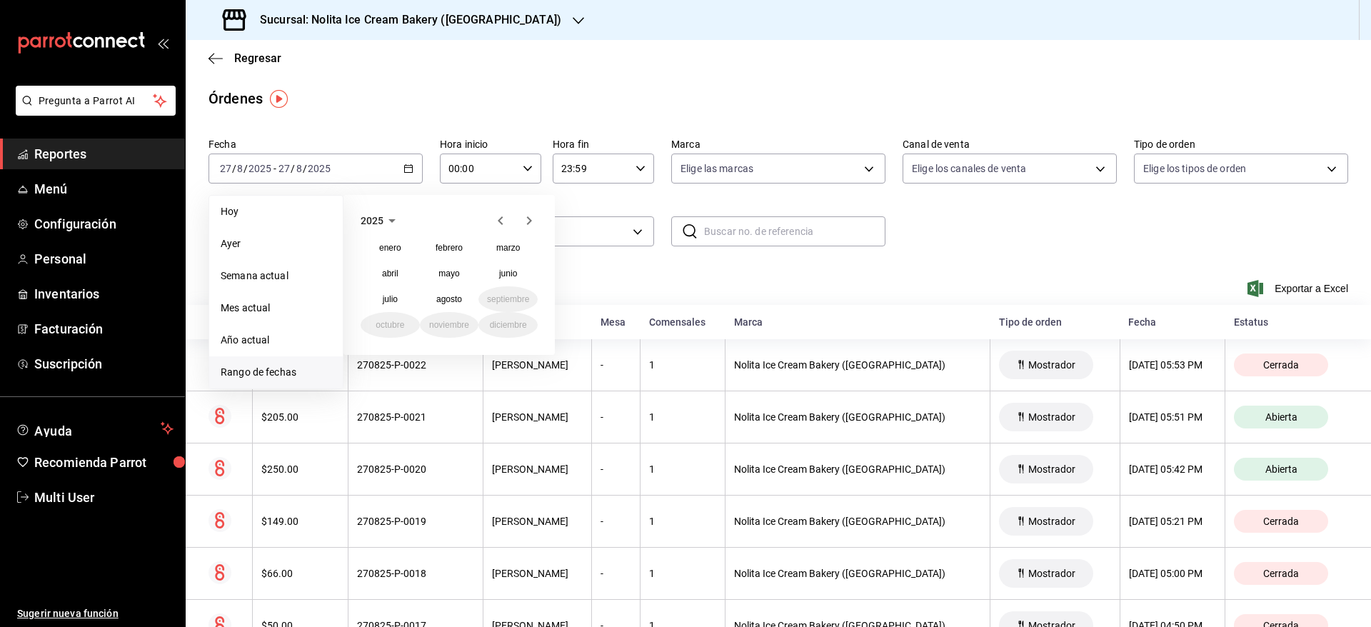
click at [391, 219] on icon "button" at bounding box center [392, 221] width 7 height 4
click at [503, 253] on button "2023" at bounding box center [508, 248] width 59 height 26
click at [392, 301] on abbr "julio" at bounding box center [390, 299] width 15 height 10
click at [503, 324] on abbr "15" at bounding box center [499, 326] width 9 height 10
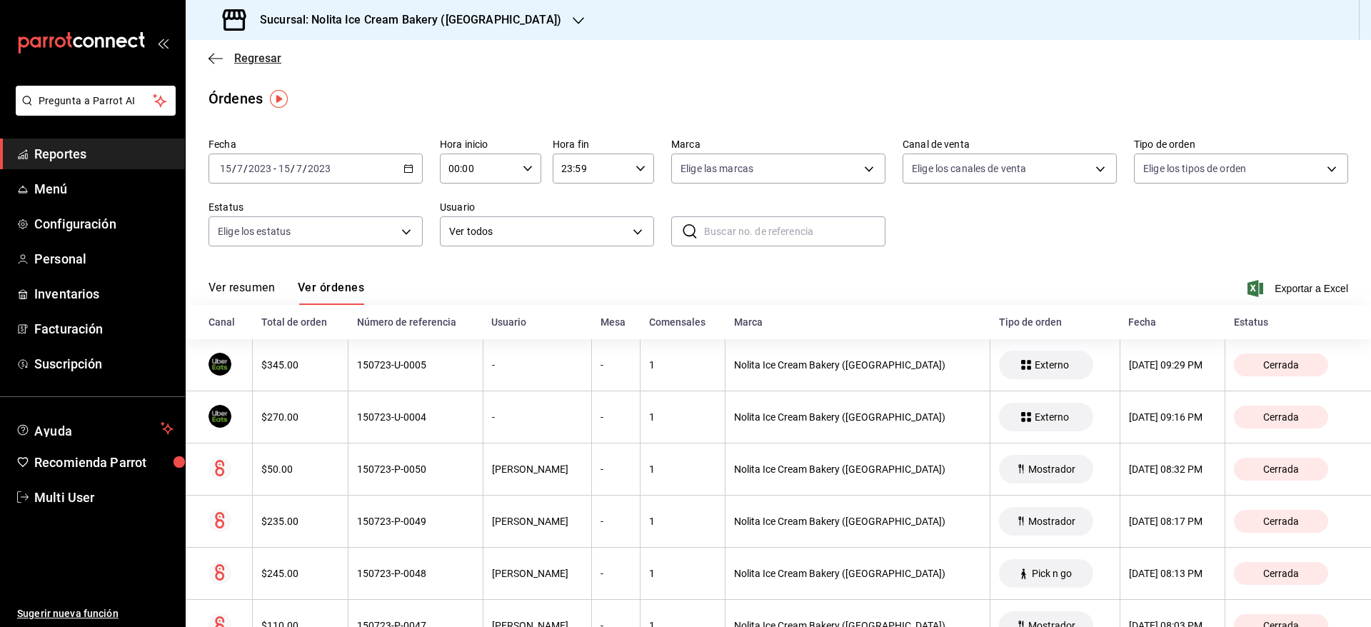
click at [259, 59] on span "Regresar" at bounding box center [257, 58] width 47 height 14
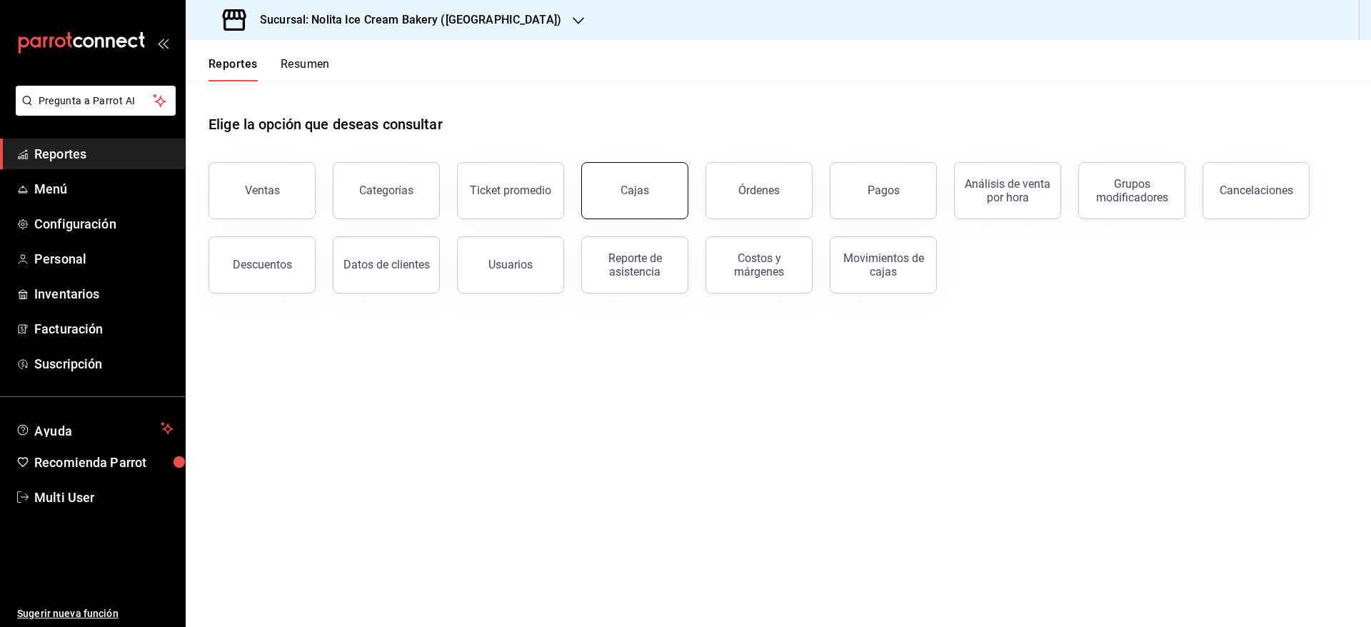
click at [630, 204] on button "Cajas" at bounding box center [634, 190] width 107 height 57
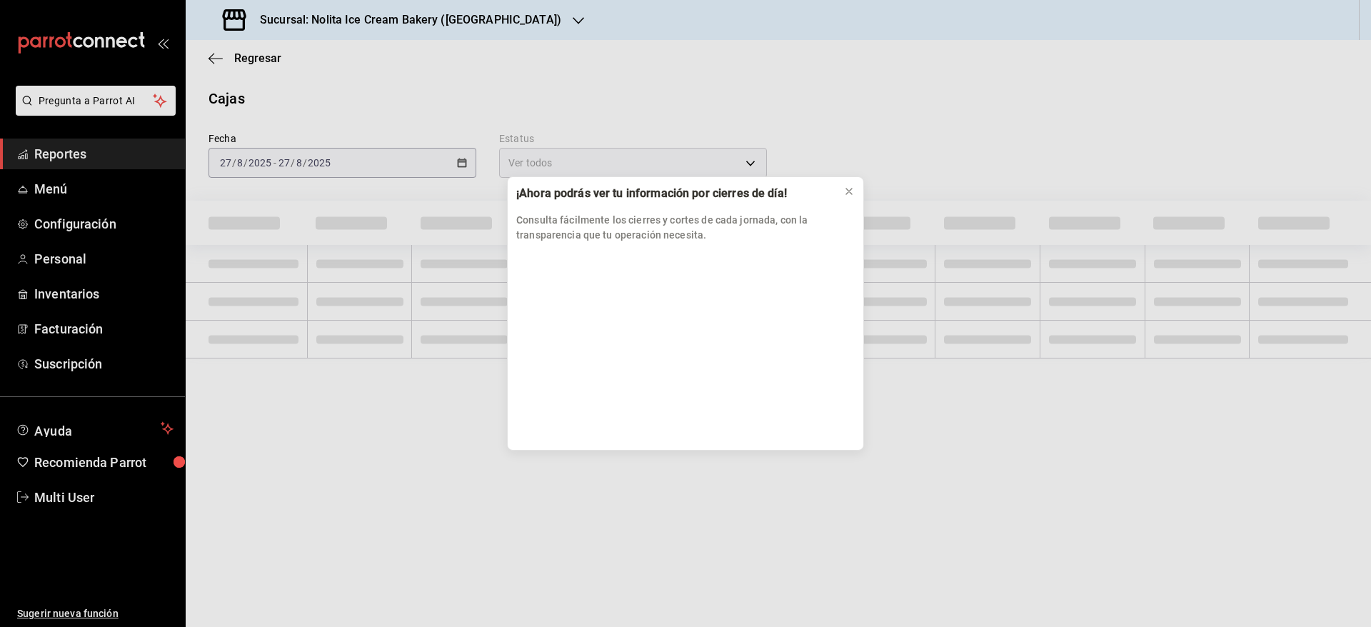
click at [361, 537] on div "¡Ahora podrás ver tu información por cierres de día! Consulta fácilmente los ci…" at bounding box center [685, 313] width 1371 height 627
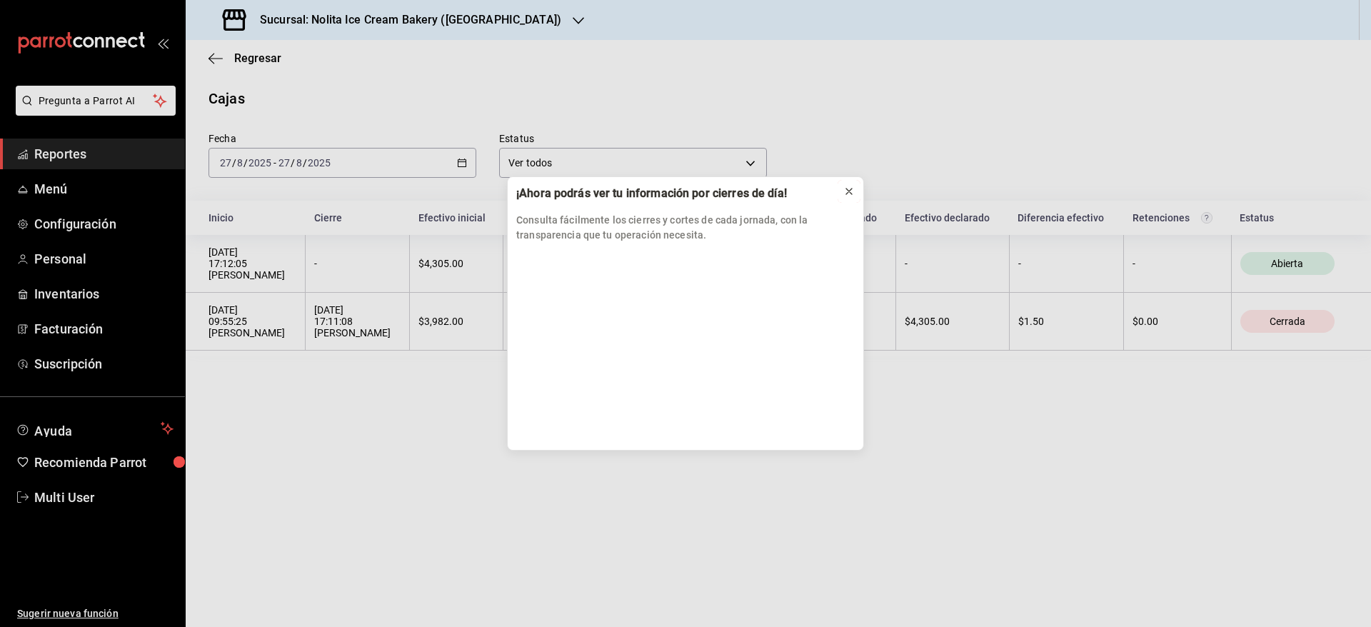
click at [851, 189] on icon at bounding box center [849, 192] width 6 height 6
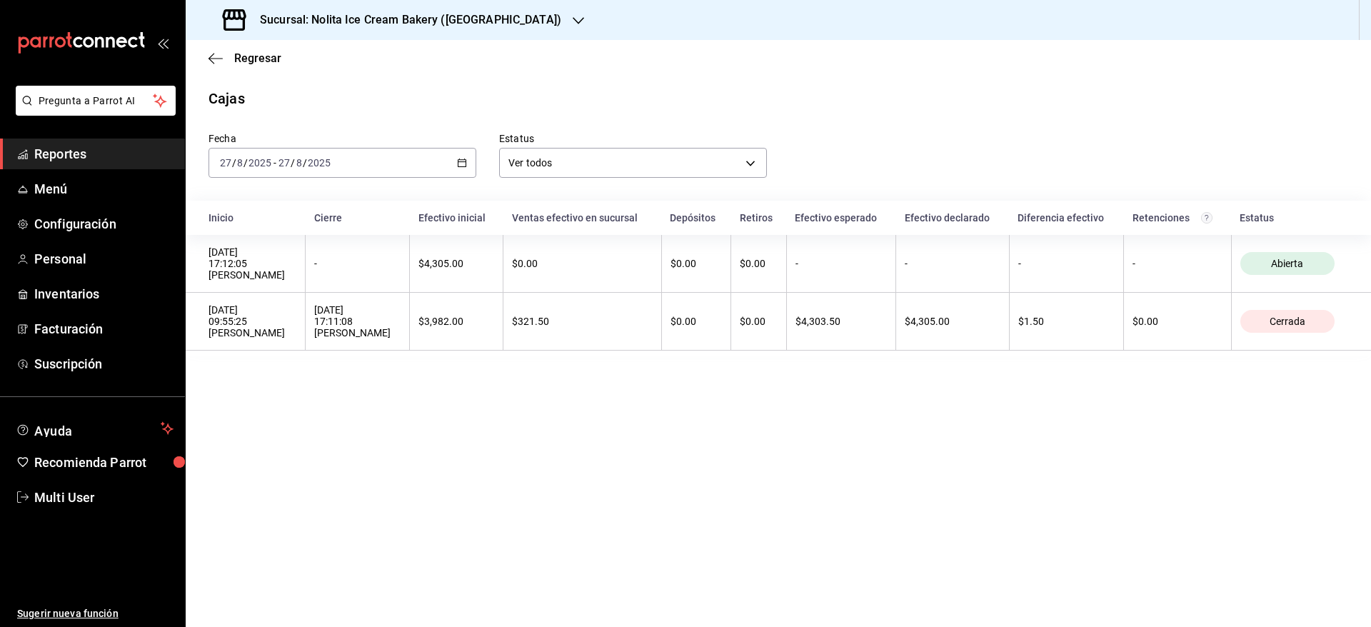
click at [399, 164] on div "2025-08-27 27 / 8 / 2025 - 2025-08-27 27 / 8 / 2025" at bounding box center [343, 163] width 268 height 30
click at [299, 363] on span "Rango de fechas" at bounding box center [276, 366] width 111 height 15
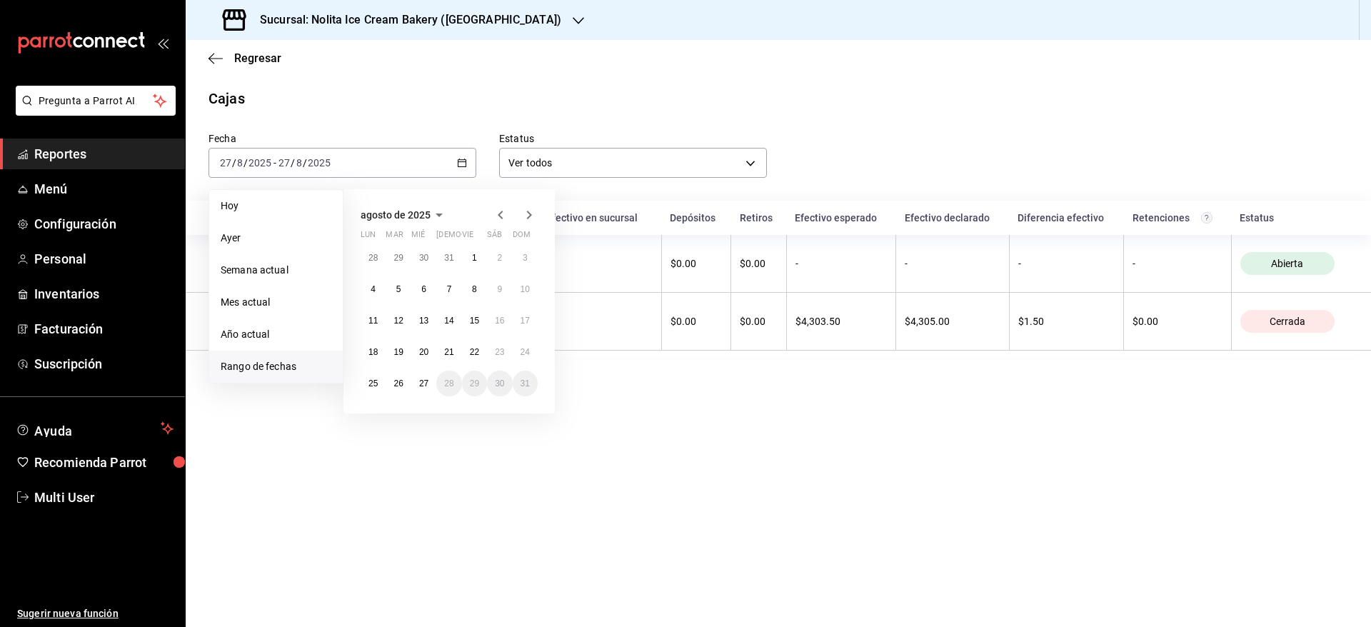
click at [431, 215] on icon "button" at bounding box center [439, 214] width 17 height 17
click at [391, 215] on icon "button" at bounding box center [392, 216] width 7 height 4
click at [501, 241] on button "2023" at bounding box center [508, 242] width 59 height 26
click at [394, 286] on button "julio" at bounding box center [390, 294] width 59 height 26
click at [499, 321] on abbr "15" at bounding box center [499, 321] width 9 height 10
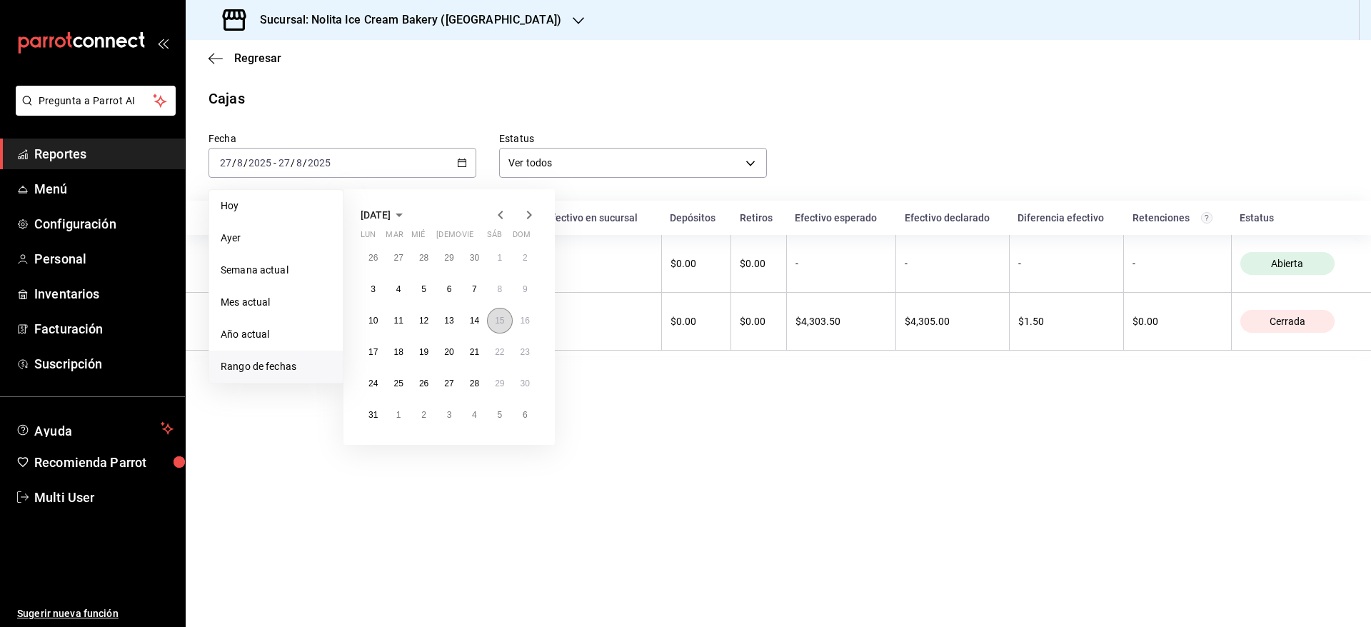
click at [499, 321] on abbr "15" at bounding box center [499, 321] width 9 height 10
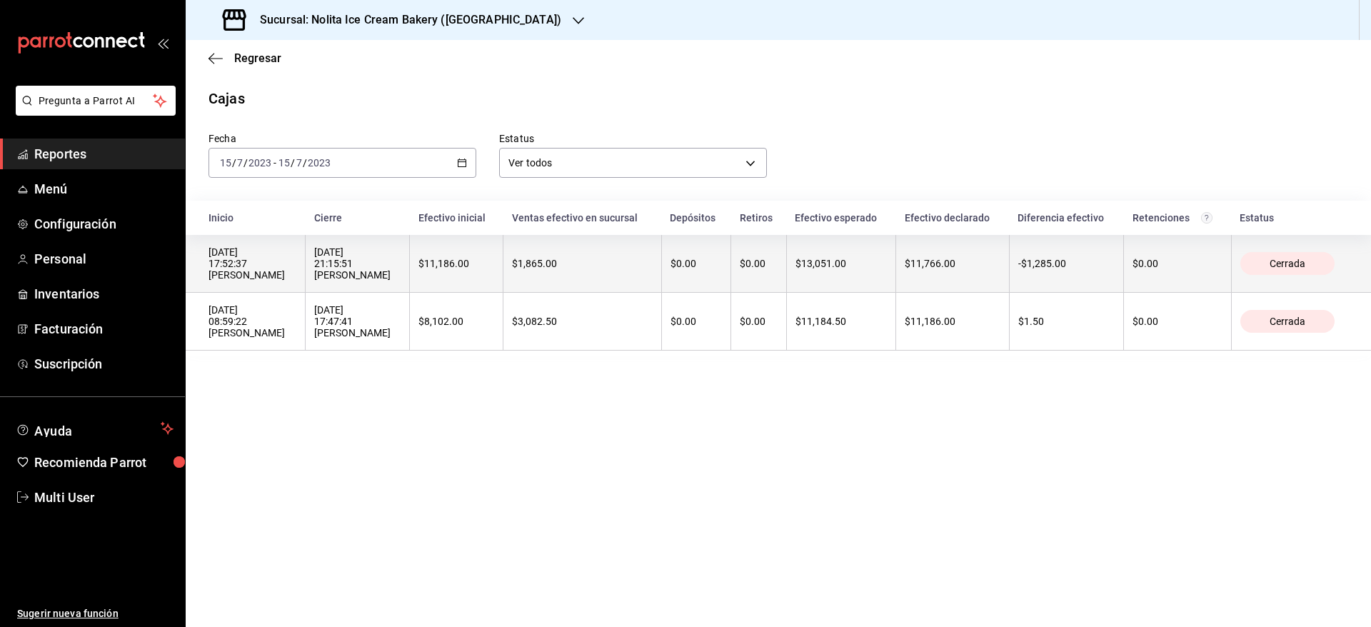
click at [1011, 272] on th "-$1,285.00" at bounding box center [1066, 264] width 115 height 58
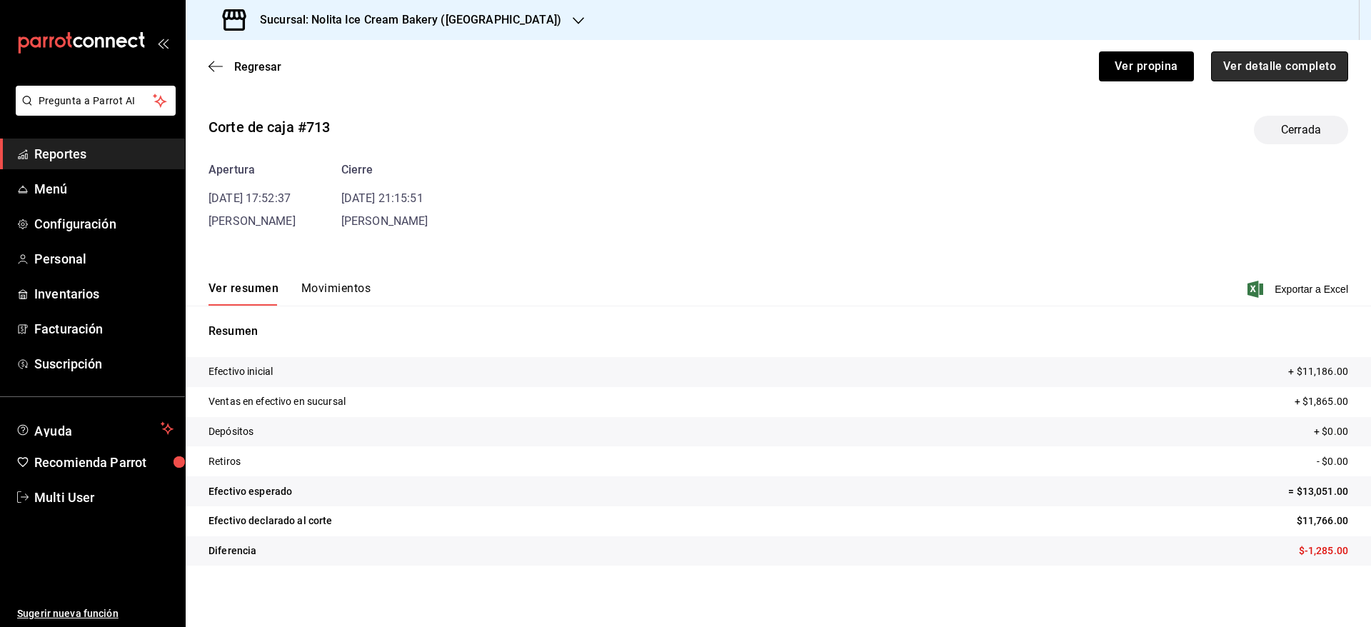
click at [1310, 79] on button "Ver detalle completo" at bounding box center [1279, 66] width 137 height 30
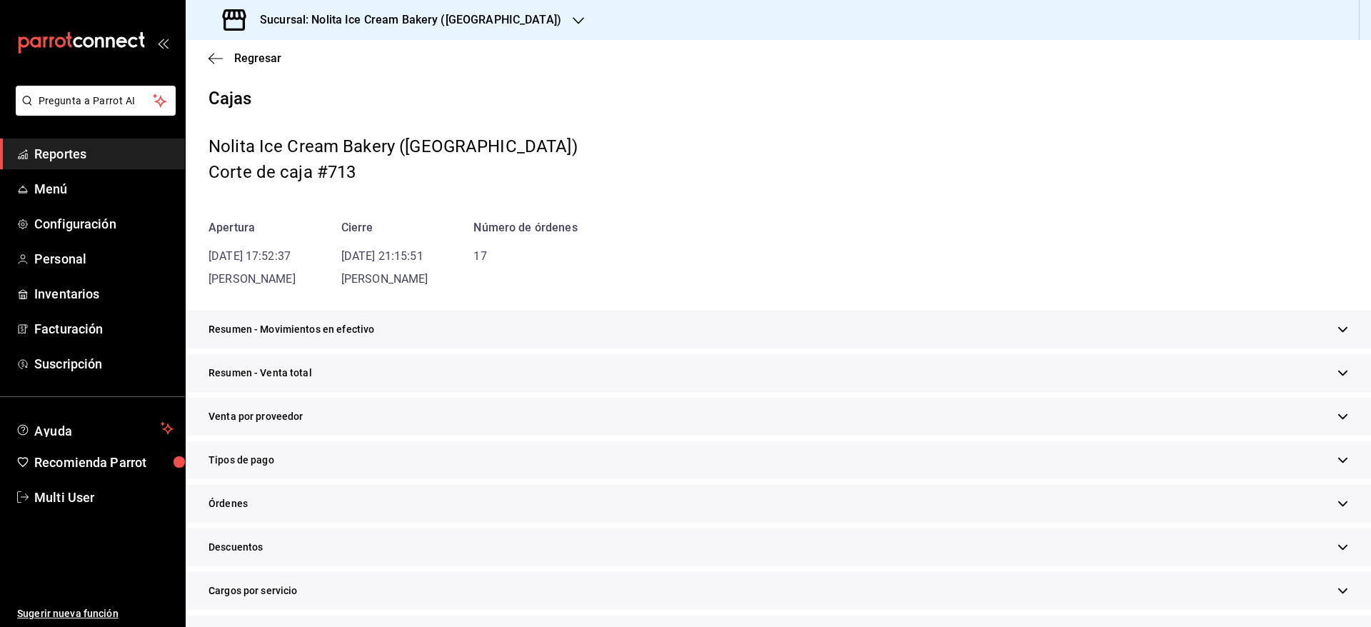
click at [1332, 458] on div "Tipos de pago" at bounding box center [779, 460] width 1186 height 38
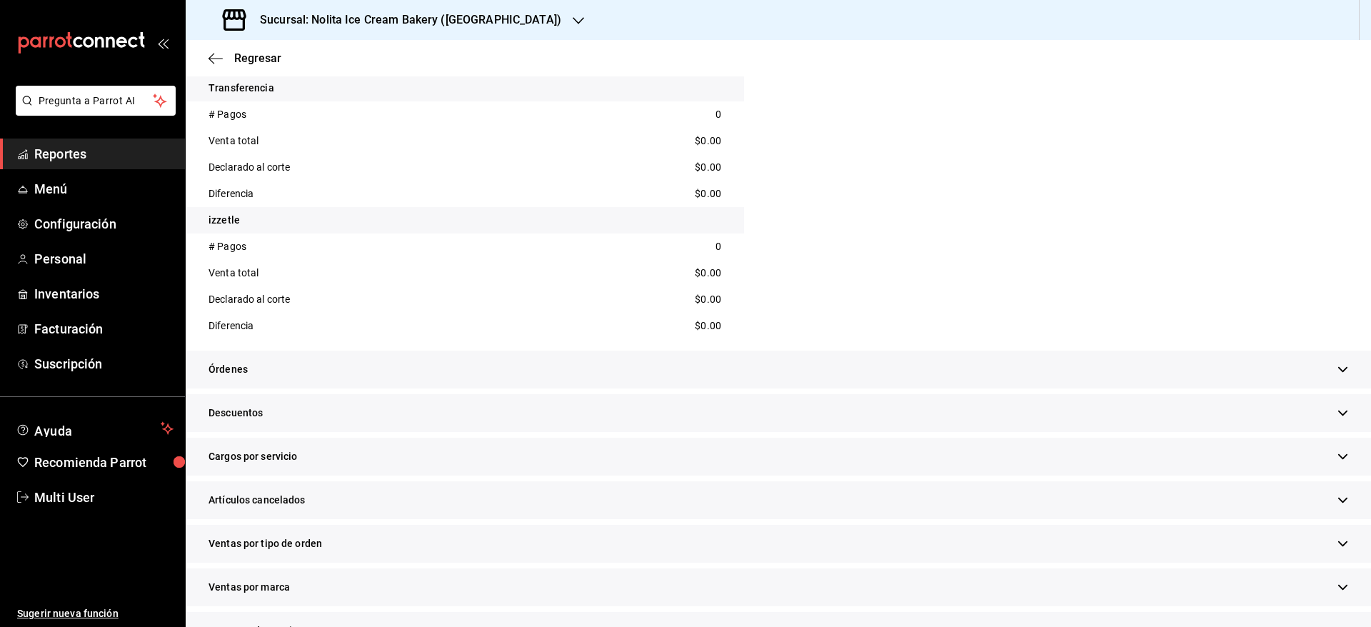
scroll to position [1213, 0]
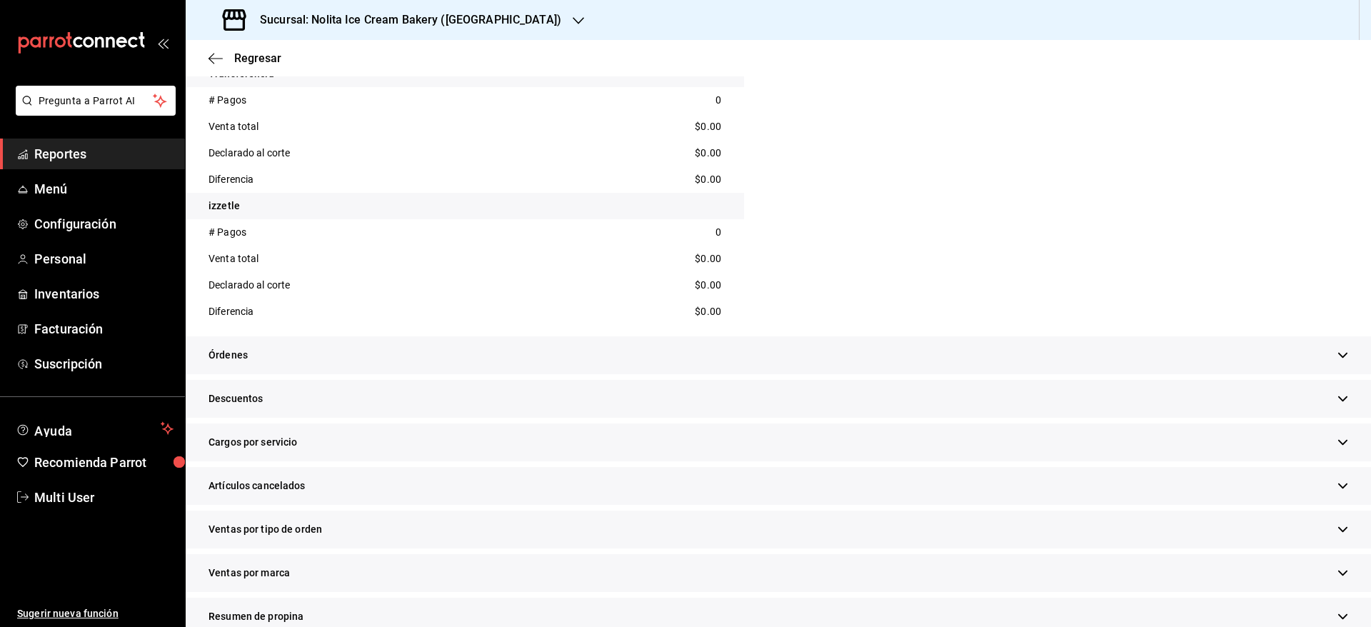
click at [1338, 359] on icon "button" at bounding box center [1343, 355] width 11 height 11
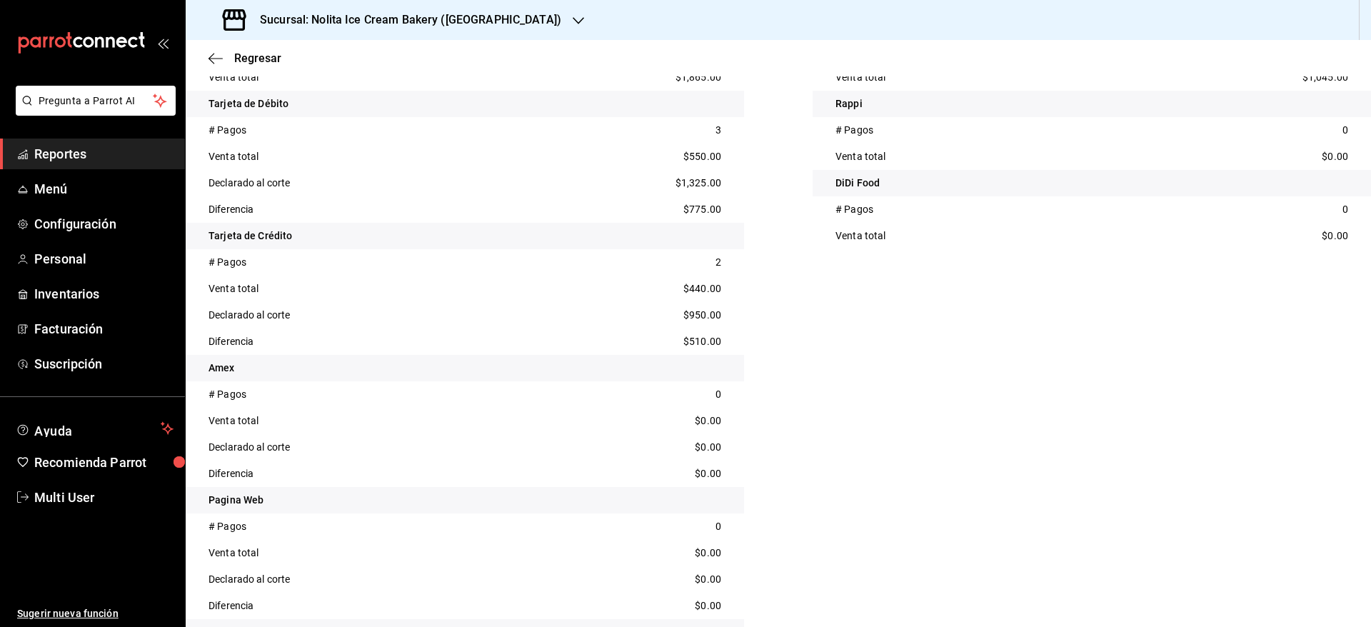
scroll to position [521, 0]
